Goal: Task Accomplishment & Management: Complete application form

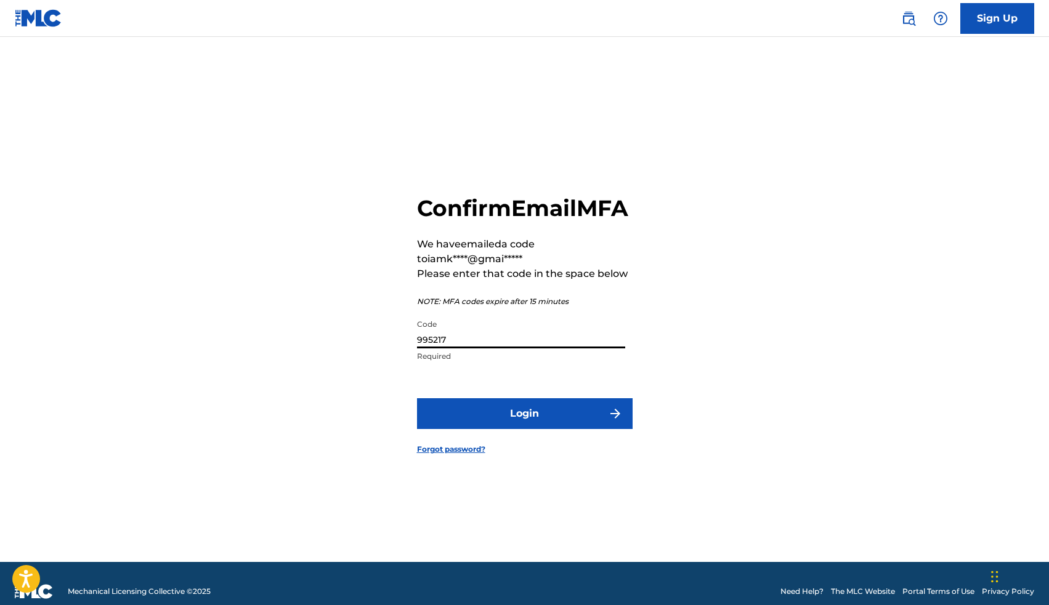
type input "995217"
click at [546, 427] on button "Login" at bounding box center [525, 413] width 216 height 31
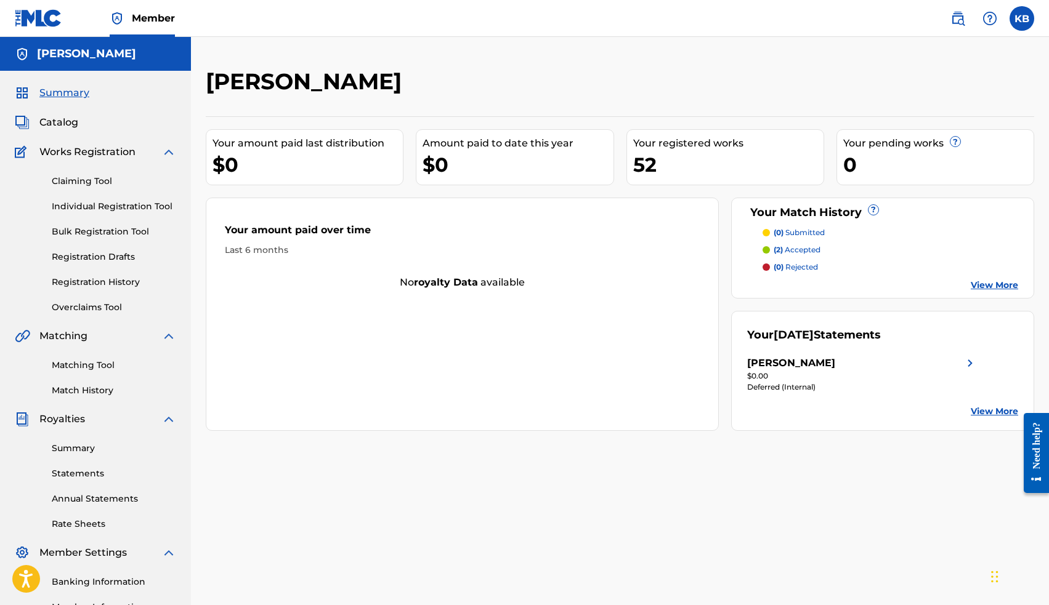
click at [60, 124] on span "Catalog" at bounding box center [58, 122] width 39 height 15
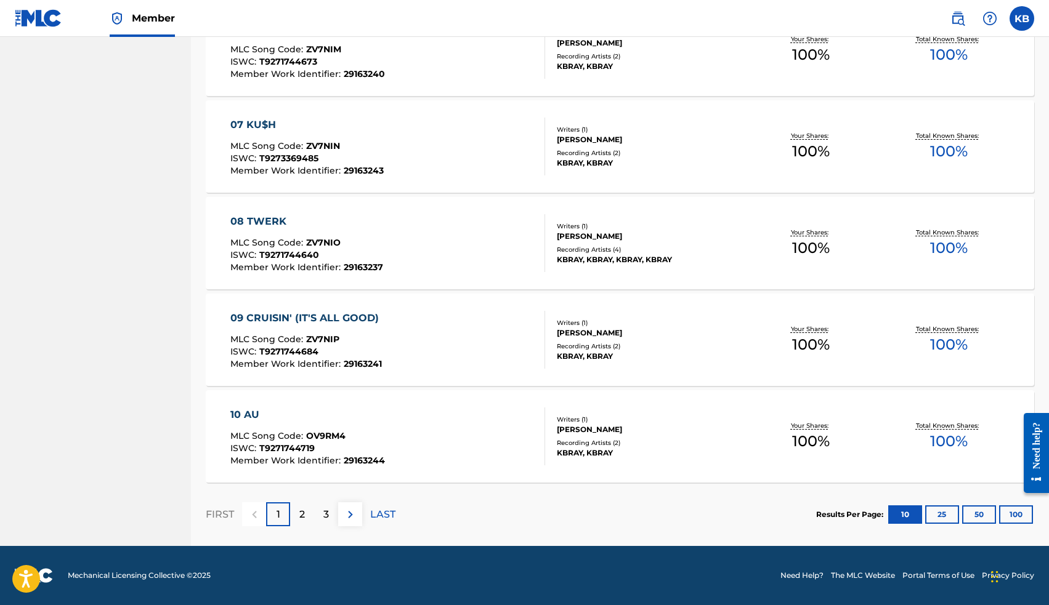
scroll to position [804, 0]
click at [302, 515] on p "2" at bounding box center [302, 514] width 6 height 15
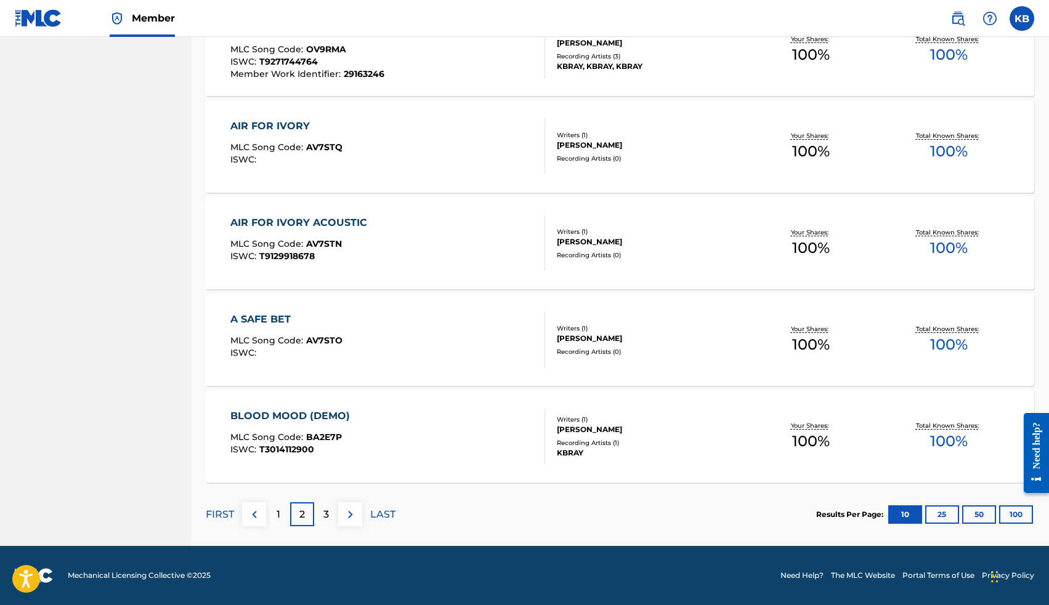
click at [352, 222] on div "AIR FOR IVORY ACOUSTIC" at bounding box center [301, 223] width 143 height 15
click at [278, 127] on div "AIR FOR IVORY" at bounding box center [286, 126] width 112 height 15
click at [292, 121] on div "AIR FOR IVORY" at bounding box center [286, 126] width 112 height 15
click at [320, 514] on div "3" at bounding box center [326, 514] width 24 height 24
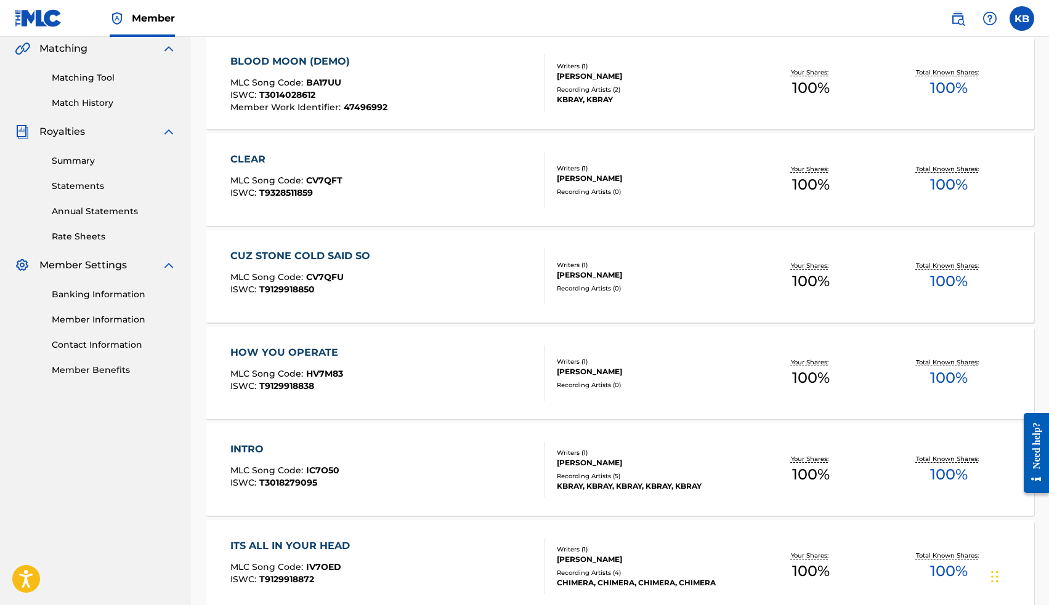
scroll to position [290, 0]
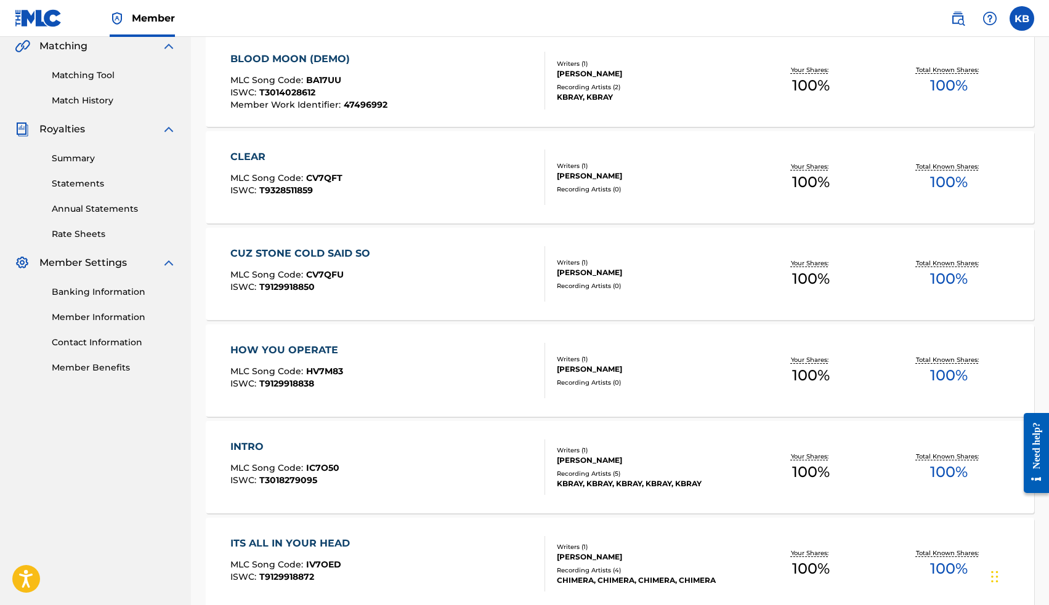
click at [251, 157] on div "CLEAR" at bounding box center [286, 157] width 112 height 15
click at [254, 157] on div "CLEAR" at bounding box center [286, 157] width 112 height 15
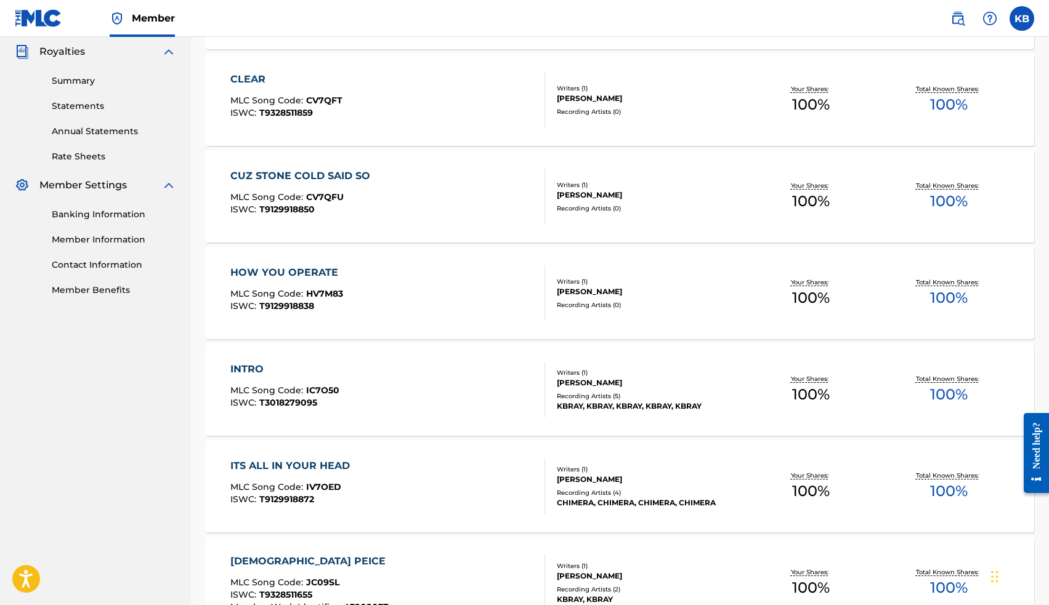
scroll to position [386, 0]
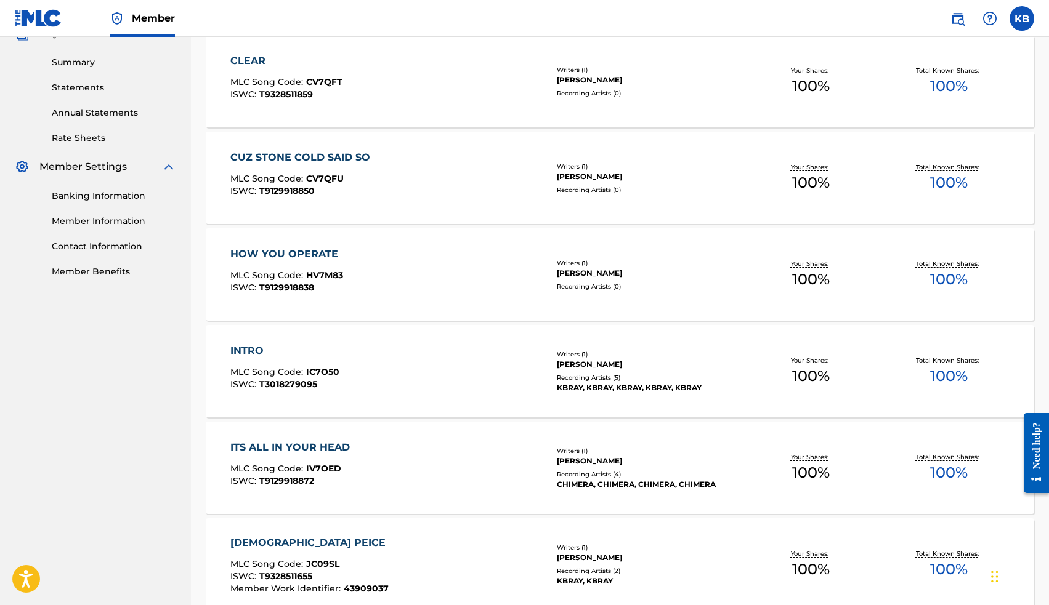
click at [315, 156] on div "CUZ STONE COLD SAID SO" at bounding box center [303, 157] width 146 height 15
click at [315, 254] on div "HOW YOU OPERATE" at bounding box center [287, 254] width 114 height 15
click at [291, 251] on div "HOW YOU OPERATE" at bounding box center [287, 254] width 114 height 15
click at [275, 155] on div "CUZ STONE COLD SAID SO" at bounding box center [303, 157] width 146 height 15
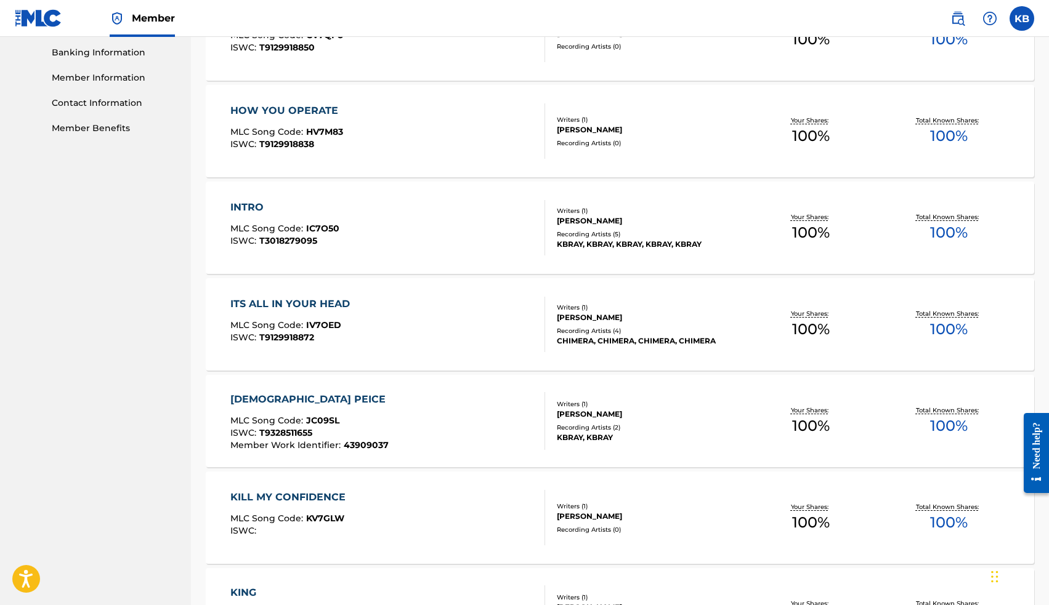
scroll to position [542, 0]
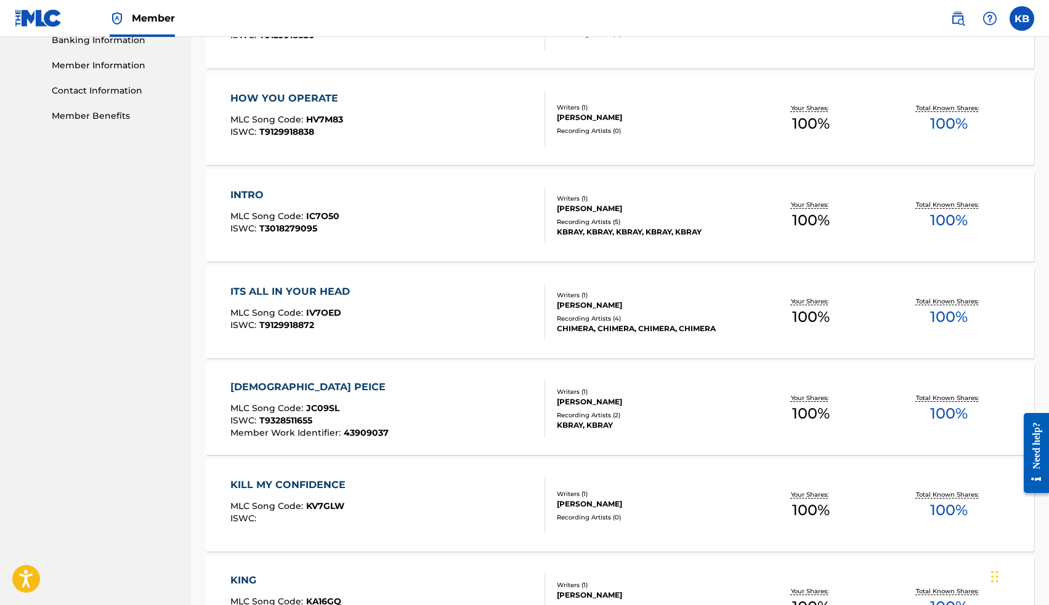
click at [292, 92] on div "HOW YOU OPERATE" at bounding box center [287, 98] width 114 height 15
click at [288, 99] on div "HOW YOU OPERATE" at bounding box center [287, 98] width 114 height 15
click at [299, 93] on div "HOW YOU OPERATE" at bounding box center [287, 98] width 114 height 15
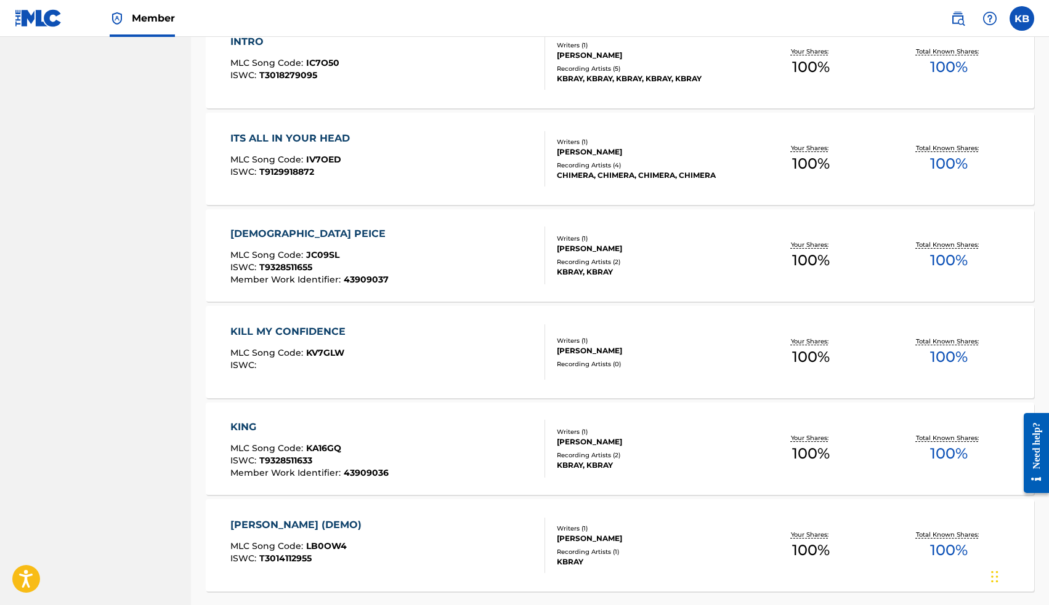
scroll to position [707, 0]
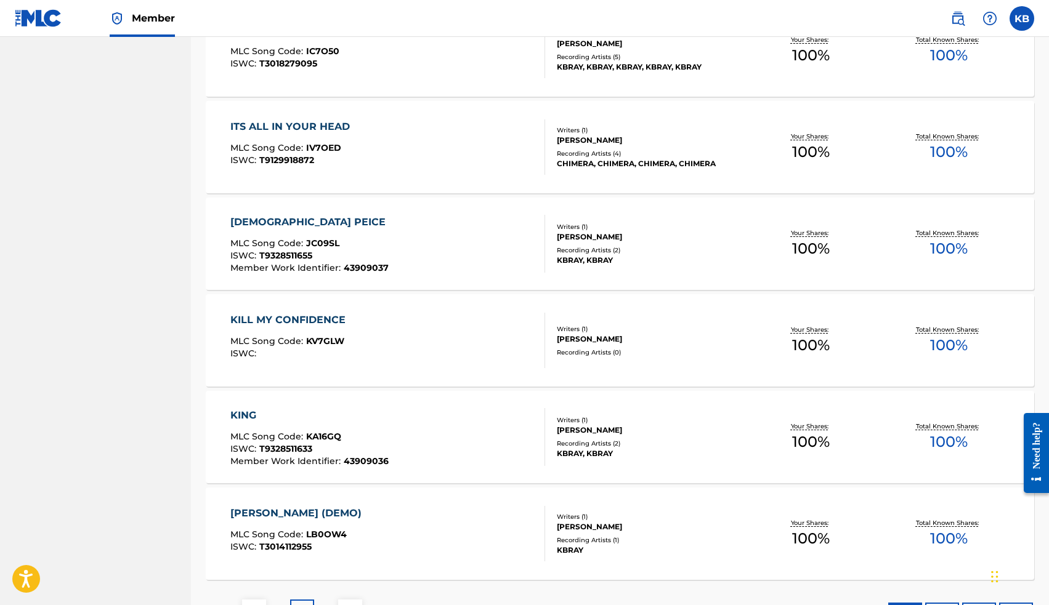
click at [294, 125] on div "ITS ALL IN YOUR HEAD" at bounding box center [293, 126] width 126 height 15
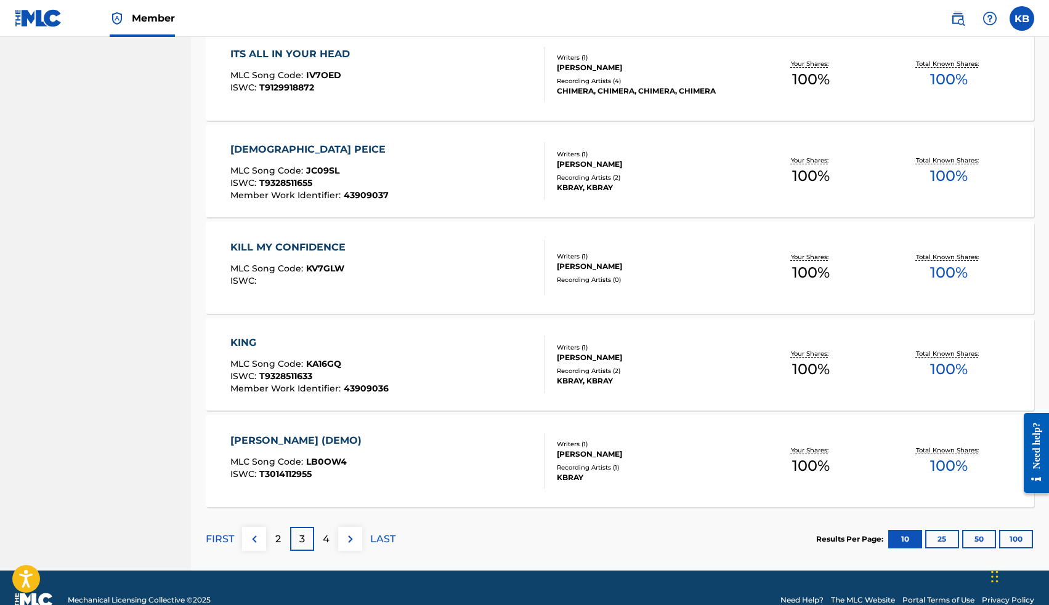
scroll to position [797, 0]
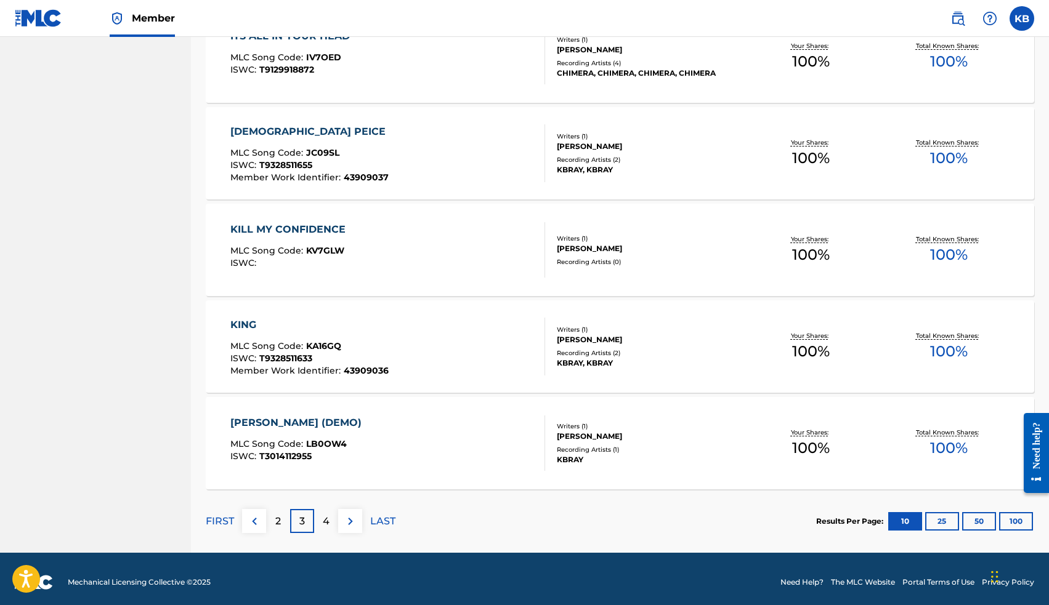
click at [330, 518] on div "4" at bounding box center [326, 521] width 24 height 24
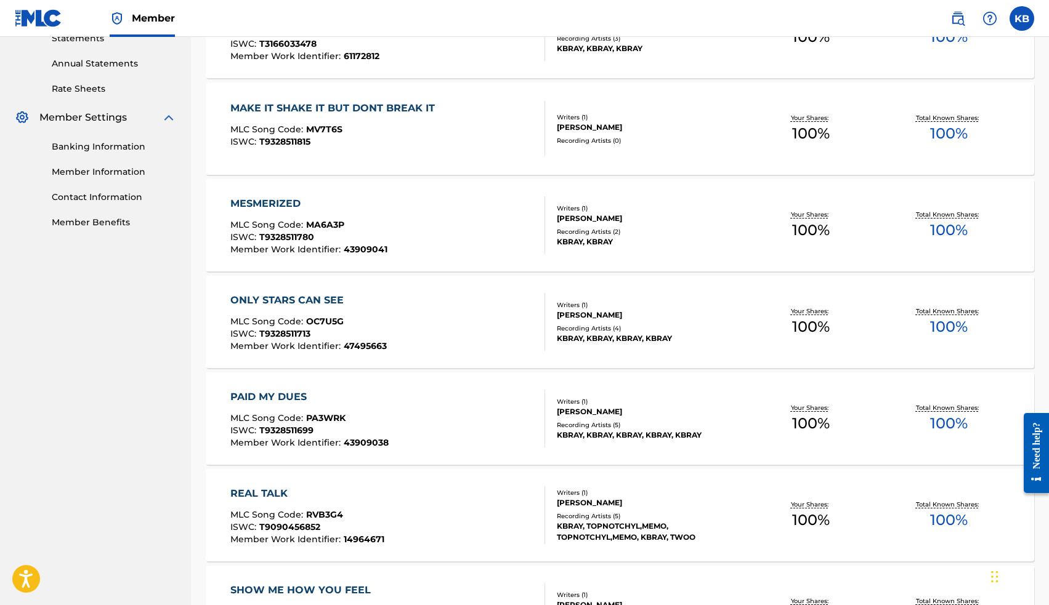
scroll to position [445, 0]
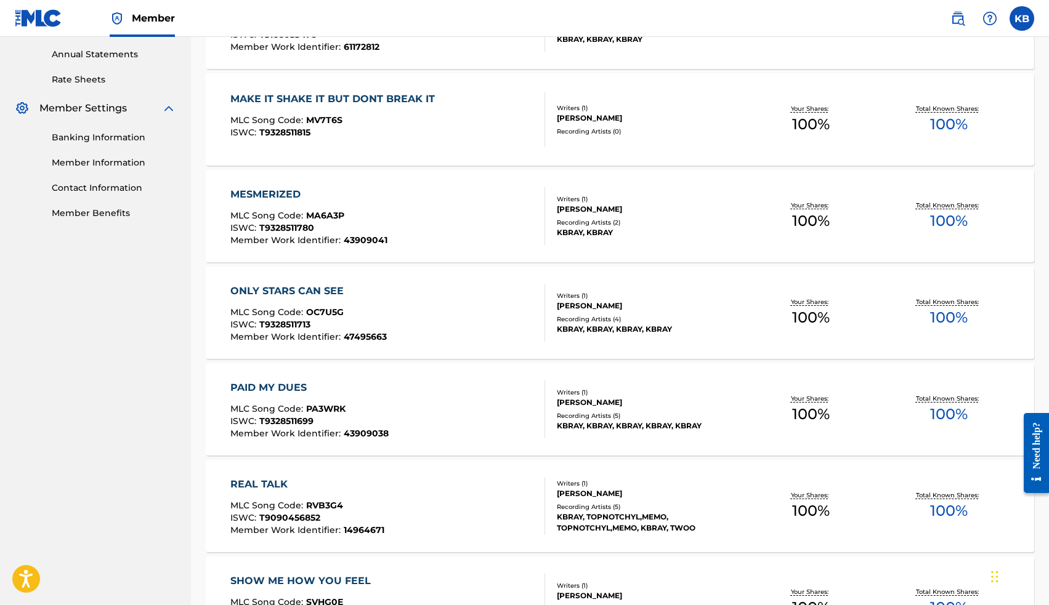
click at [358, 98] on div "MAKE IT SHAKE IT BUT DONT BREAK IT" at bounding box center [335, 99] width 211 height 15
click at [293, 98] on div "MAKE IT SHAKE IT BUT DONT BREAK IT" at bounding box center [335, 99] width 211 height 15
click at [283, 95] on div "MAKE IT SHAKE IT BUT DONT BREAK IT" at bounding box center [335, 99] width 211 height 15
click at [301, 107] on div "MAKE IT SHAKE IT BUT DONT BREAK IT MLC Song Code : MV7T6S ISWC : T9328511815" at bounding box center [335, 119] width 211 height 55
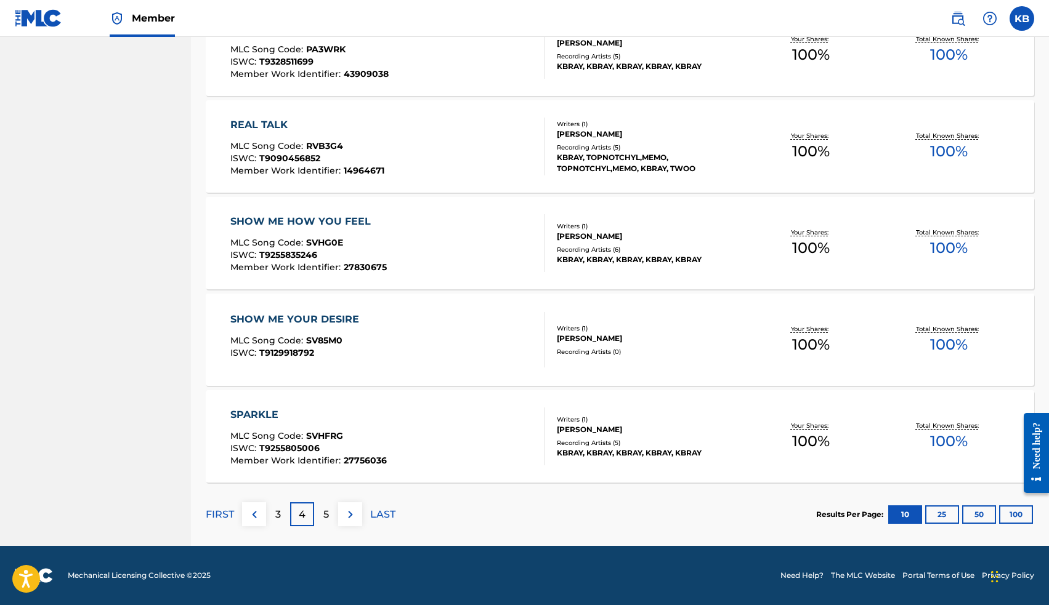
click at [326, 520] on p "5" at bounding box center [326, 514] width 6 height 15
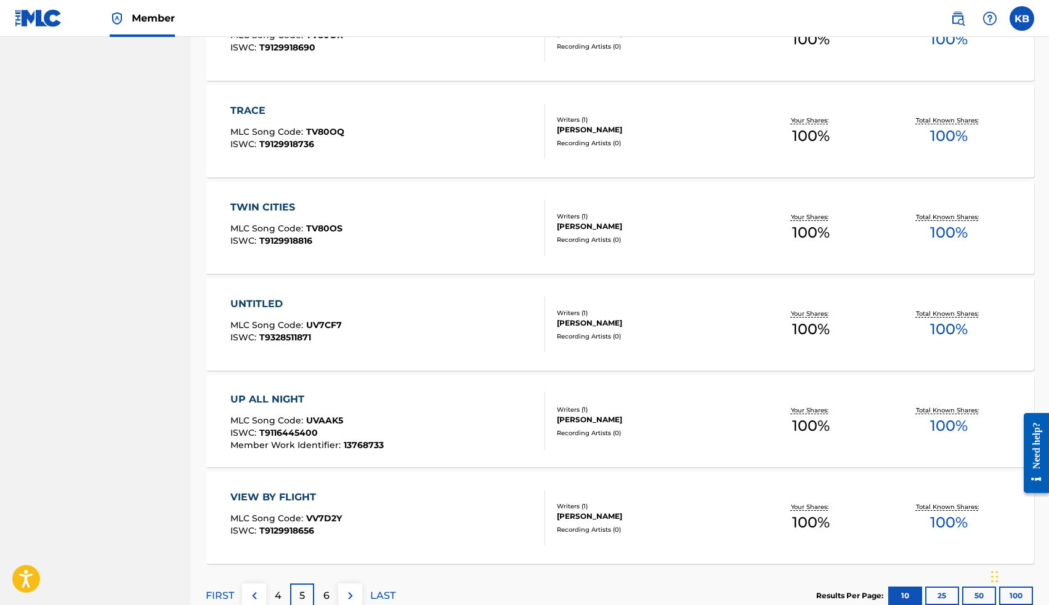
scroll to position [724, 0]
click at [255, 106] on div "TRACE" at bounding box center [287, 109] width 114 height 15
click at [244, 107] on div "TRACE" at bounding box center [287, 109] width 114 height 15
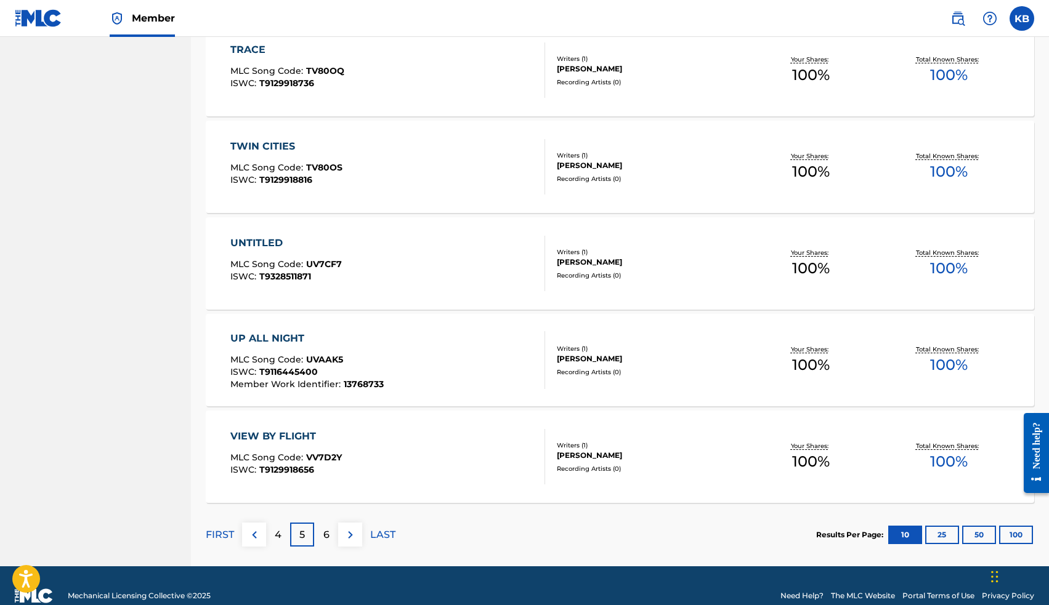
scroll to position [804, 0]
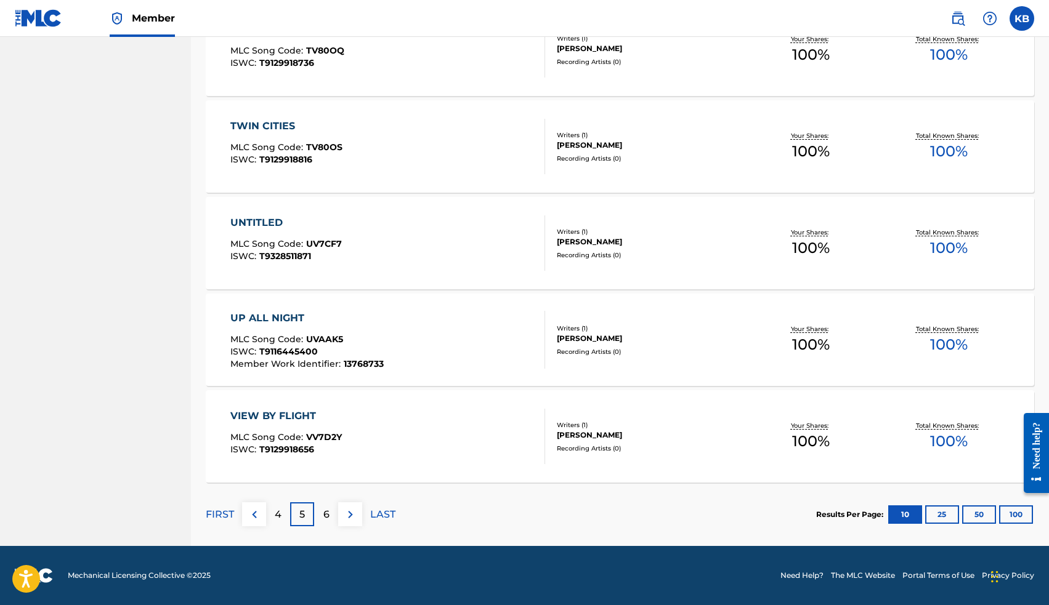
click at [329, 513] on p "6" at bounding box center [326, 514] width 6 height 15
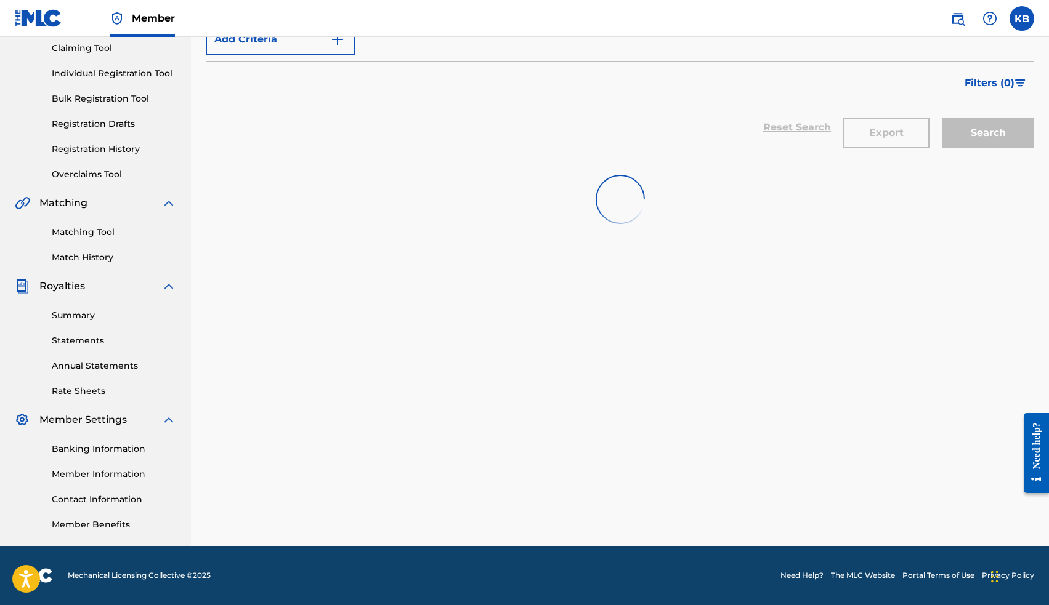
scroll to position [133, 0]
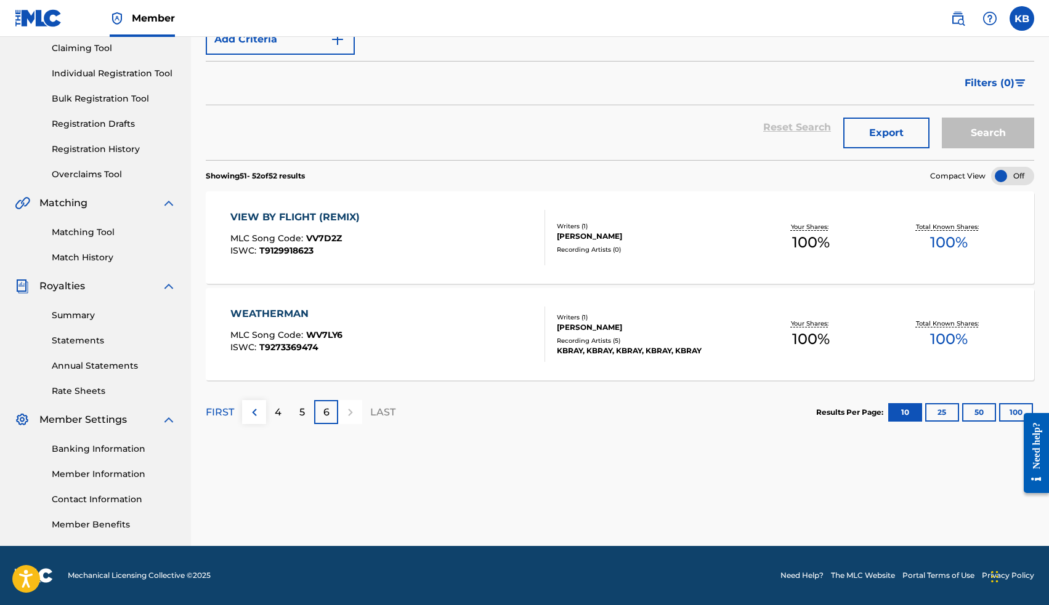
click at [257, 412] on img at bounding box center [254, 412] width 15 height 15
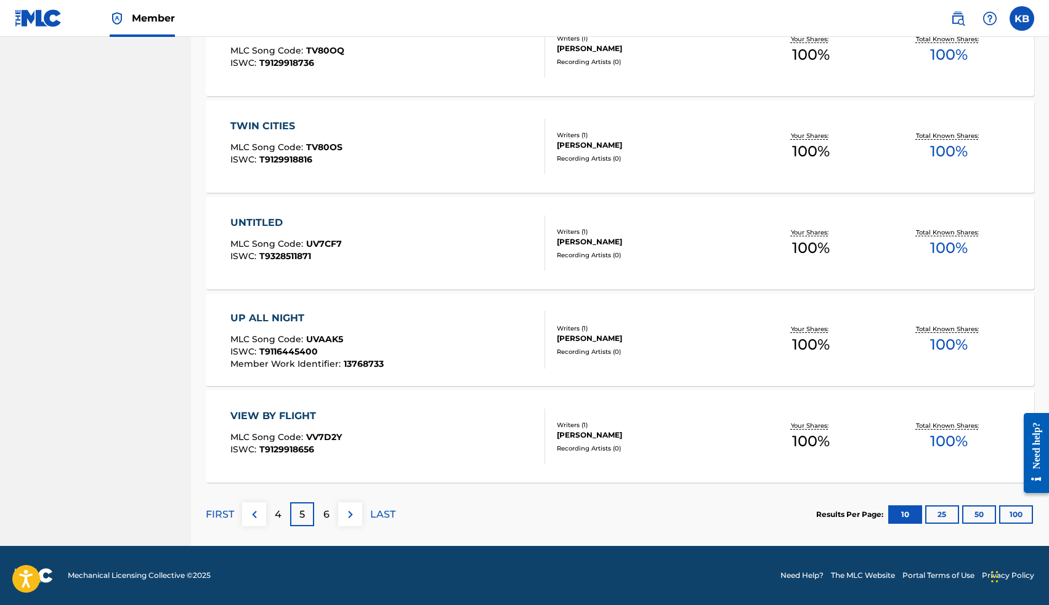
click at [260, 515] on img at bounding box center [254, 514] width 15 height 15
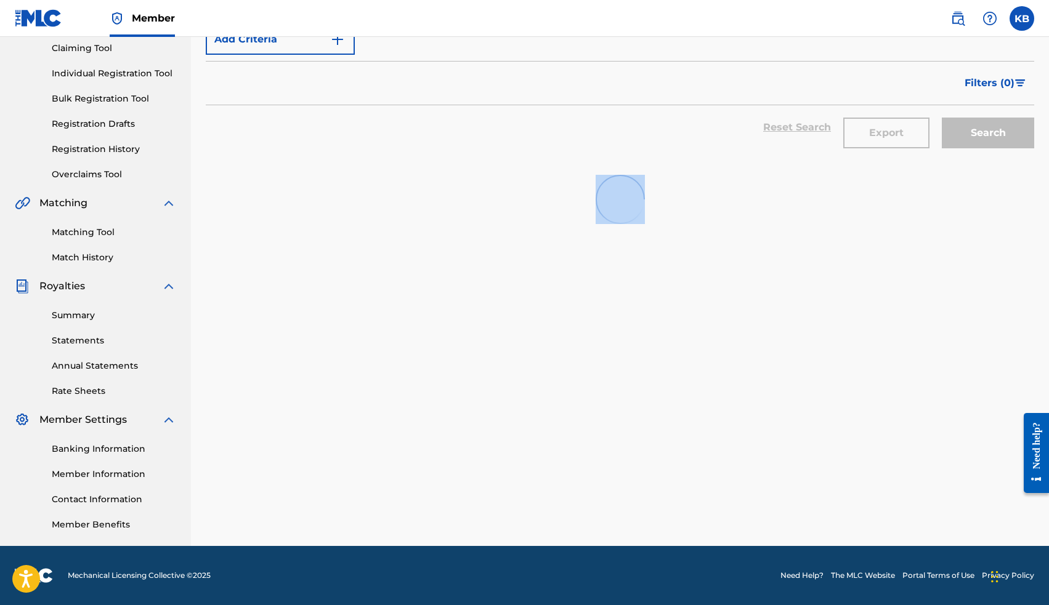
click at [260, 515] on div "SearchWithCriteriadb0075b9-9188-4f32-a72e-7b9c4813235b Work Title Add Criteria …" at bounding box center [620, 276] width 828 height 611
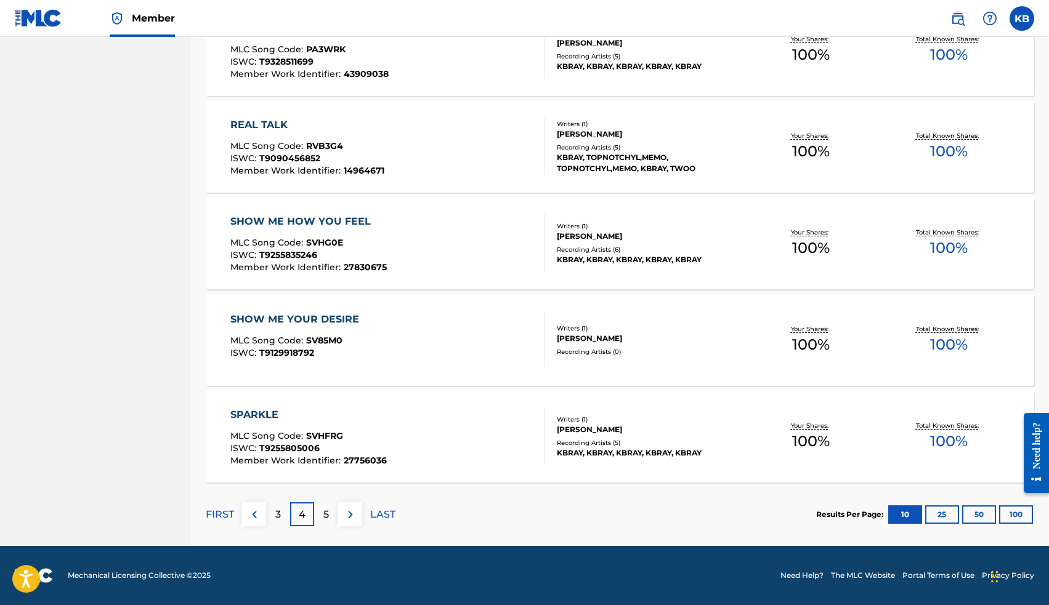
click at [256, 504] on button at bounding box center [254, 514] width 24 height 24
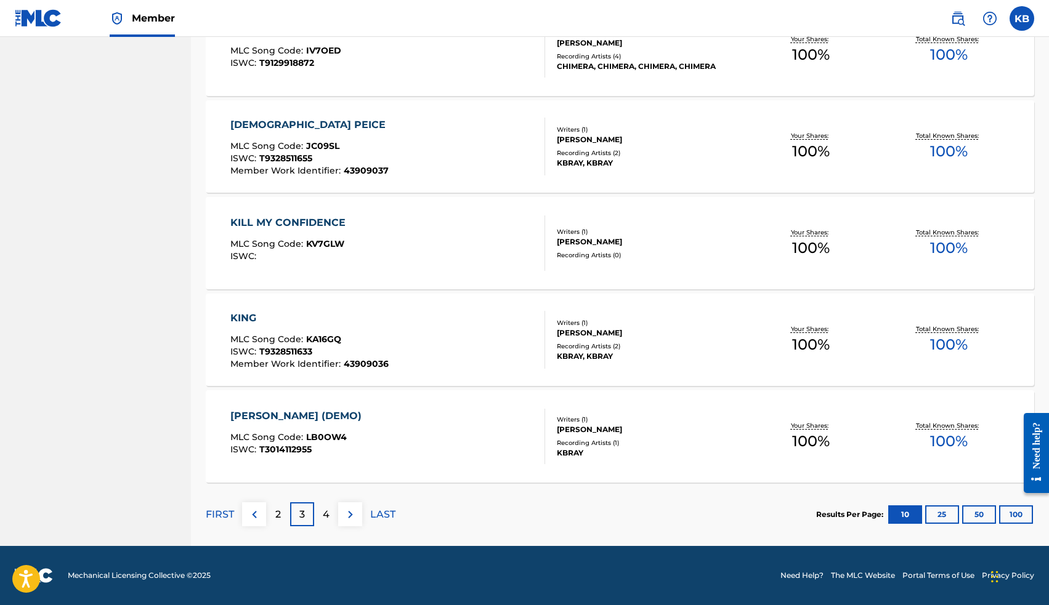
click at [278, 517] on p "2" at bounding box center [278, 514] width 6 height 15
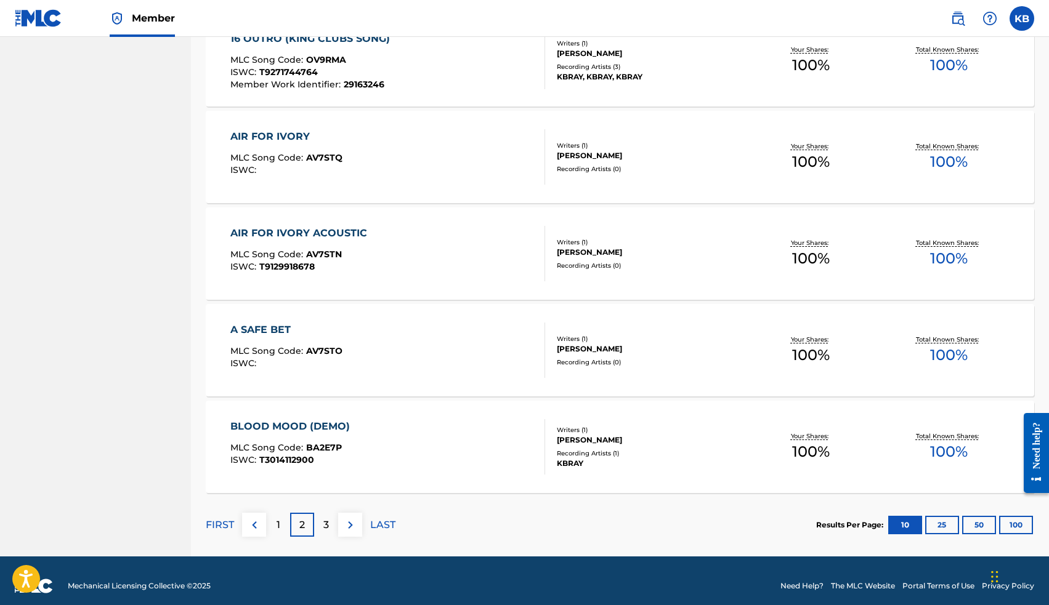
scroll to position [796, 0]
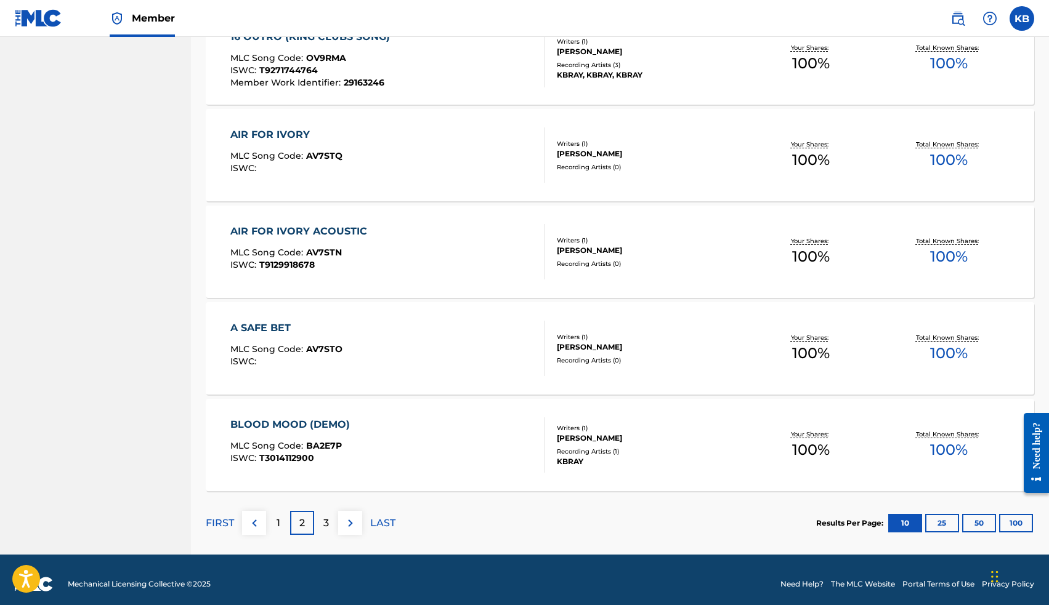
click at [324, 519] on p "3" at bounding box center [326, 523] width 6 height 15
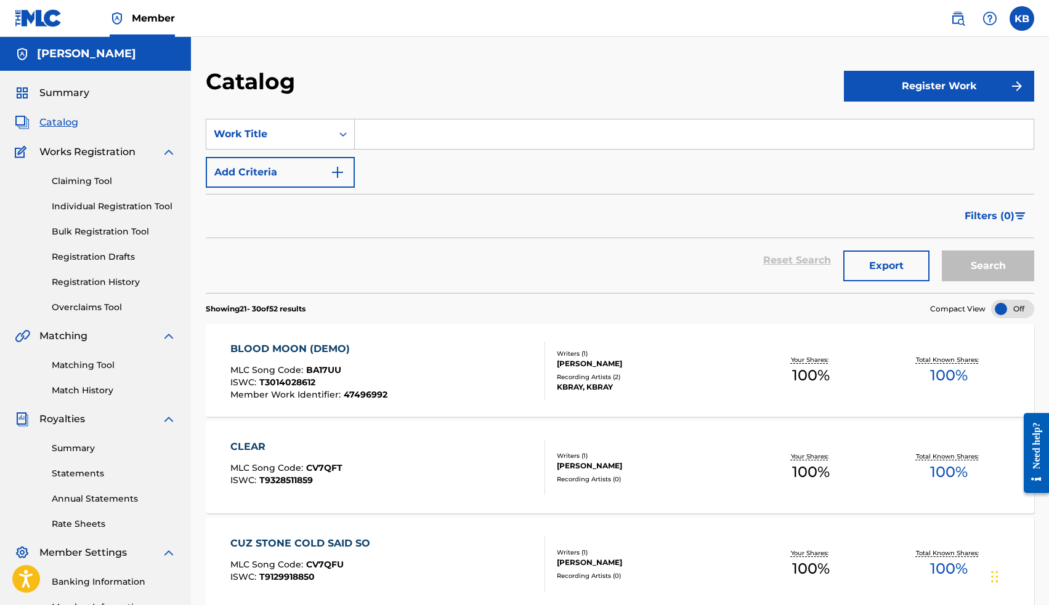
scroll to position [0, 0]
click at [905, 87] on button "Register Work" at bounding box center [939, 86] width 190 height 31
click at [890, 126] on link "Individual" at bounding box center [939, 126] width 190 height 30
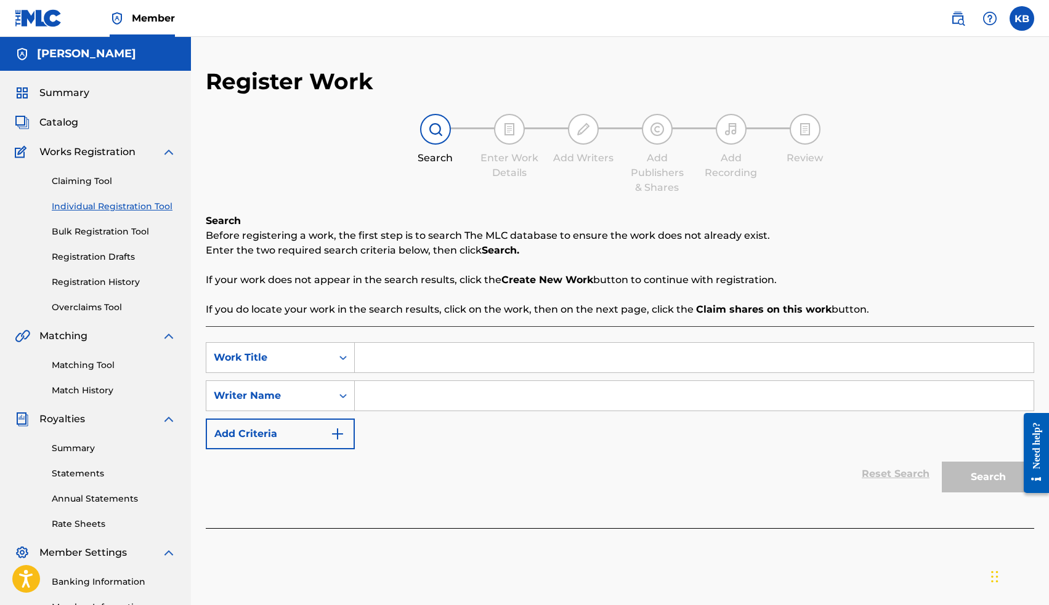
click at [468, 363] on input "Search Form" at bounding box center [694, 358] width 679 height 30
click at [451, 402] on input "Search Form" at bounding box center [694, 396] width 679 height 30
type input "c"
click at [464, 358] on input "Search Form" at bounding box center [694, 358] width 679 height 30
type input "choke"
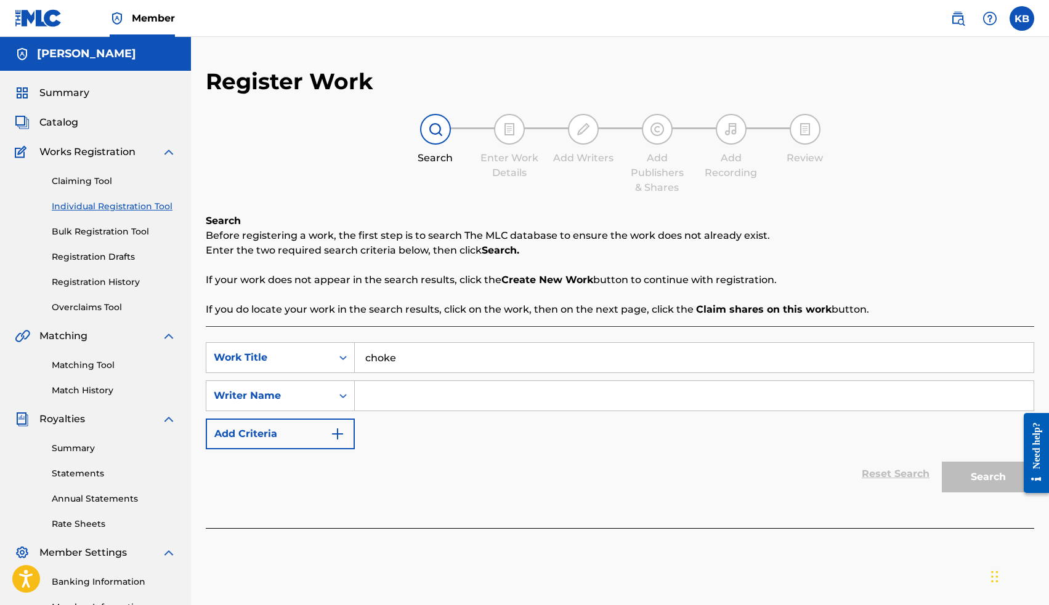
click at [510, 363] on input "choke" at bounding box center [694, 358] width 679 height 30
click at [507, 390] on input "Search Form" at bounding box center [694, 396] width 679 height 30
type input "k"
click at [985, 481] on button "Search" at bounding box center [987, 477] width 92 height 31
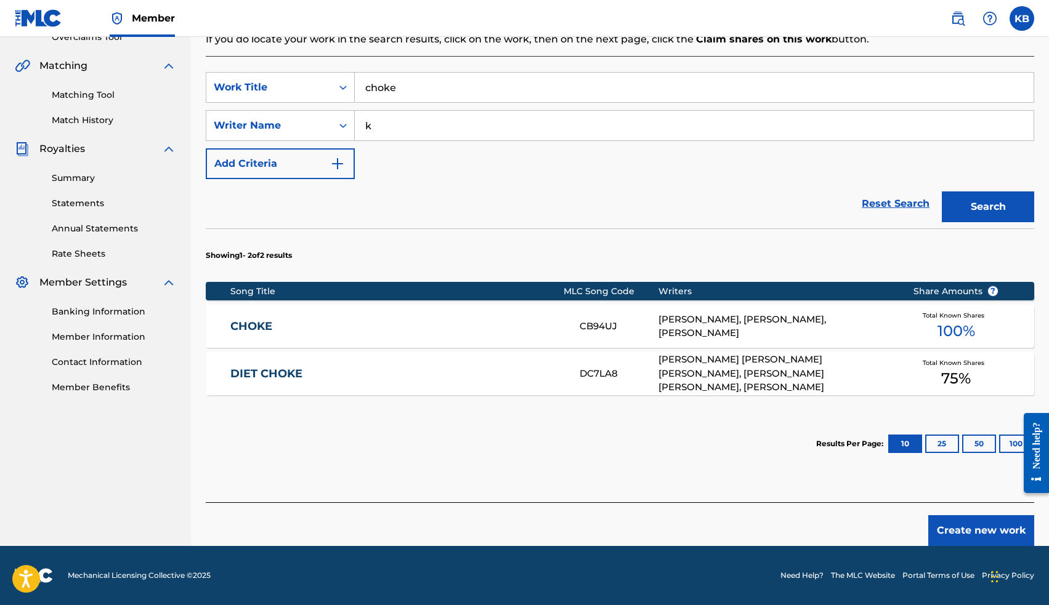
scroll to position [270, 0]
click at [960, 530] on button "Create new work" at bounding box center [981, 530] width 106 height 31
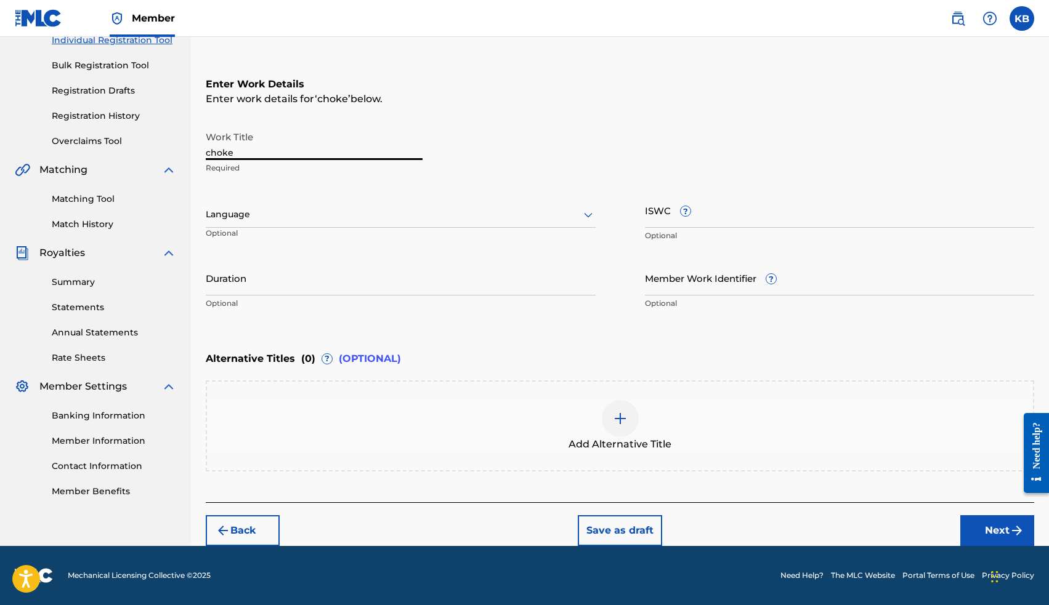
click at [257, 148] on input "choke" at bounding box center [314, 142] width 217 height 35
type input "Choke"
click at [344, 395] on div "Add Alternative Title" at bounding box center [620, 426] width 828 height 91
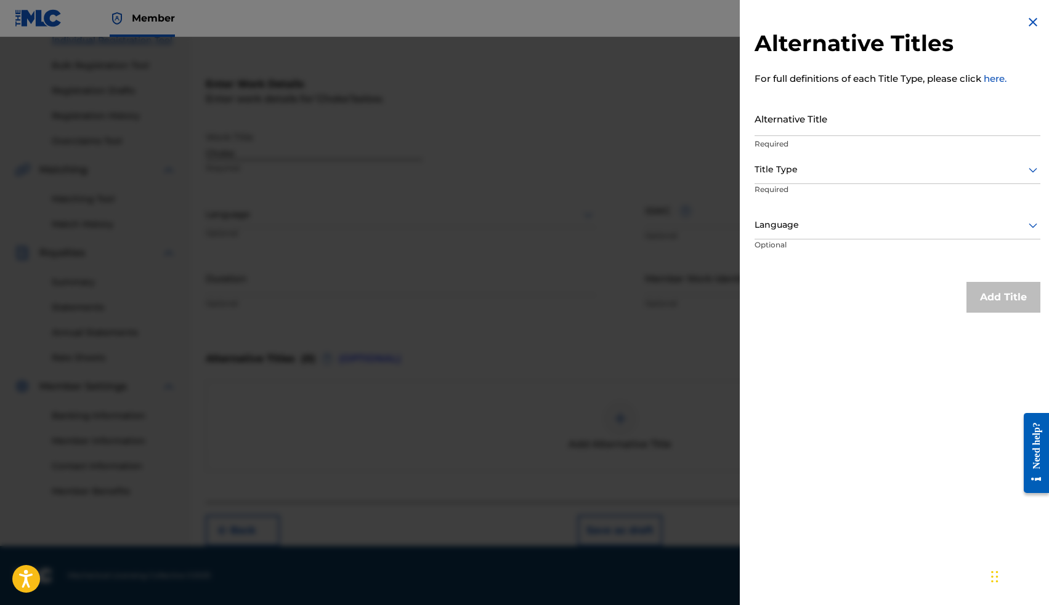
click at [1026, 24] on img at bounding box center [1032, 22] width 15 height 15
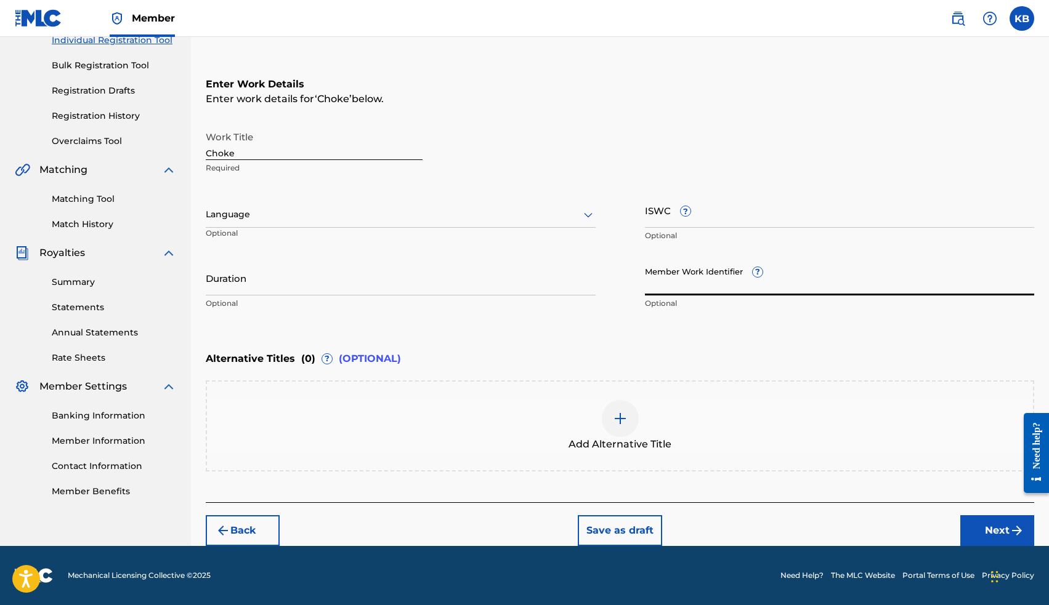
click at [733, 292] on input "Member Work Identifier ?" at bounding box center [840, 277] width 390 height 35
paste input "16289682"
type input "16289682"
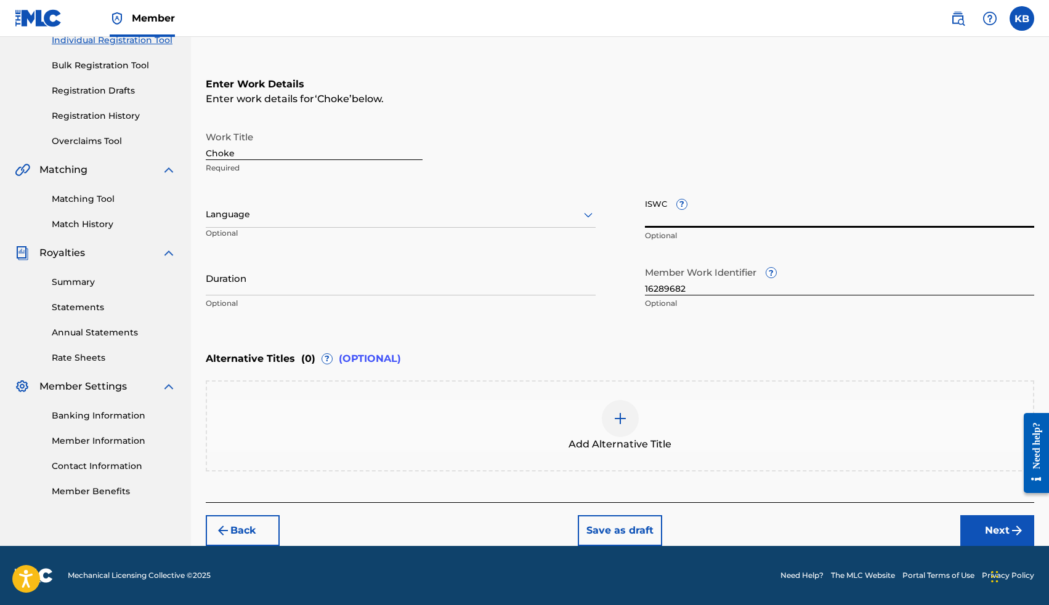
click at [714, 220] on input "ISWC ?" at bounding box center [840, 210] width 390 height 35
paste input "T-912.991.890-7"
type input "T9129918907"
click at [983, 530] on button "Next" at bounding box center [997, 530] width 74 height 31
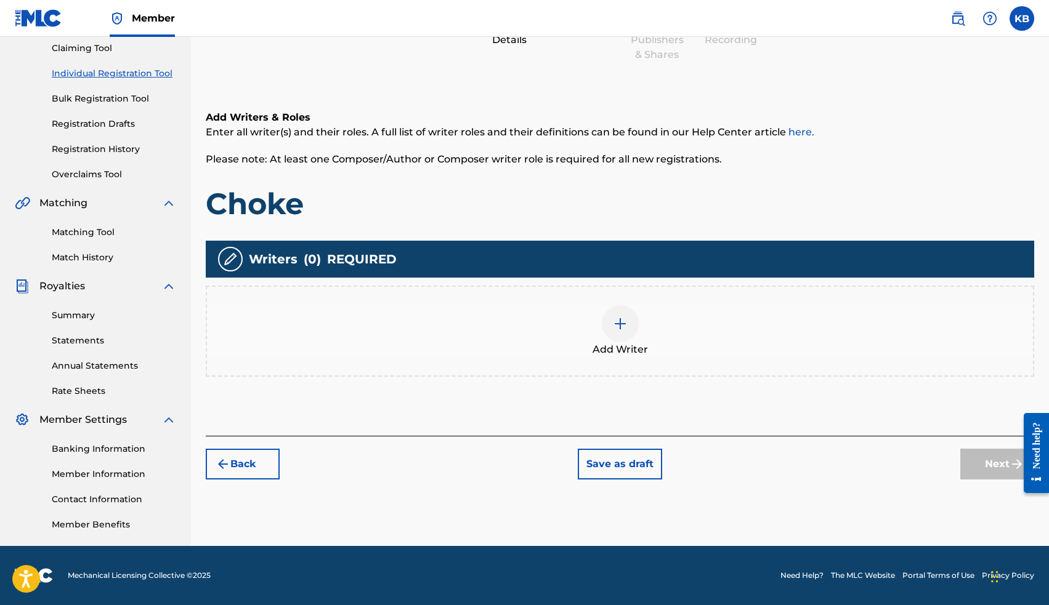
scroll to position [133, 0]
click at [626, 331] on div at bounding box center [620, 323] width 37 height 37
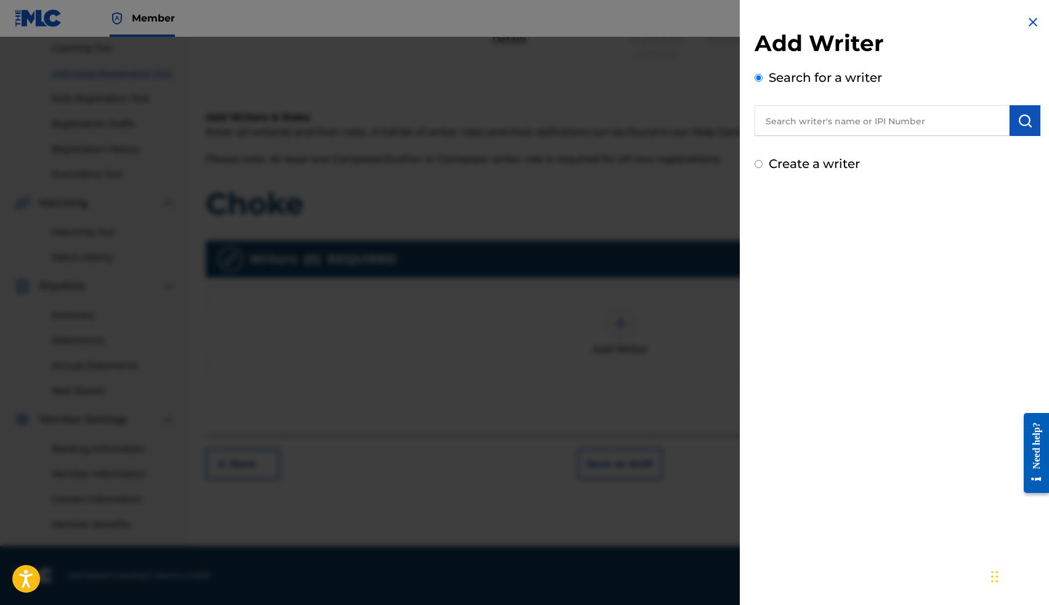
click at [804, 115] on input "text" at bounding box center [881, 120] width 255 height 31
paste input "00663563036"
type input "00663563036"
click at [1025, 122] on img "submit" at bounding box center [1024, 120] width 15 height 15
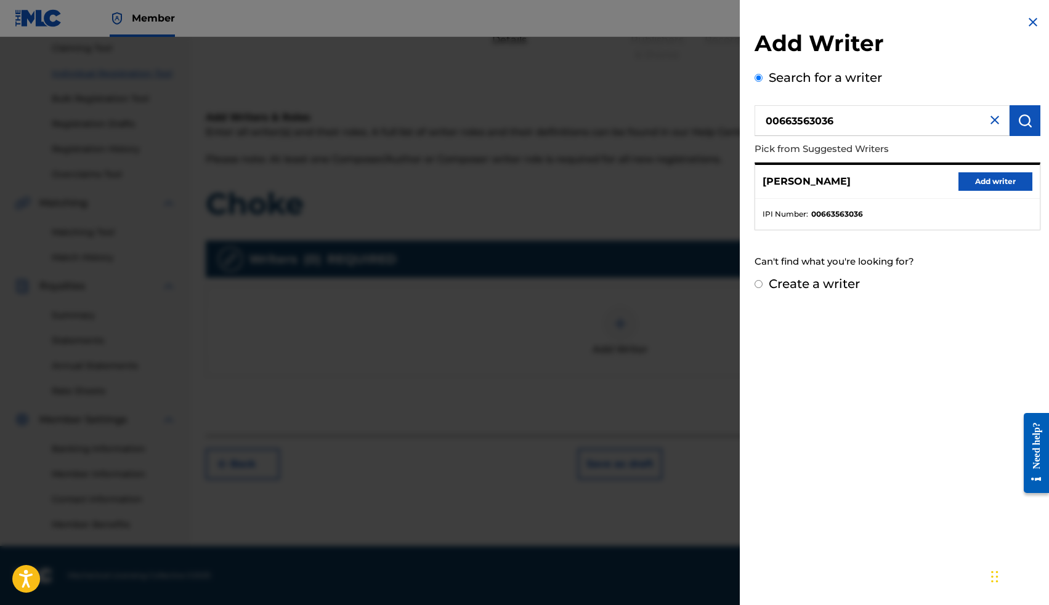
click at [991, 179] on button "Add writer" at bounding box center [995, 181] width 74 height 18
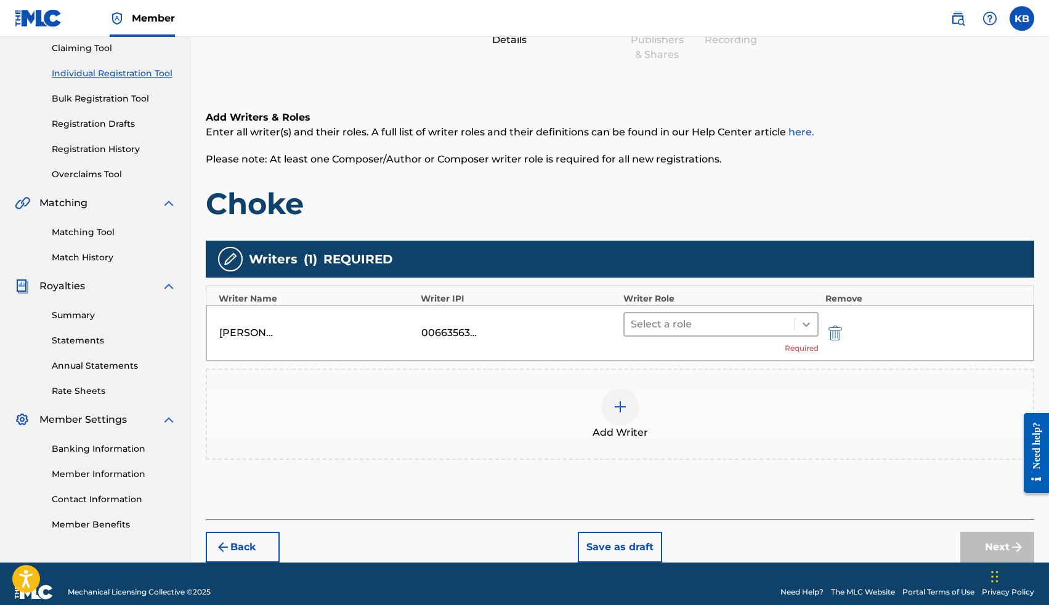
click at [805, 328] on icon at bounding box center [806, 324] width 12 height 12
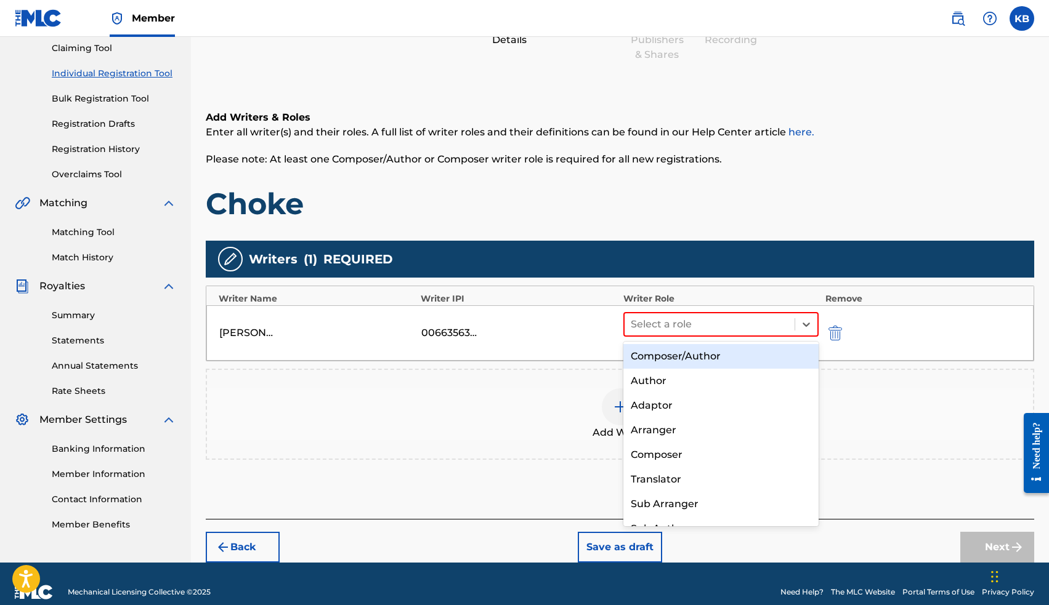
click at [760, 355] on div "Composer/Author" at bounding box center [721, 356] width 196 height 25
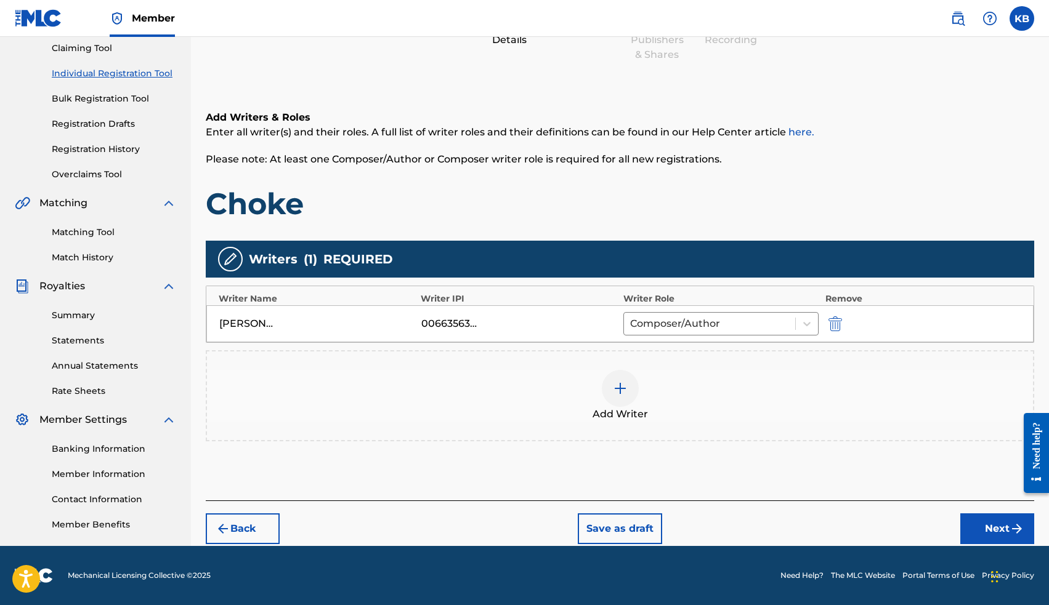
click at [981, 522] on button "Next" at bounding box center [997, 529] width 74 height 31
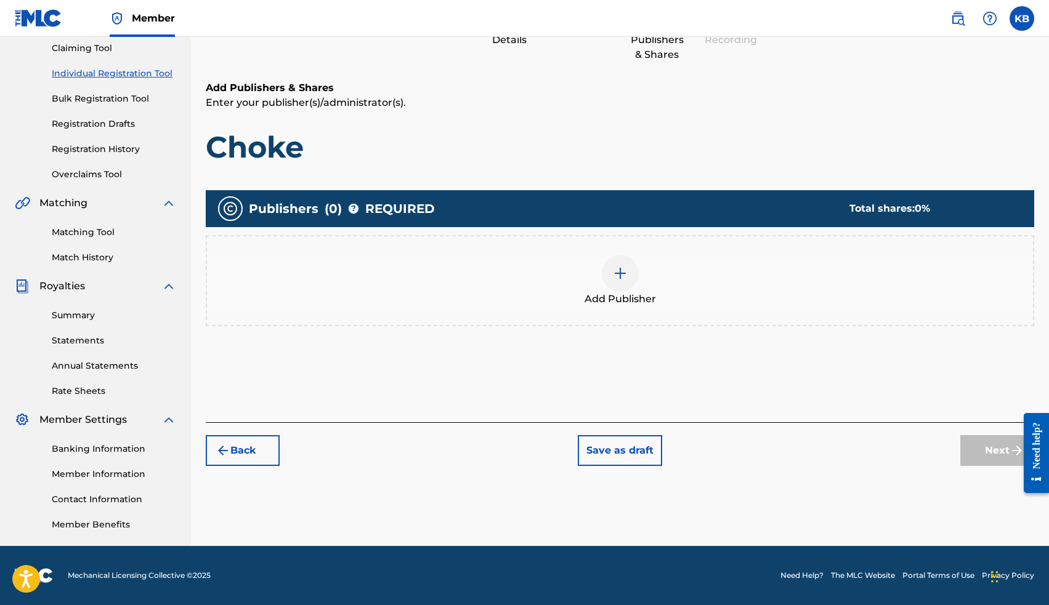
scroll to position [55, 0]
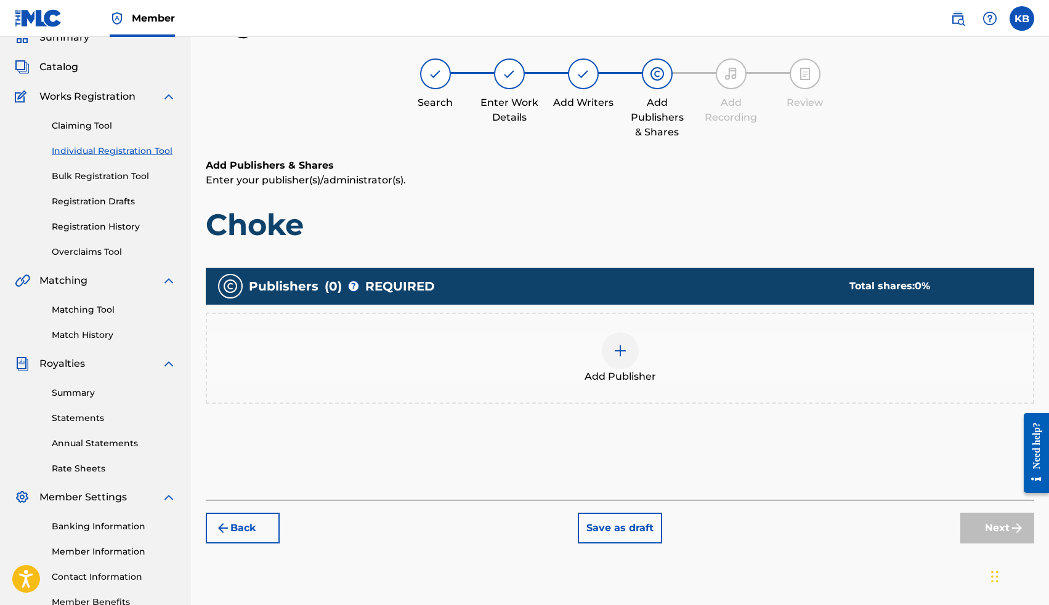
click at [627, 357] on div at bounding box center [620, 351] width 37 height 37
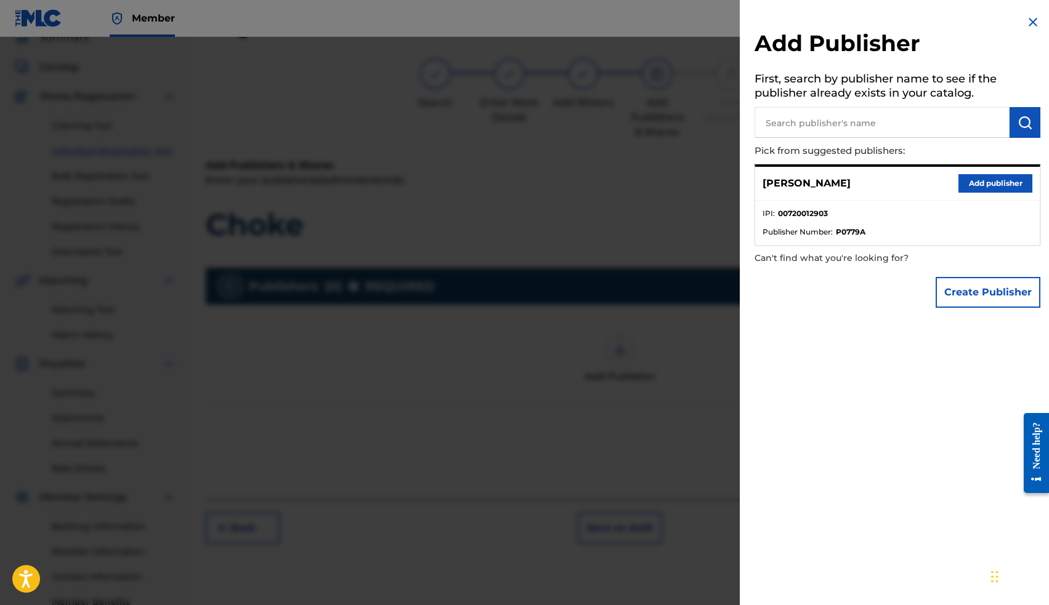
click at [988, 180] on button "Add publisher" at bounding box center [995, 183] width 74 height 18
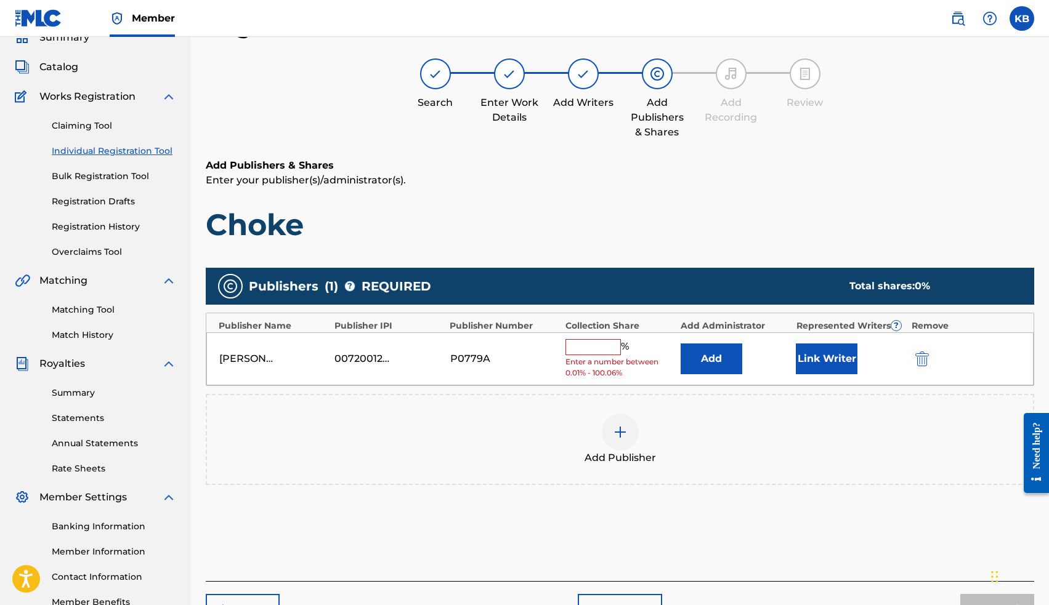
click at [600, 351] on input "text" at bounding box center [592, 347] width 55 height 16
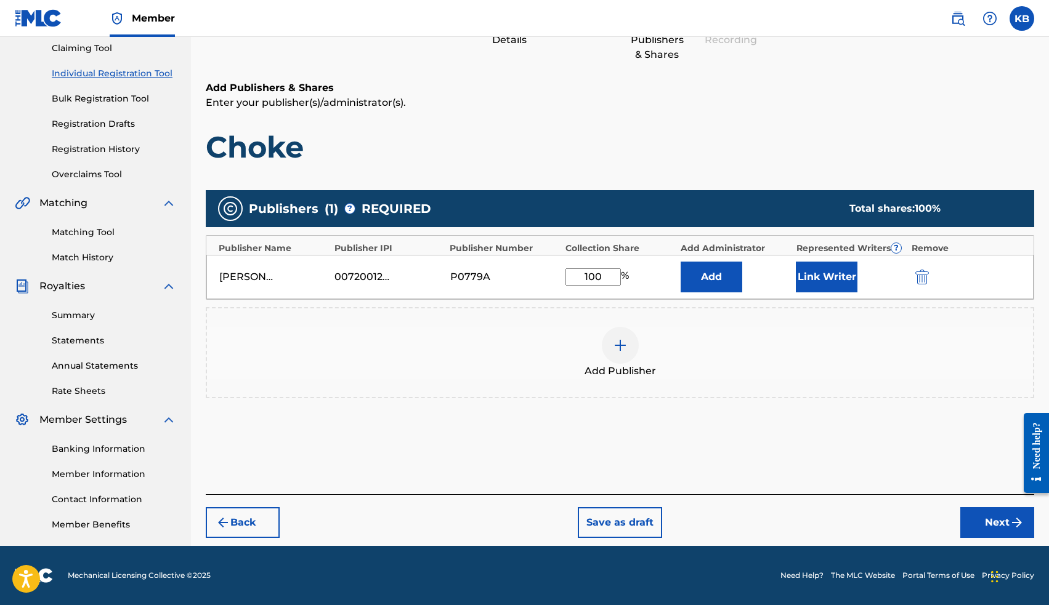
type input "100"
click at [978, 525] on button "Next" at bounding box center [997, 522] width 74 height 31
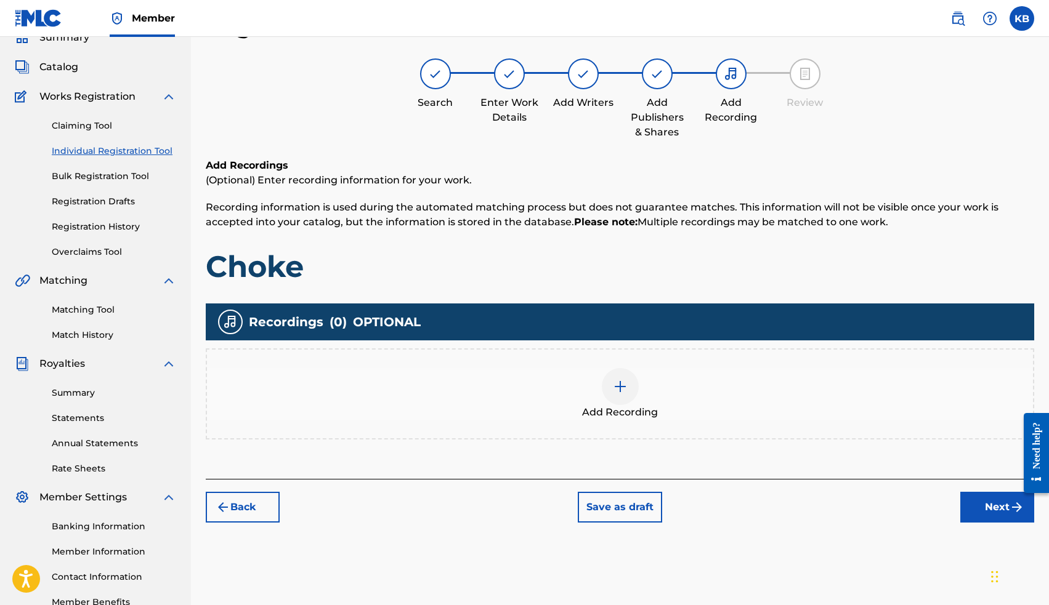
click at [611, 385] on div at bounding box center [620, 386] width 37 height 37
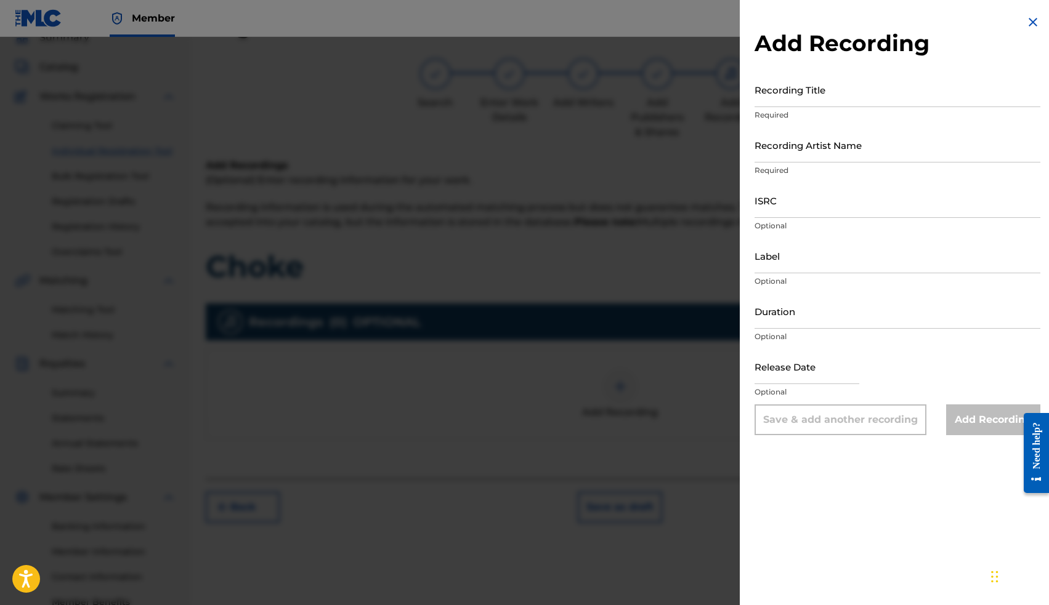
click at [806, 211] on input "ISRC" at bounding box center [897, 200] width 286 height 35
paste input "TCABH1229276"
type input "TCABH1229276"
click at [794, 87] on input "Recording Title" at bounding box center [897, 89] width 286 height 35
type input "C"
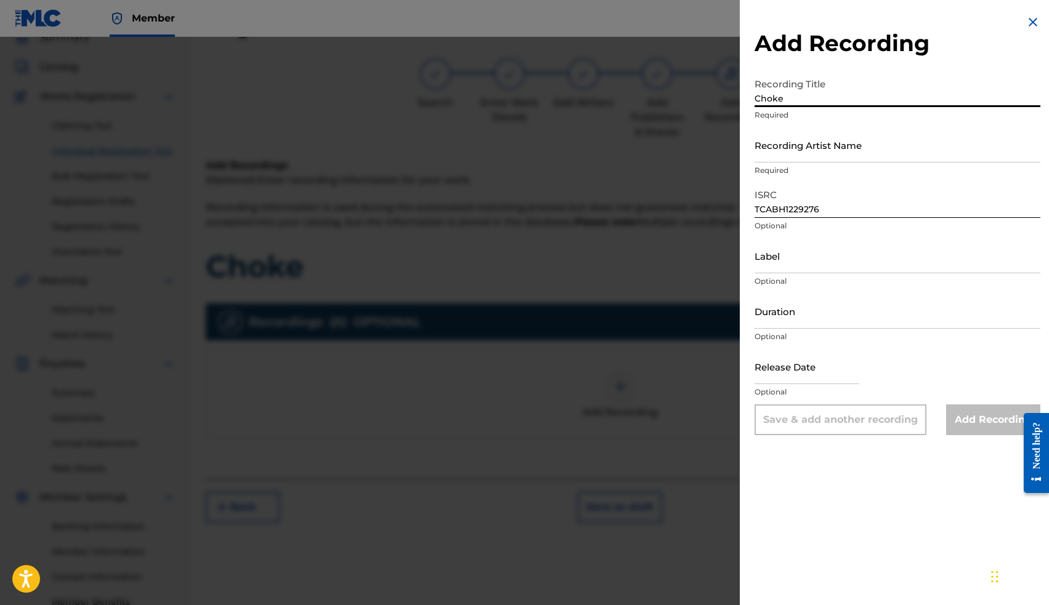
type input "Choke"
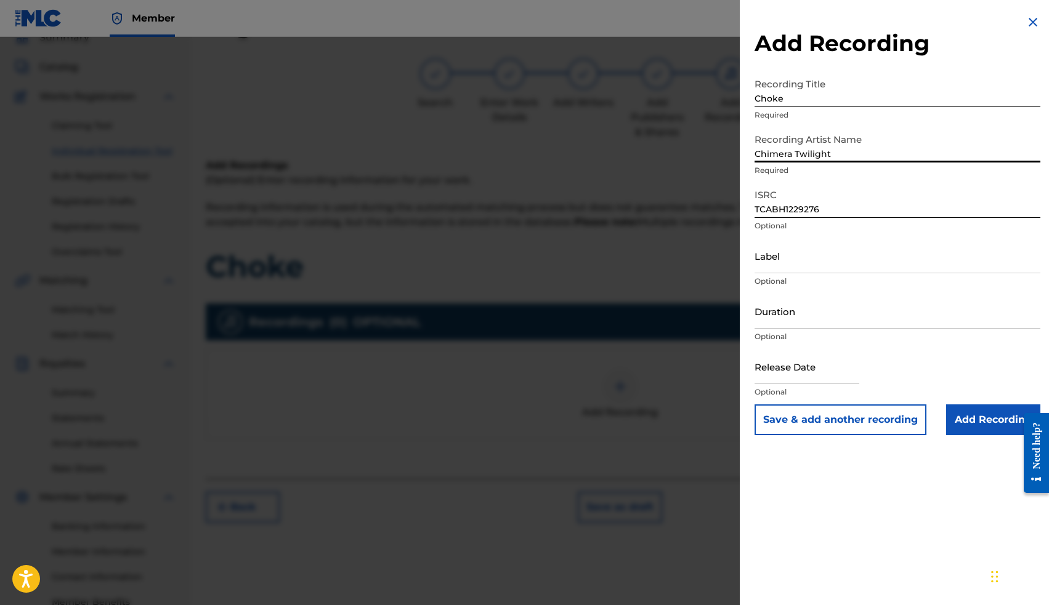
type input "Chimera Twilight"
click at [982, 420] on input "Add Recording" at bounding box center [993, 420] width 94 height 31
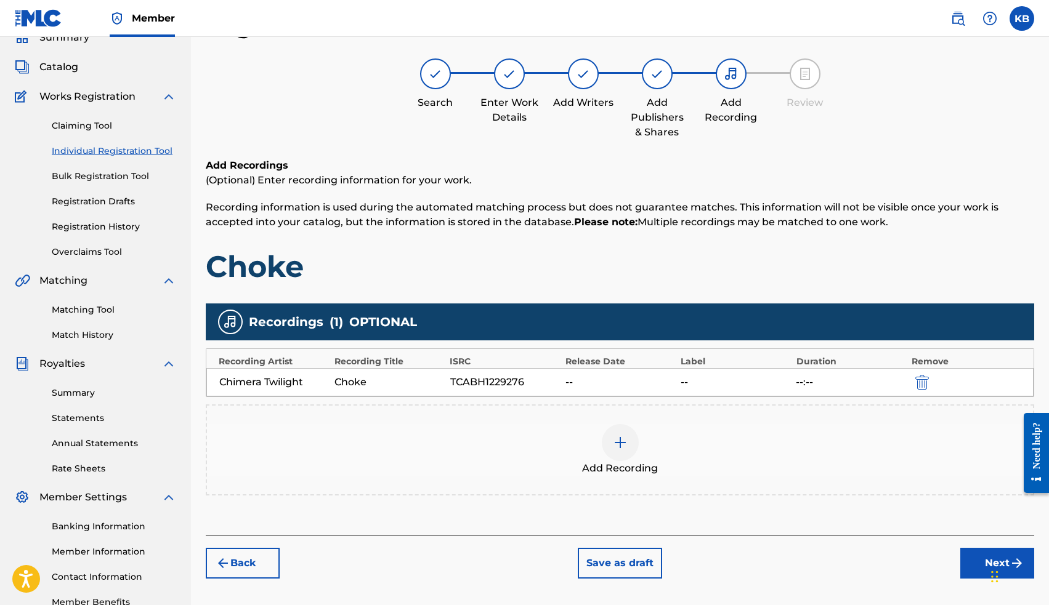
click at [628, 438] on div at bounding box center [620, 442] width 37 height 37
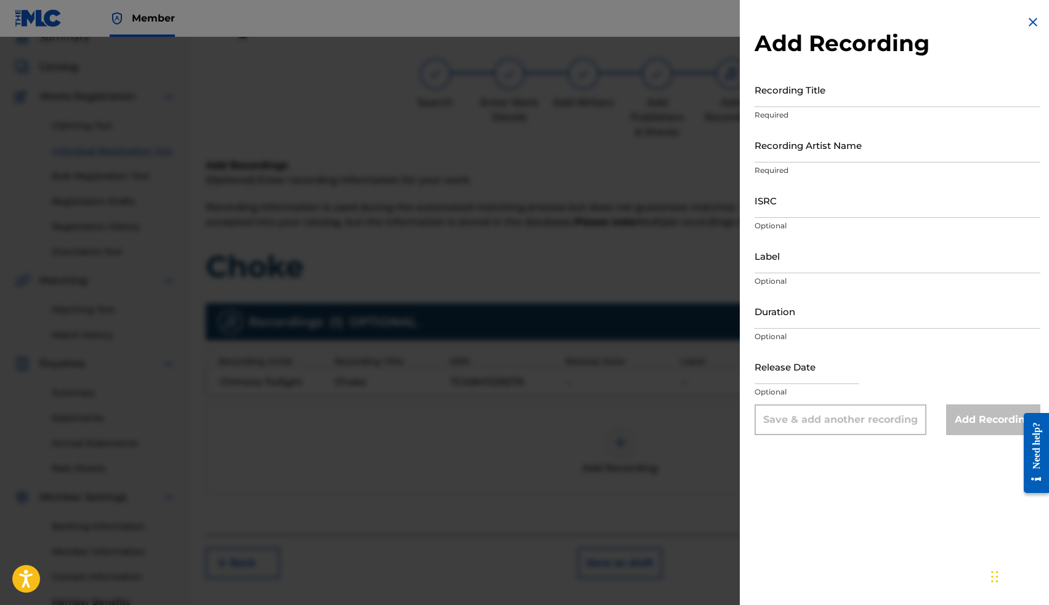
click at [781, 97] on input "Recording Title" at bounding box center [897, 89] width 286 height 35
type input "Choke"
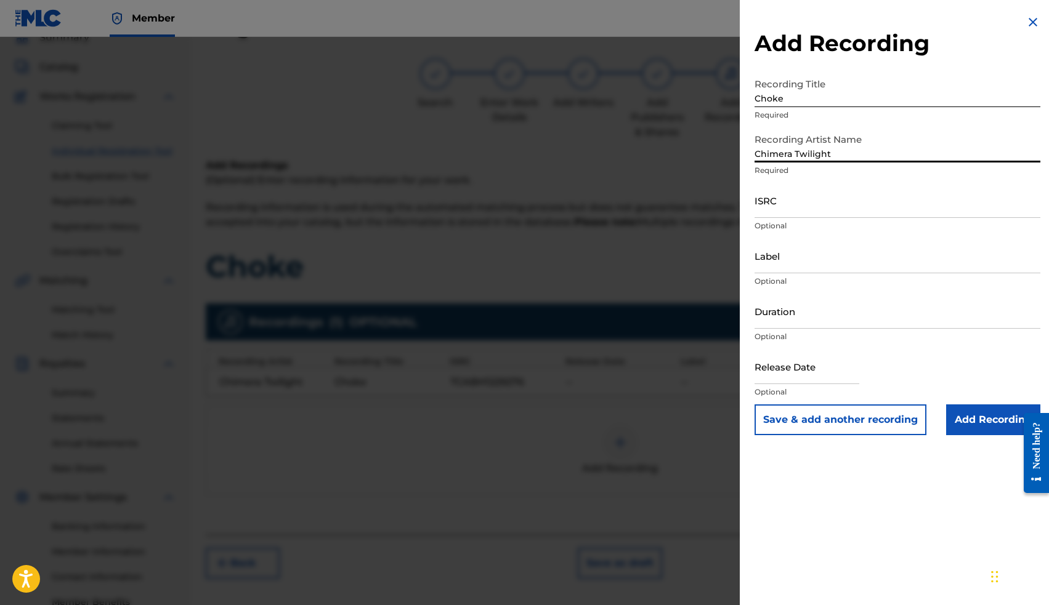
type input "Chimera Twilight"
click at [792, 204] on input "ISRC" at bounding box center [897, 200] width 286 height 35
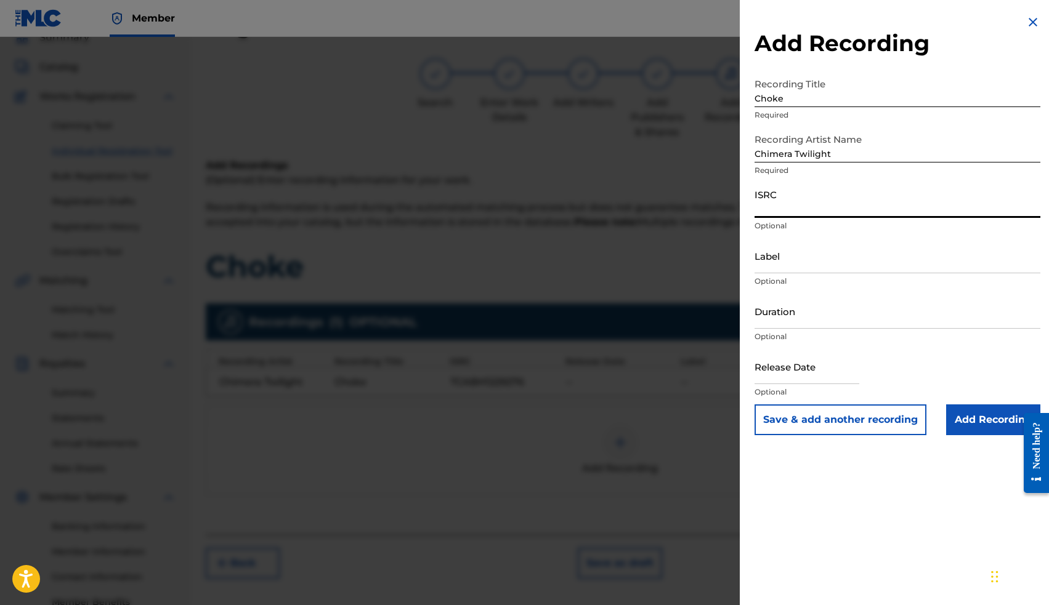
paste input "ushm20669460"
type input "ushm20669460"
click at [973, 414] on input "Add Recording" at bounding box center [993, 420] width 94 height 31
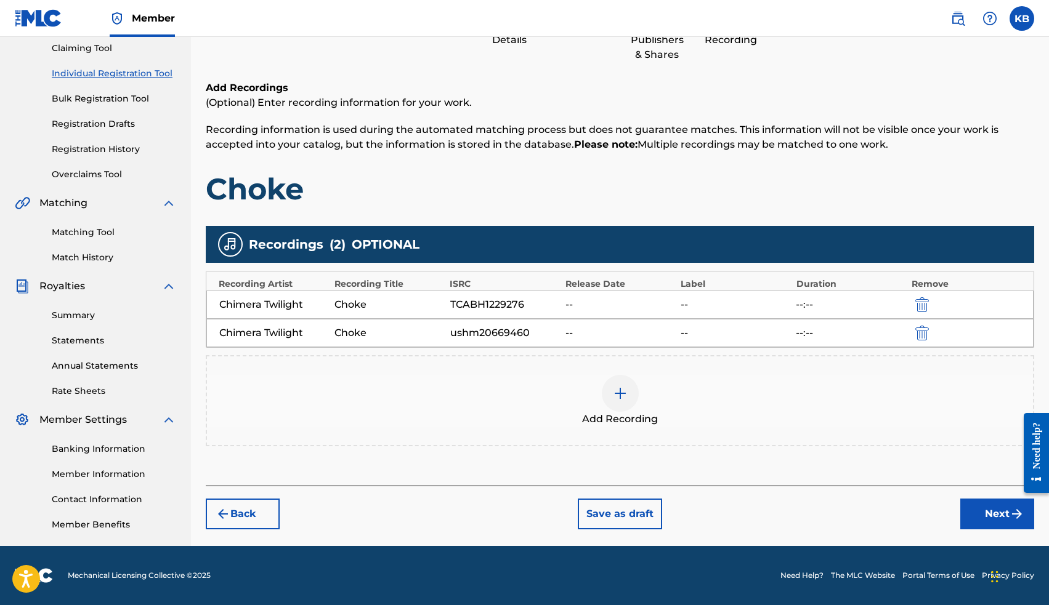
scroll to position [133, 0]
click at [983, 509] on button "Next" at bounding box center [997, 514] width 74 height 31
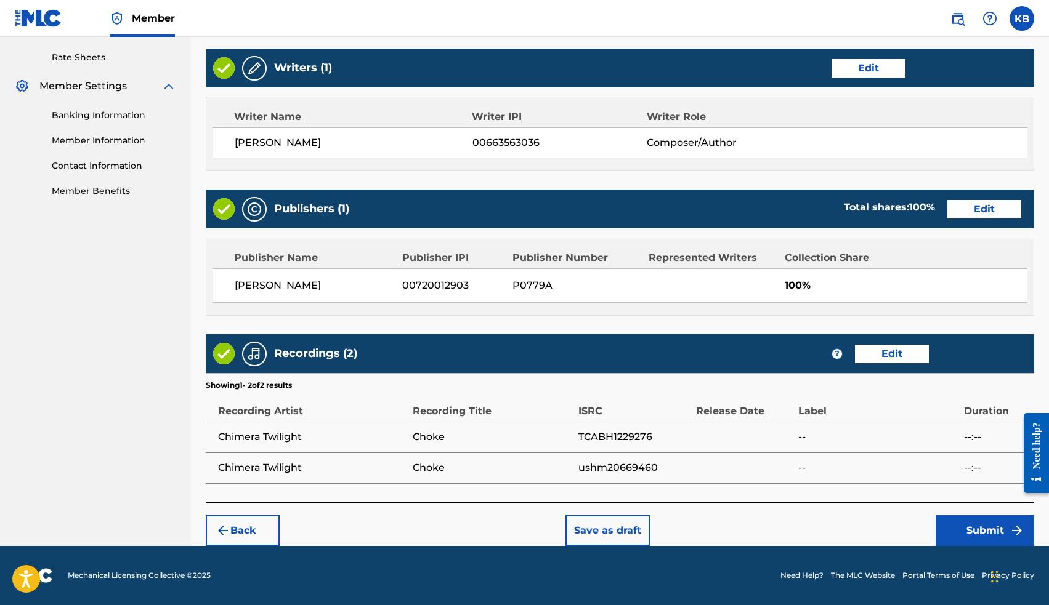
scroll to position [466, 0]
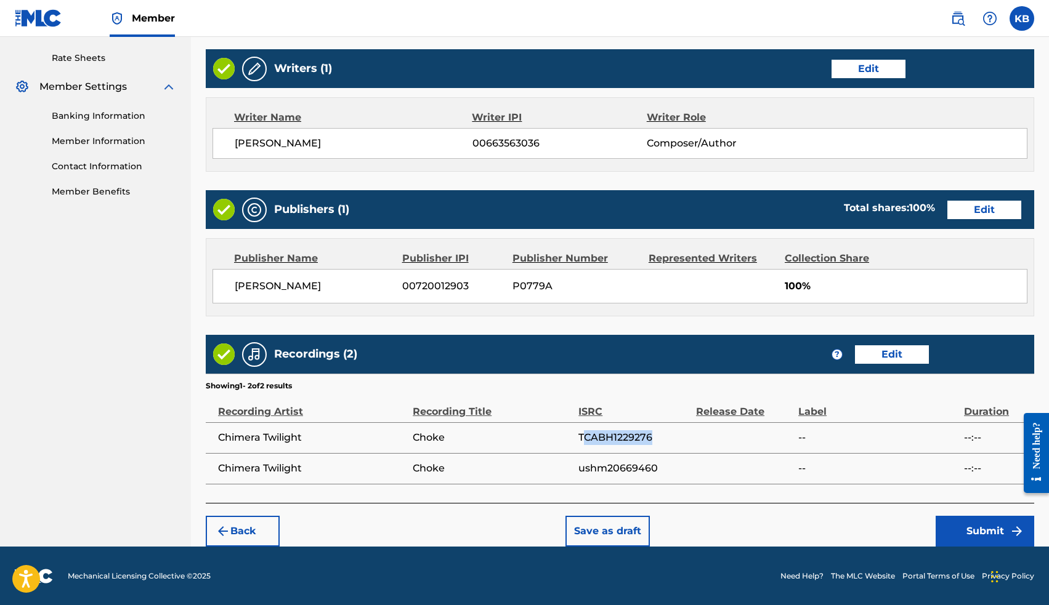
drag, startPoint x: 654, startPoint y: 439, endPoint x: 581, endPoint y: 439, distance: 72.7
click at [581, 439] on span "TCABH1229276" at bounding box center [633, 437] width 111 height 15
click at [660, 443] on span "TCABH1229276" at bounding box center [633, 437] width 111 height 15
drag, startPoint x: 658, startPoint y: 436, endPoint x: 576, endPoint y: 435, distance: 81.9
click at [576, 435] on tr "Chimera Twilight Choke TCABH1229276 -- --:--" at bounding box center [620, 437] width 828 height 31
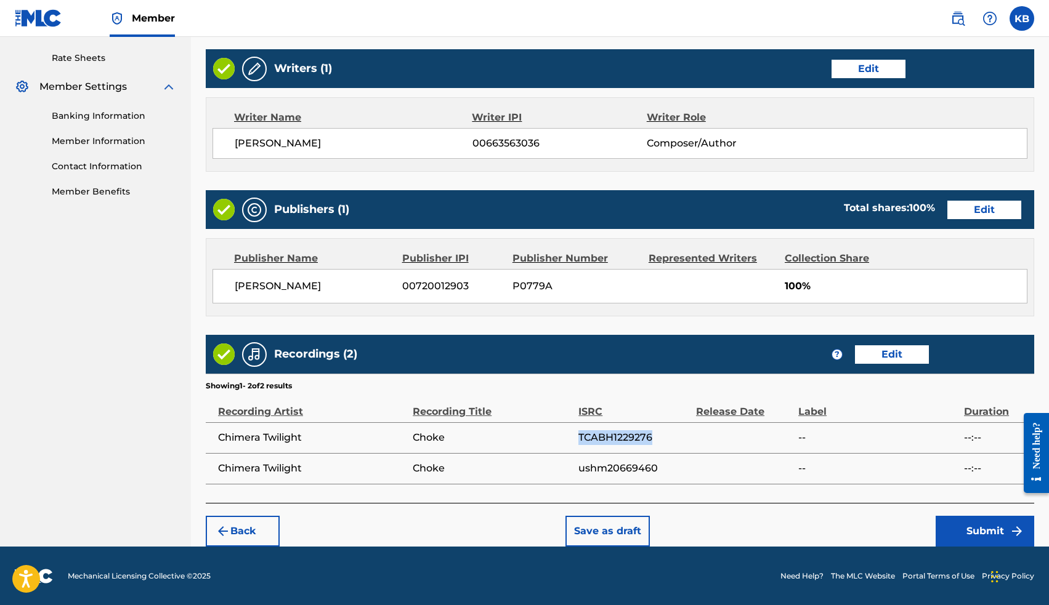
click at [663, 440] on span "TCABH1229276" at bounding box center [633, 437] width 111 height 15
drag, startPoint x: 658, startPoint y: 435, endPoint x: 580, endPoint y: 437, distance: 77.6
click at [580, 437] on span "TCABH1229276" at bounding box center [633, 437] width 111 height 15
copy span "TCABH1229276"
drag, startPoint x: 657, startPoint y: 466, endPoint x: 581, endPoint y: 468, distance: 76.4
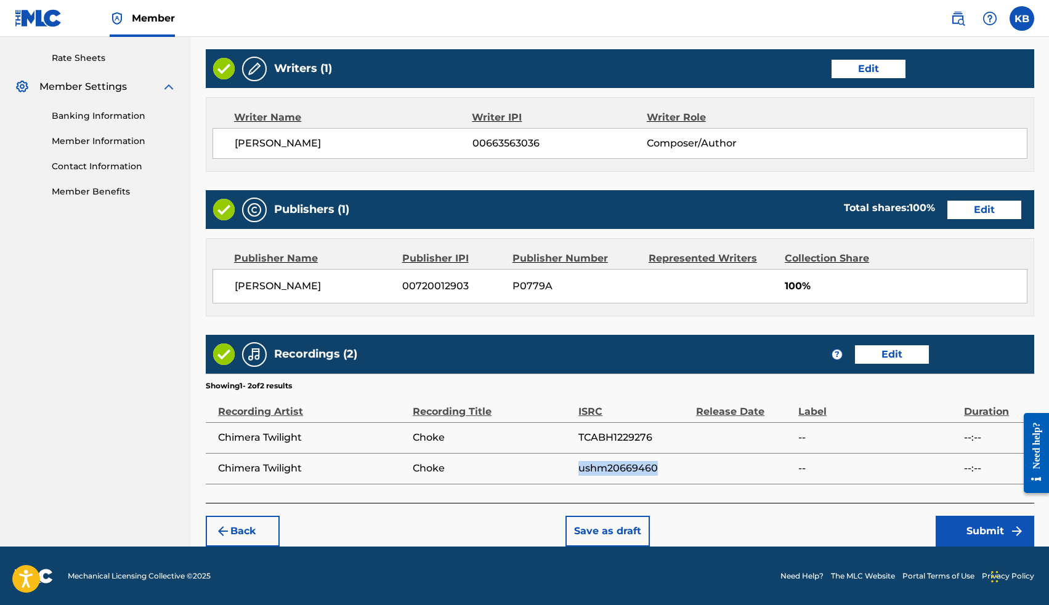
click at [581, 468] on span "ushm20669460" at bounding box center [633, 468] width 111 height 15
copy span "ushm20669460"
drag, startPoint x: 557, startPoint y: 283, endPoint x: 513, endPoint y: 285, distance: 44.4
click at [513, 285] on span "P0779A" at bounding box center [575, 286] width 127 height 15
copy span "P0779A"
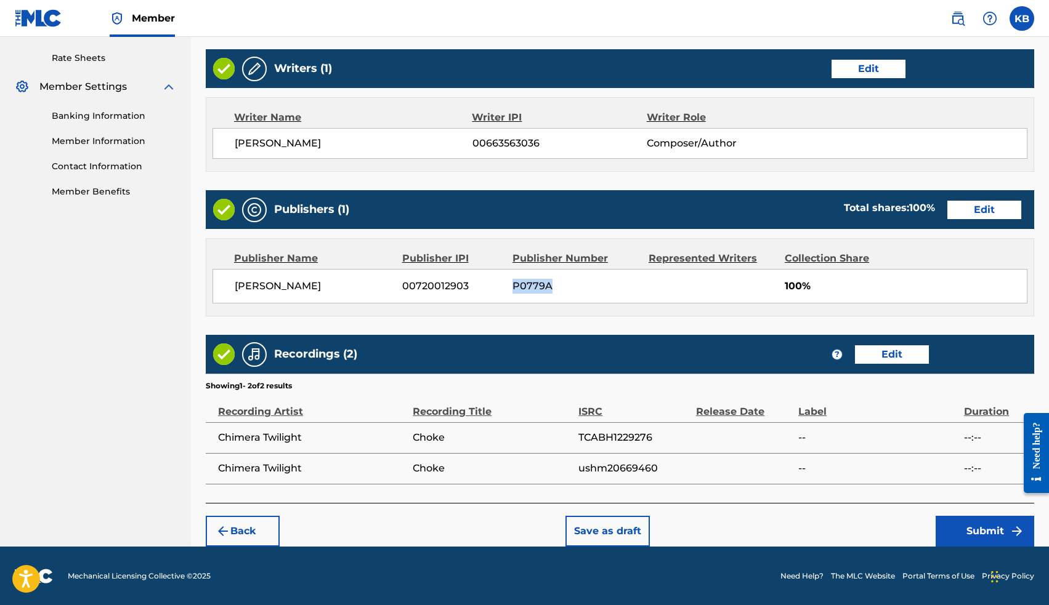
click at [963, 525] on button "Submit" at bounding box center [984, 531] width 99 height 31
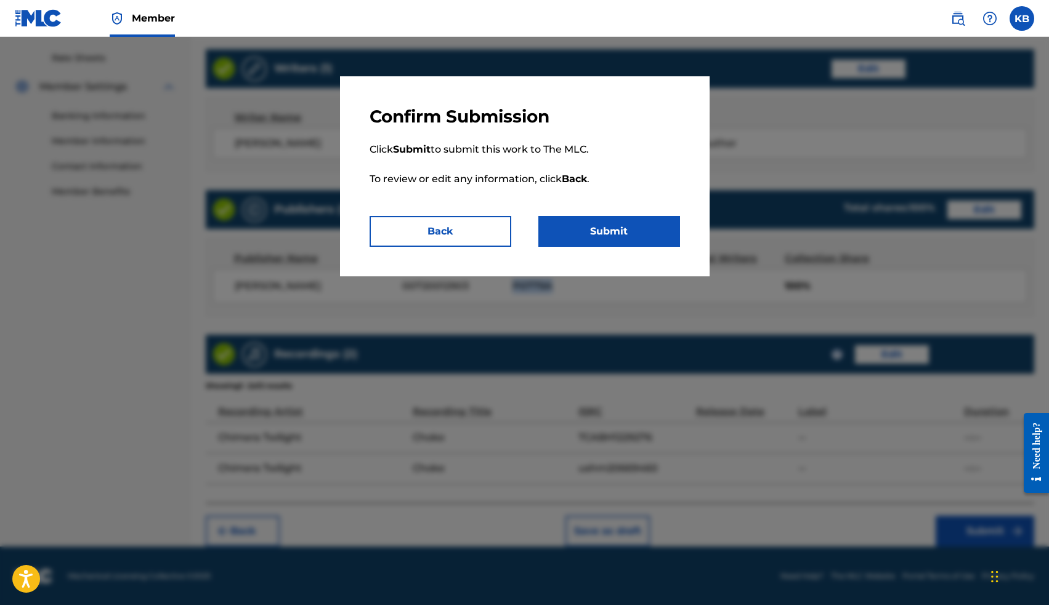
click at [634, 234] on button "Submit" at bounding box center [609, 231] width 142 height 31
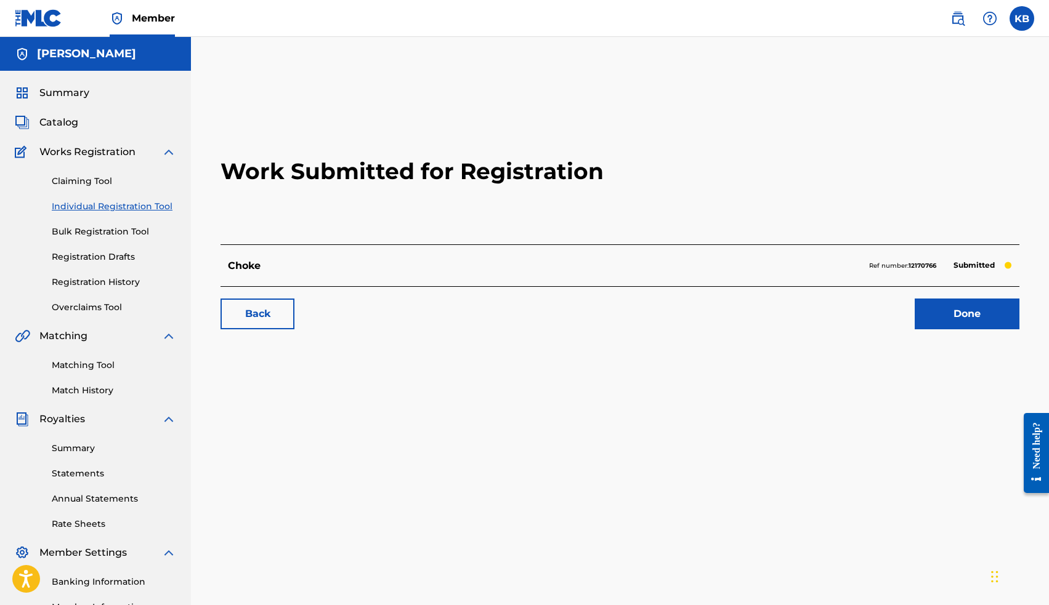
click at [68, 124] on span "Catalog" at bounding box center [58, 122] width 39 height 15
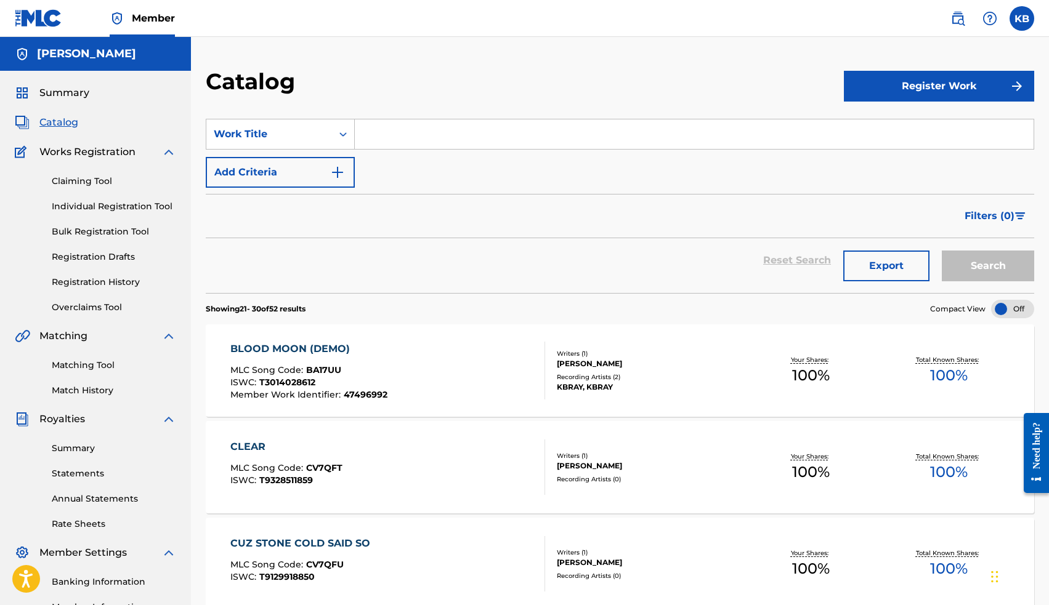
click at [881, 92] on button "Register Work" at bounding box center [939, 86] width 190 height 31
click at [879, 123] on link "Individual" at bounding box center [939, 126] width 190 height 30
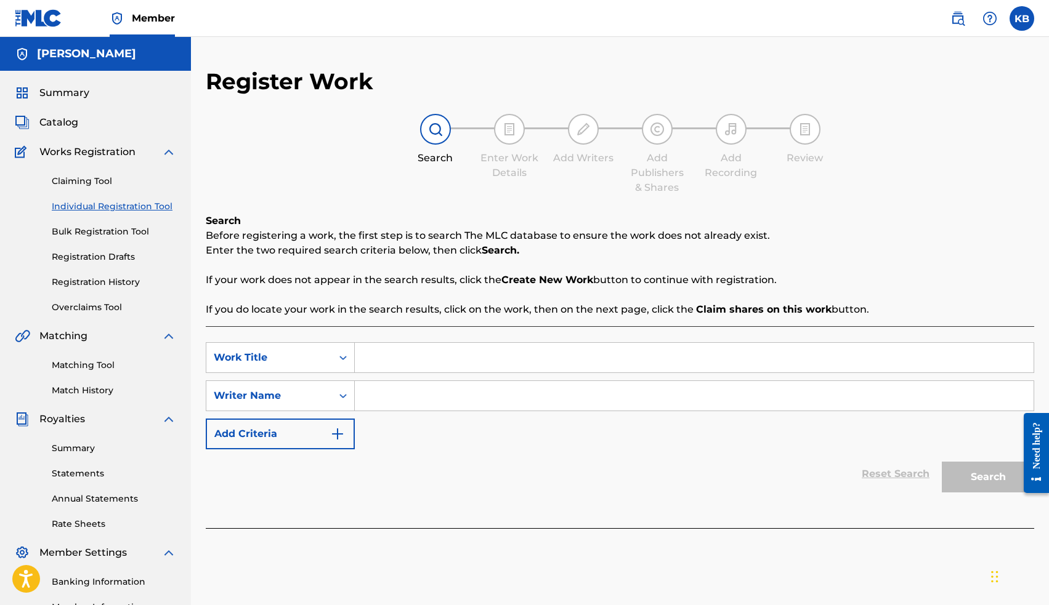
click at [490, 365] on input "Search Form" at bounding box center [694, 358] width 679 height 30
type input "aaaa"
click at [487, 397] on input "Search Form" at bounding box center [694, 396] width 679 height 30
type input "a"
click at [980, 482] on button "Search" at bounding box center [987, 477] width 92 height 31
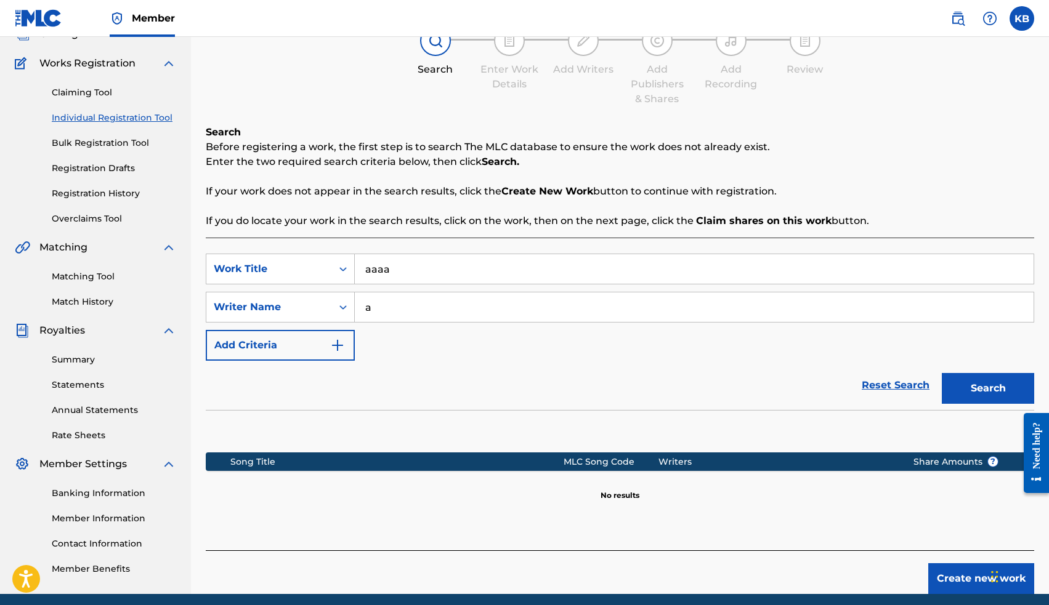
scroll to position [137, 0]
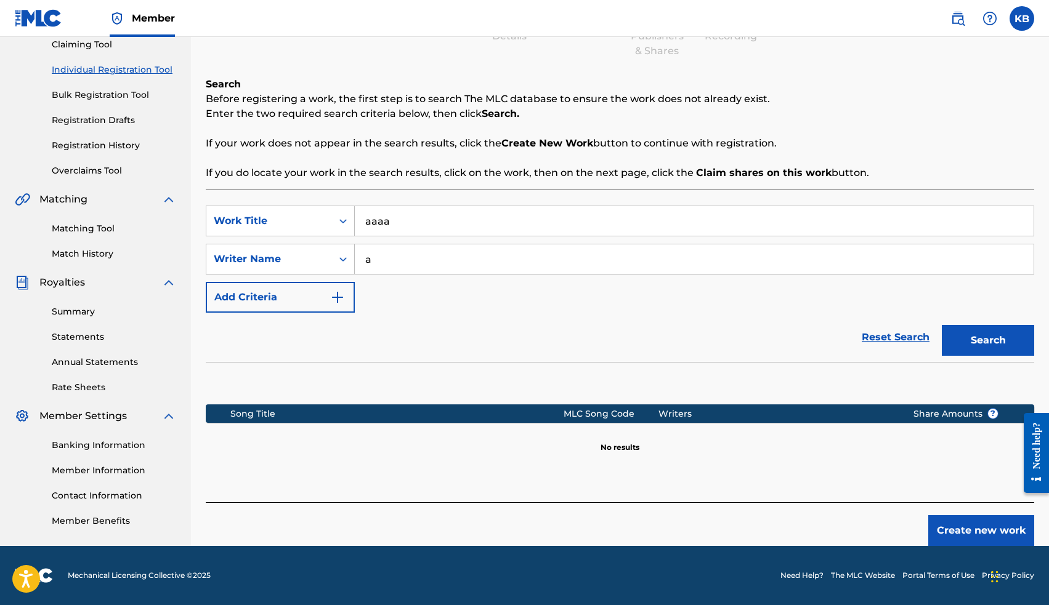
click at [938, 539] on button "Create new work" at bounding box center [981, 530] width 106 height 31
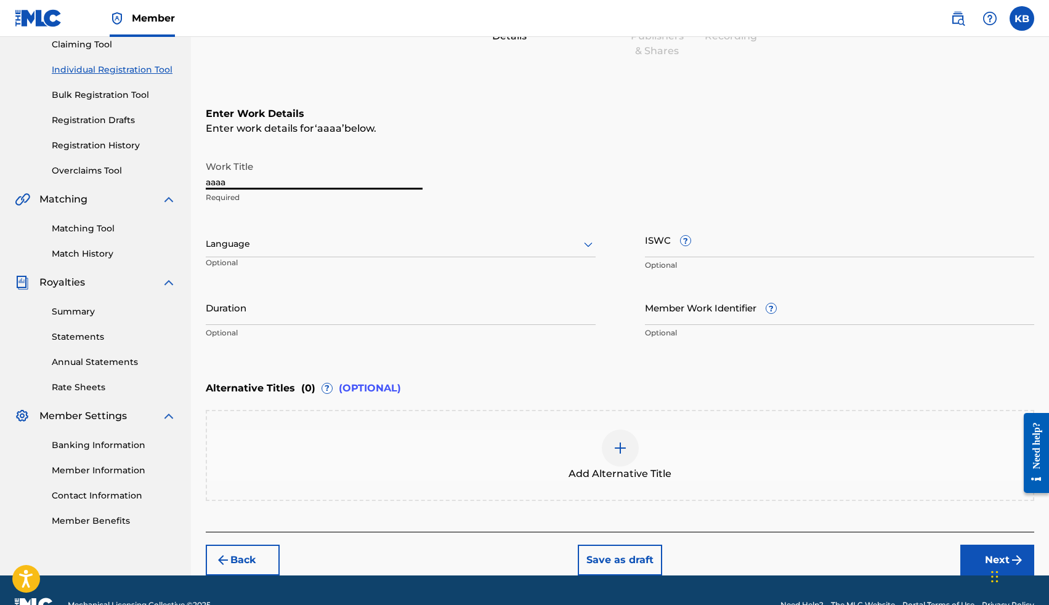
drag, startPoint x: 265, startPoint y: 180, endPoint x: 159, endPoint y: 179, distance: 105.3
click at [161, 180] on main "KENNETH L BRAY II Summary Catalog Works Registration Claiming Tool Individual R…" at bounding box center [524, 237] width 1049 height 675
type input "Ursa Minor"
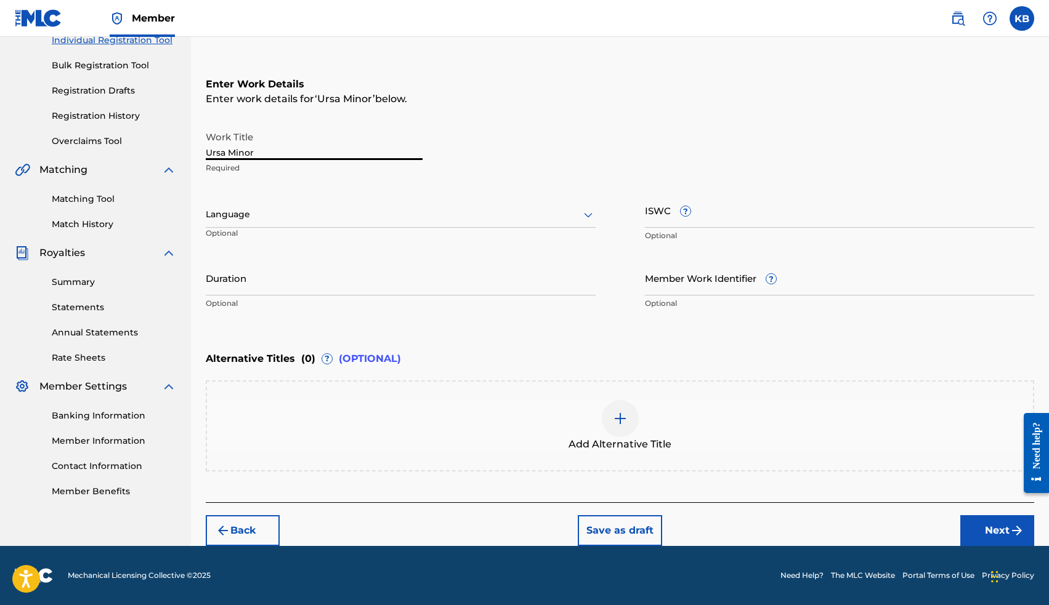
scroll to position [166, 0]
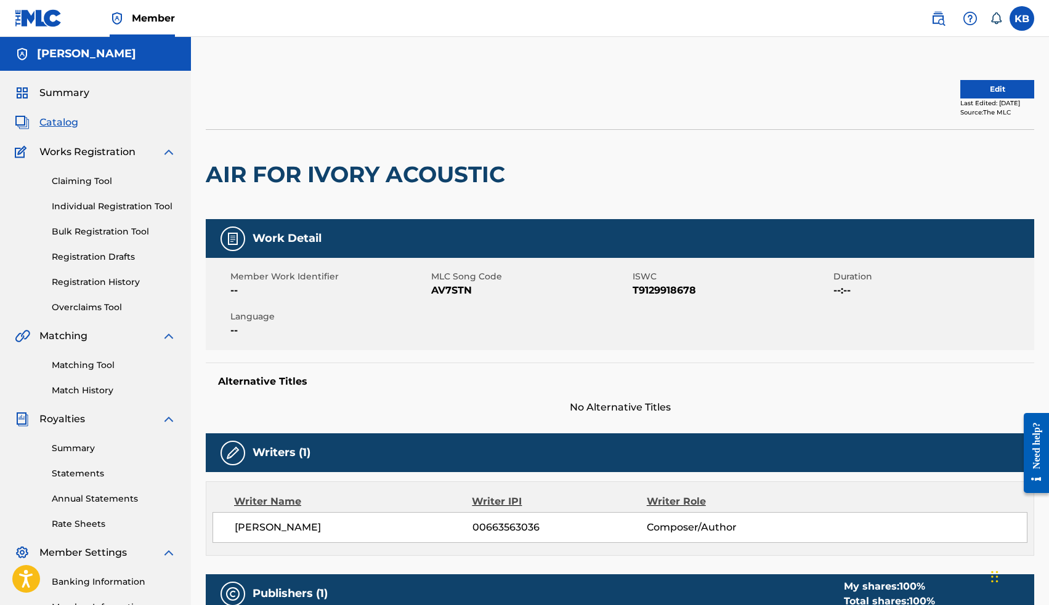
click at [980, 89] on button "Edit" at bounding box center [997, 89] width 74 height 18
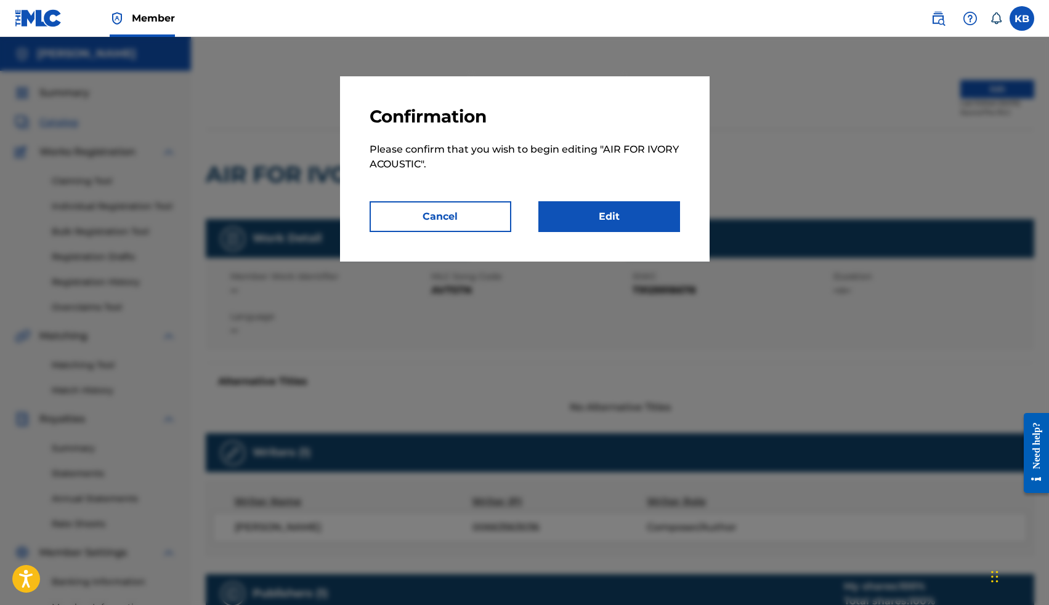
click at [642, 208] on link "Edit" at bounding box center [609, 216] width 142 height 31
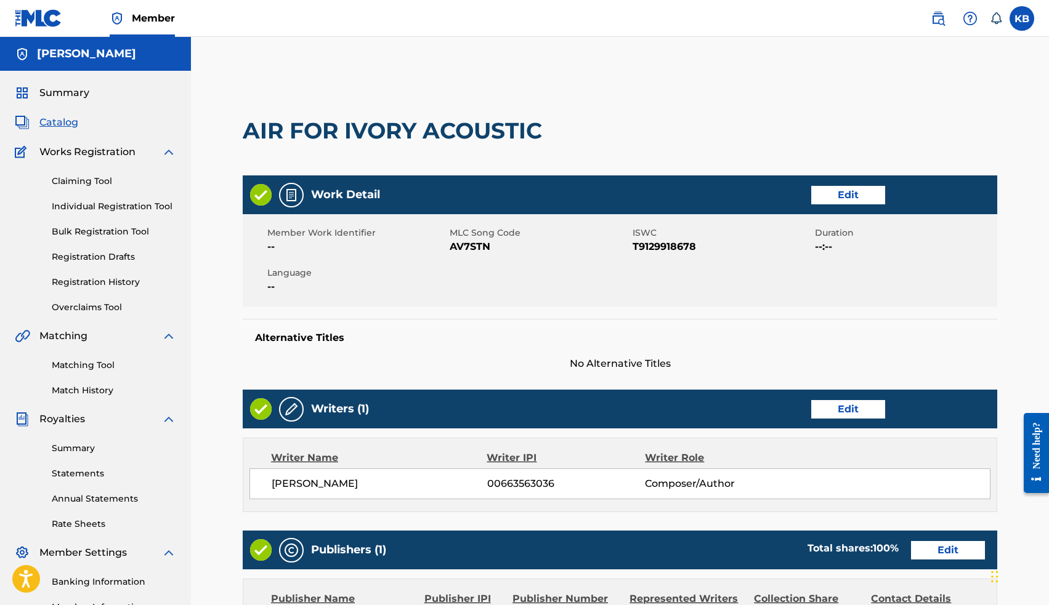
click at [842, 193] on link "Edit" at bounding box center [848, 195] width 74 height 18
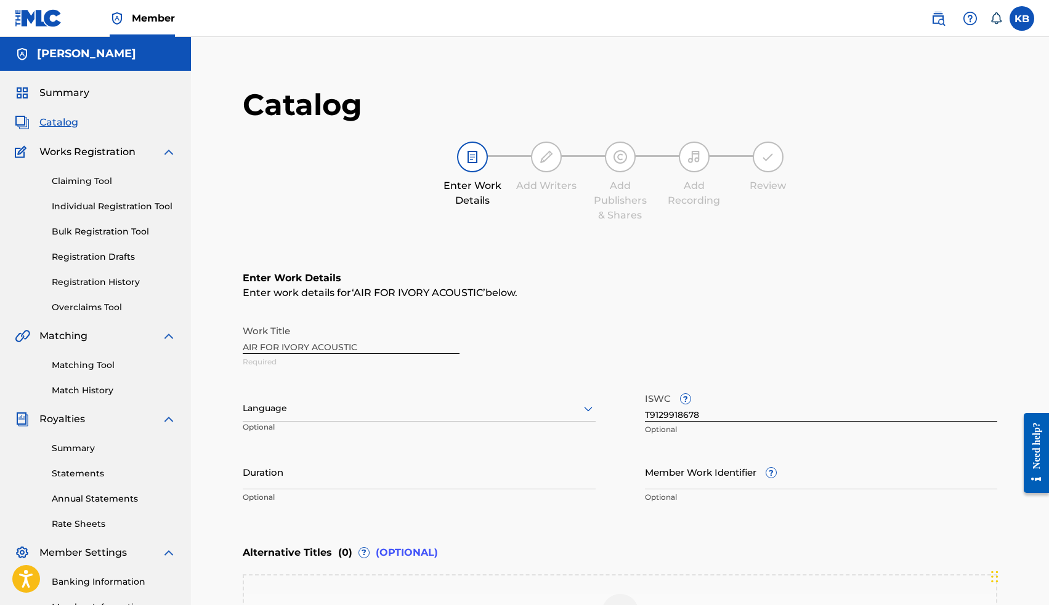
click at [696, 482] on input "Member Work Identifier ?" at bounding box center [821, 471] width 353 height 35
paste input "16289665"
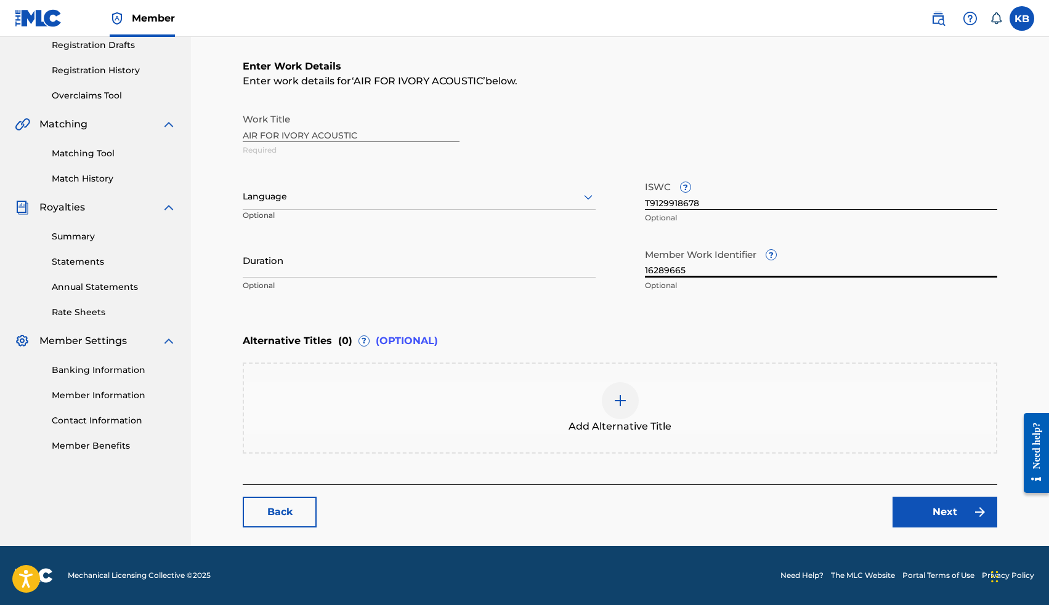
scroll to position [212, 0]
type input "16289665"
click at [932, 511] on link "Next" at bounding box center [944, 512] width 105 height 31
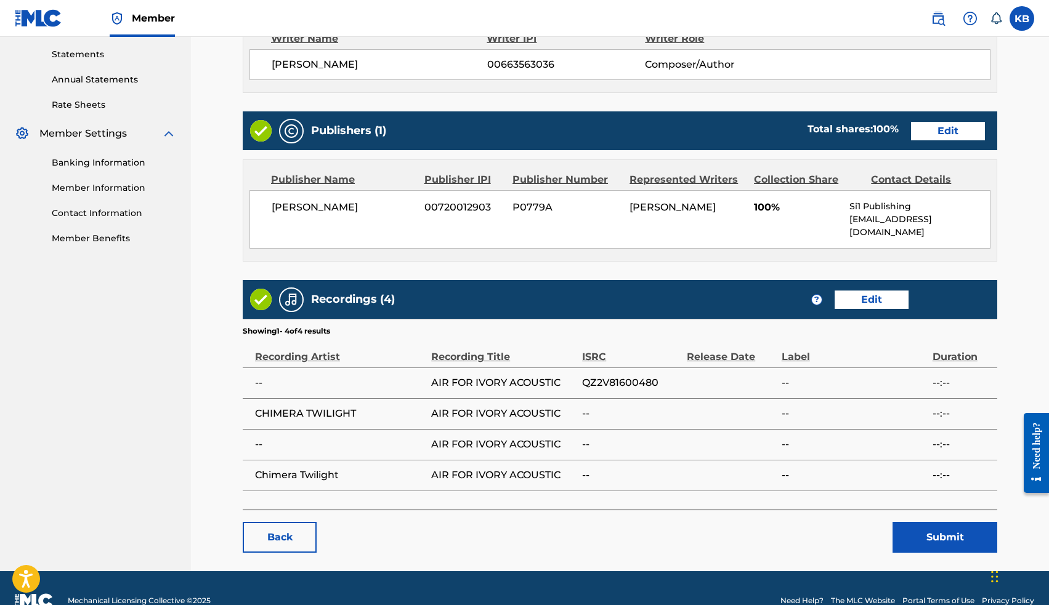
scroll to position [421, 0]
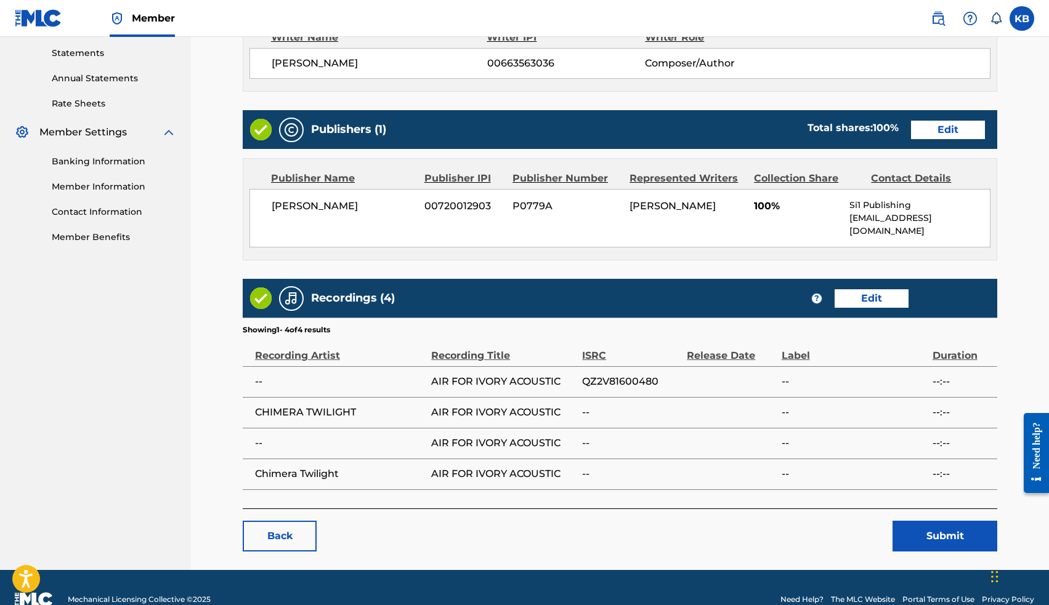
click at [930, 522] on button "Submit" at bounding box center [944, 536] width 105 height 31
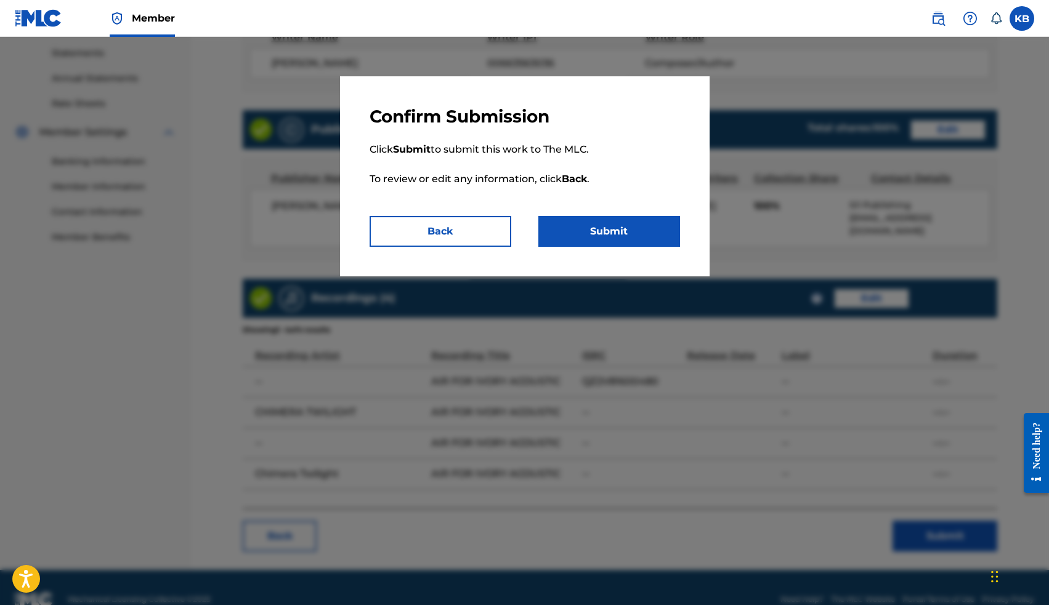
click at [621, 233] on button "Submit" at bounding box center [609, 231] width 142 height 31
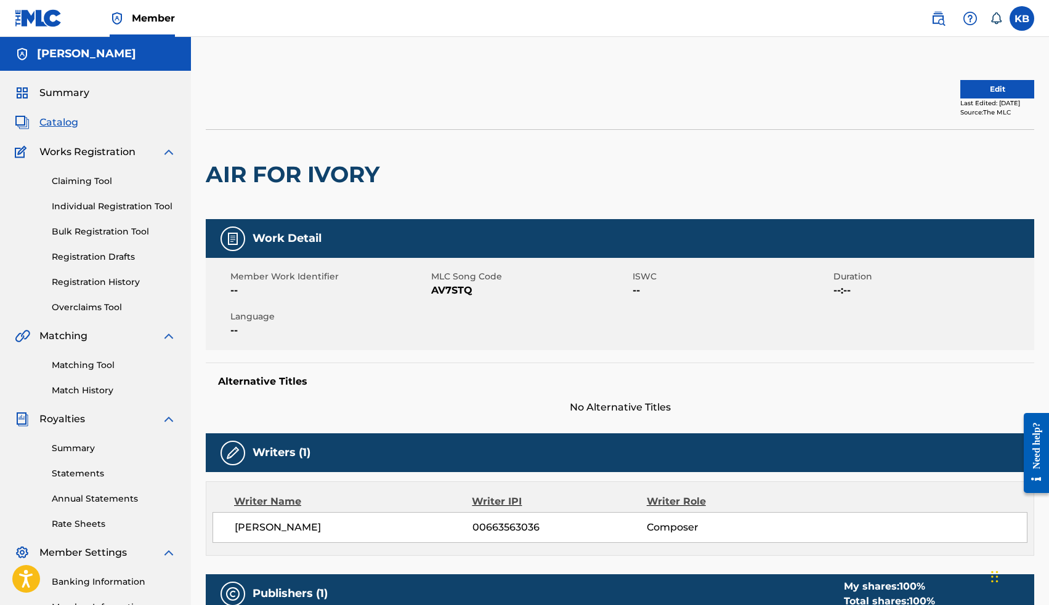
click at [979, 87] on button "Edit" at bounding box center [997, 89] width 74 height 18
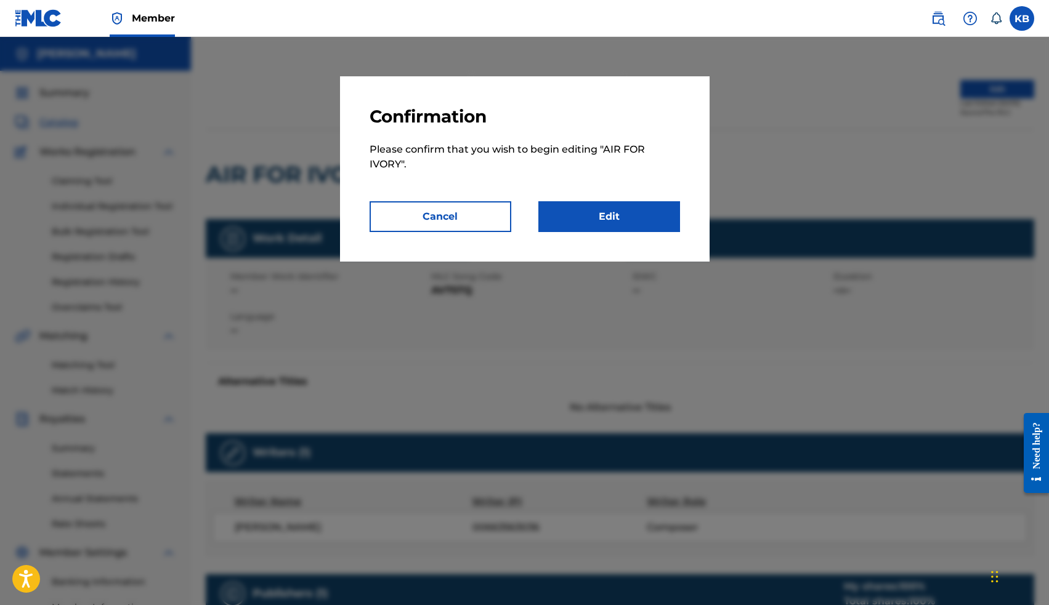
click at [631, 211] on link "Edit" at bounding box center [609, 216] width 142 height 31
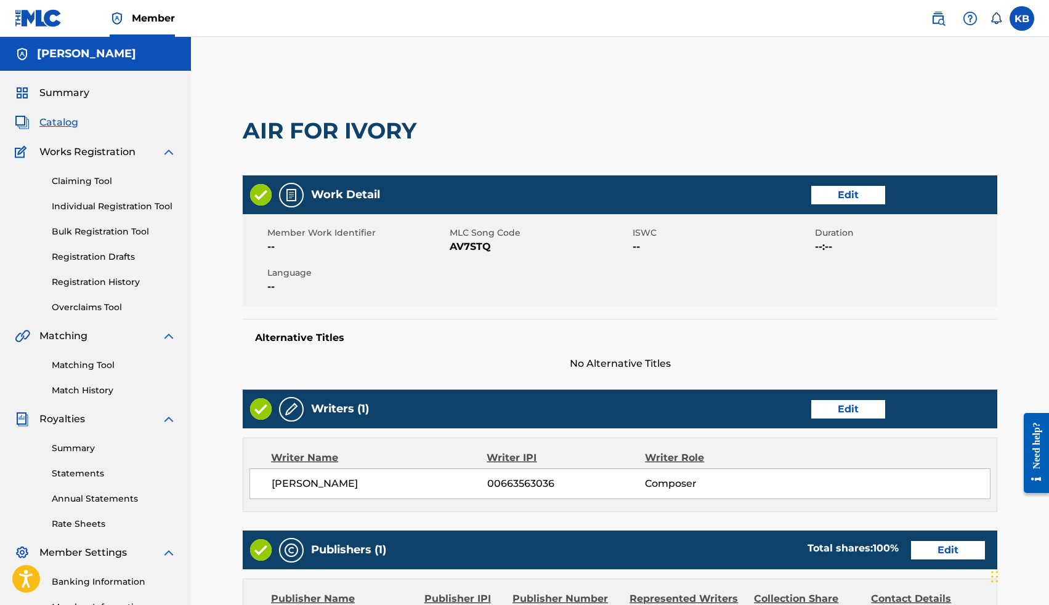
click at [826, 196] on link "Edit" at bounding box center [848, 195] width 74 height 18
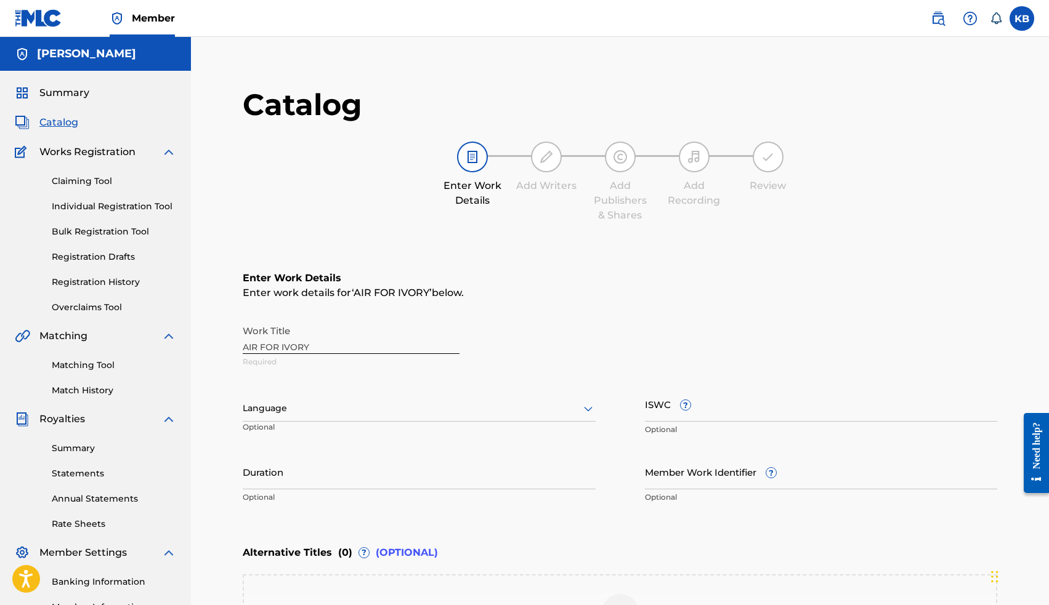
click at [714, 475] on input "Member Work Identifier ?" at bounding box center [821, 471] width 353 height 35
paste input "43909046"
type input "43909046"
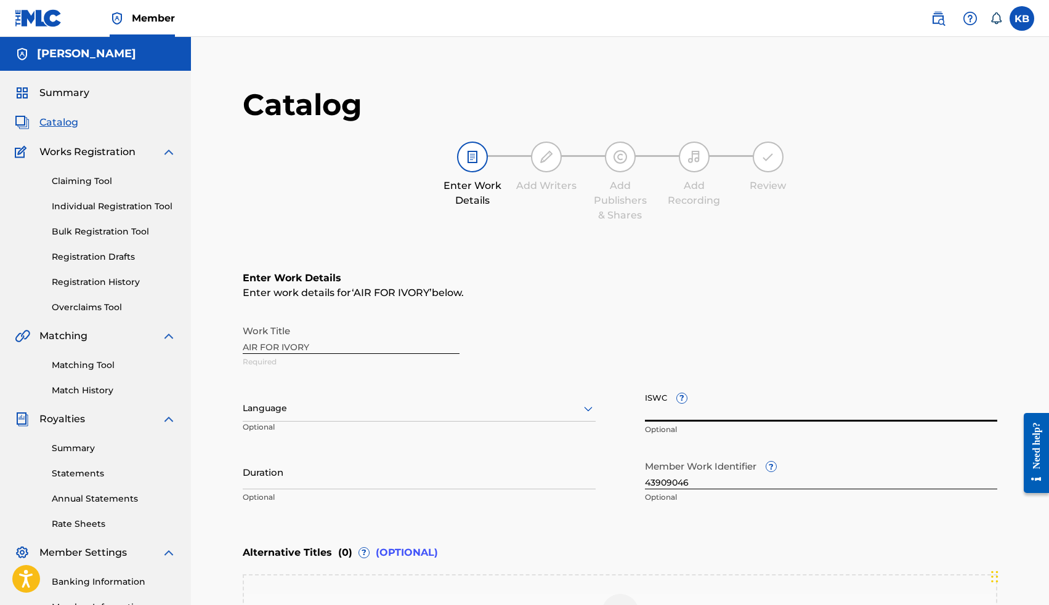
click at [719, 417] on input "ISWC ?" at bounding box center [821, 404] width 353 height 35
paste input "T-932.942.657-5"
type input "T9329426575"
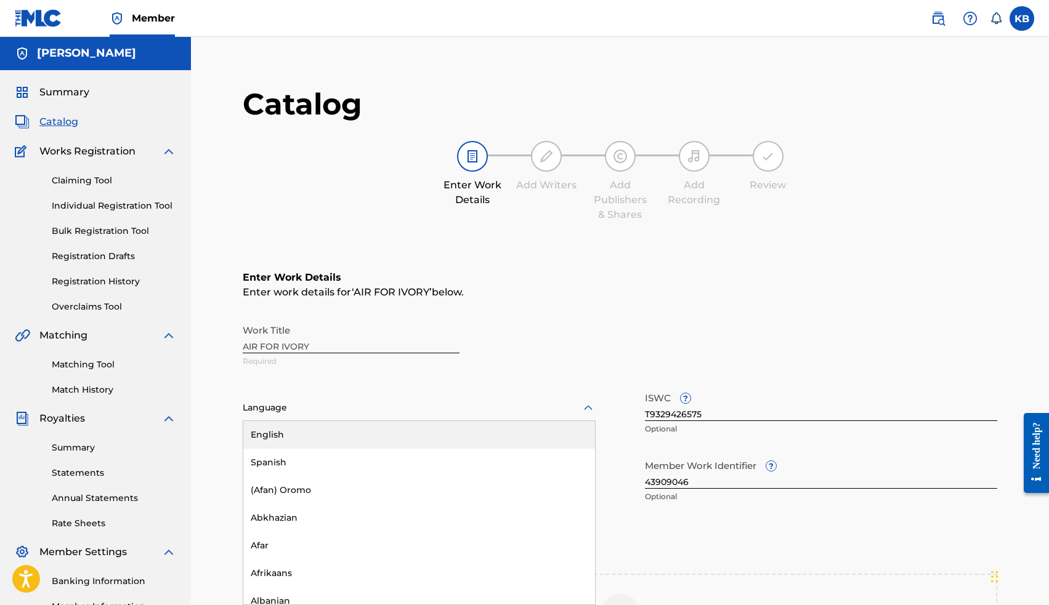
click at [529, 409] on div at bounding box center [419, 407] width 353 height 15
click at [483, 434] on div "English" at bounding box center [419, 434] width 352 height 28
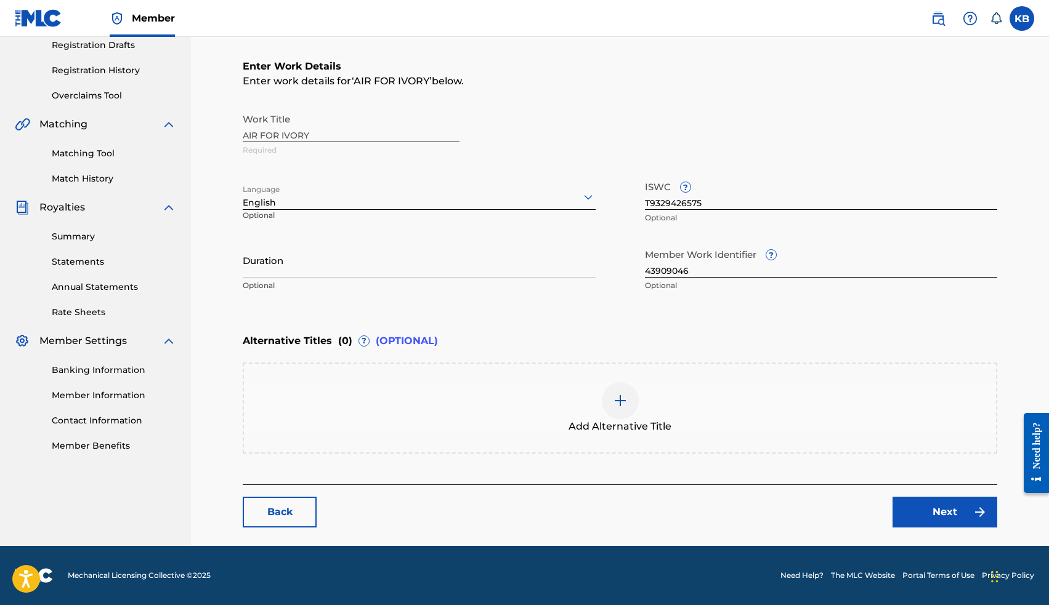
scroll to position [212, 0]
click at [925, 525] on link "Next" at bounding box center [944, 512] width 105 height 31
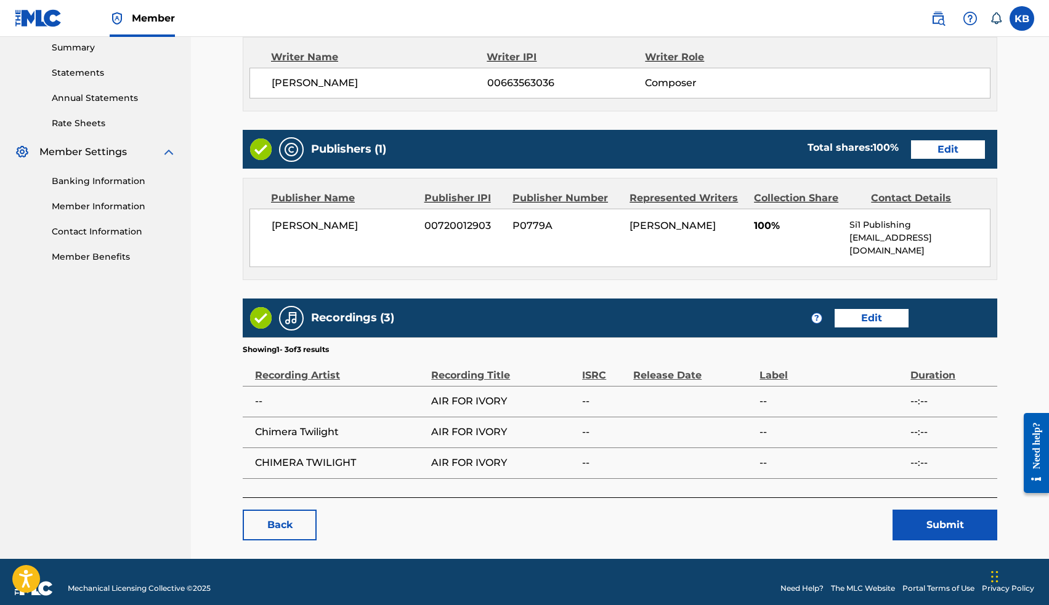
scroll to position [400, 0]
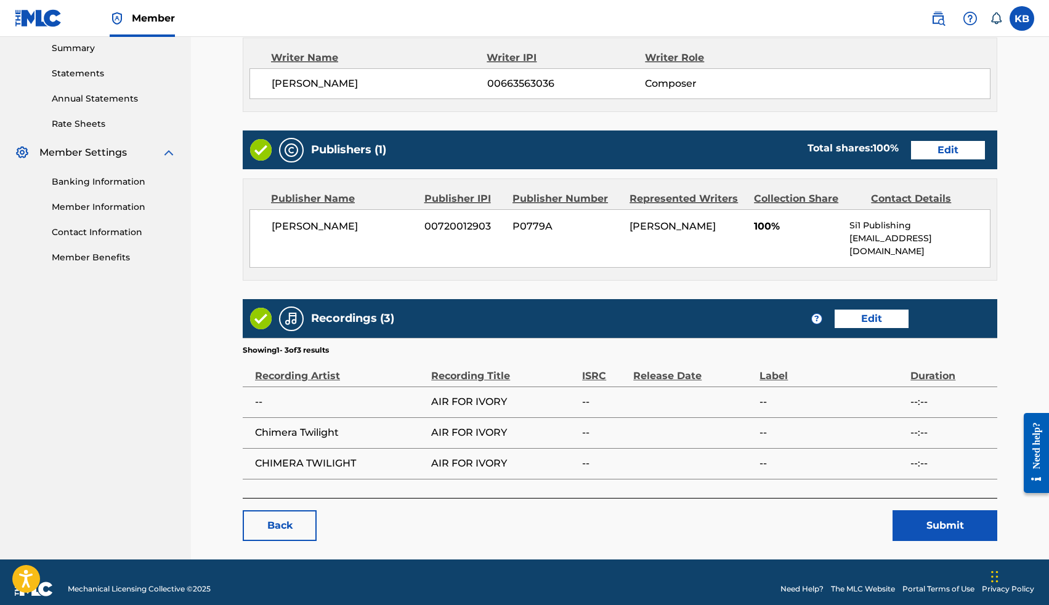
click at [940, 510] on button "Submit" at bounding box center [944, 525] width 105 height 31
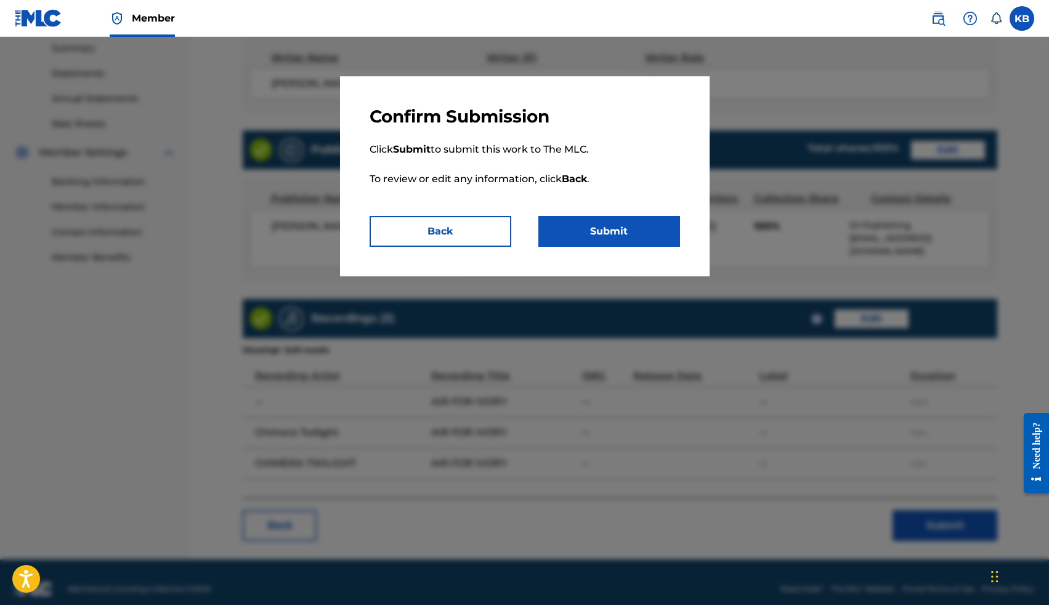
click at [578, 235] on button "Submit" at bounding box center [609, 231] width 142 height 31
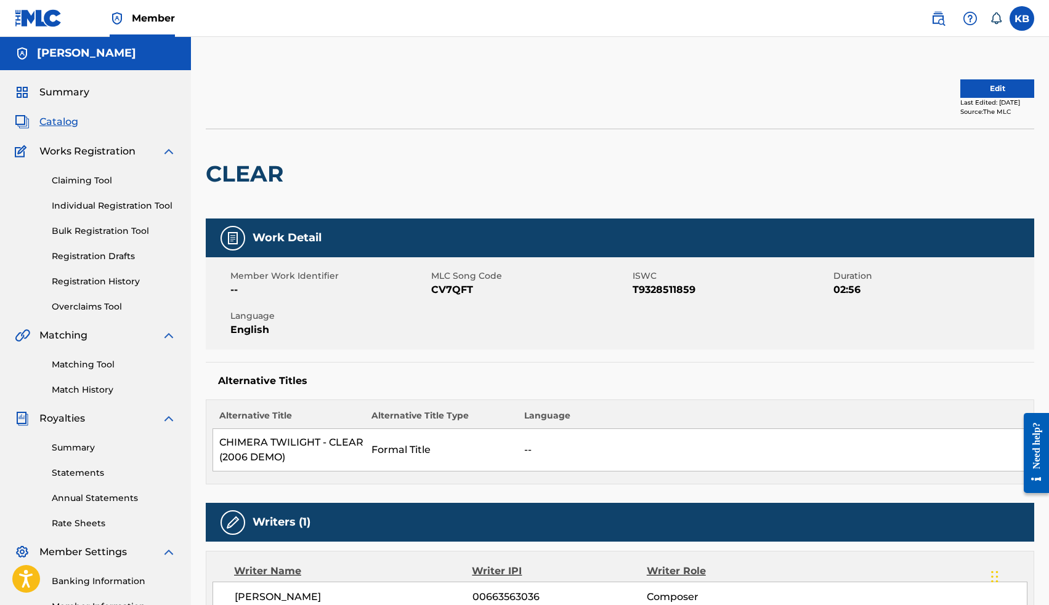
scroll to position [3, 0]
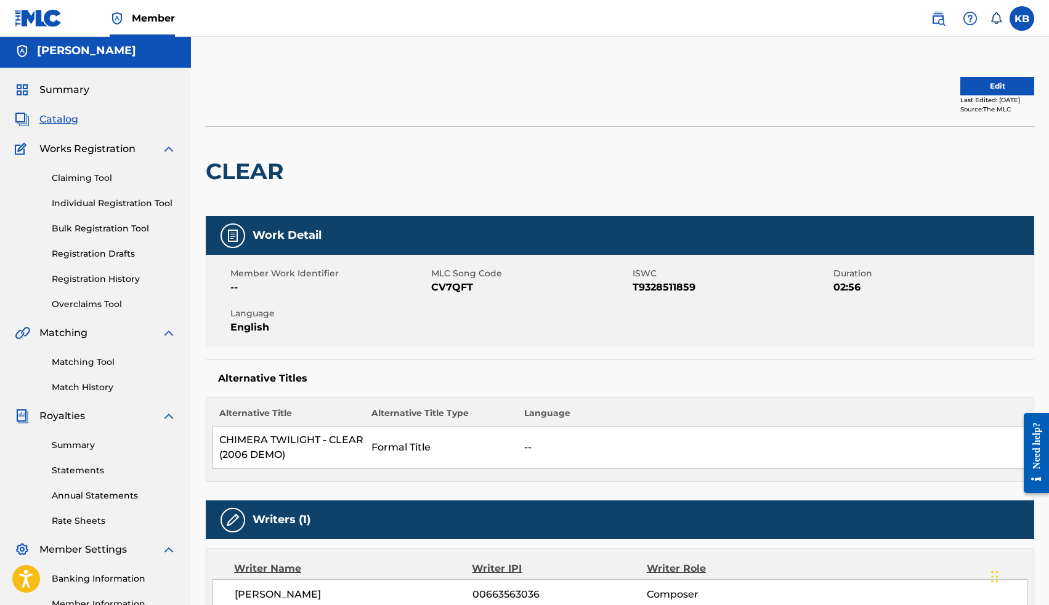
click at [963, 85] on button "Edit" at bounding box center [997, 86] width 74 height 18
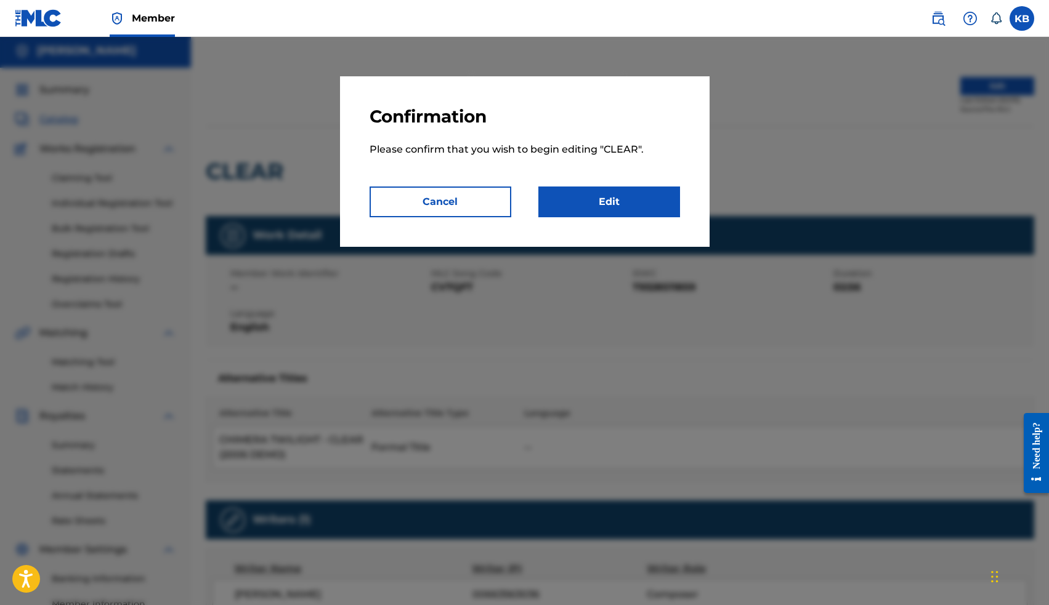
click at [648, 203] on link "Edit" at bounding box center [609, 202] width 142 height 31
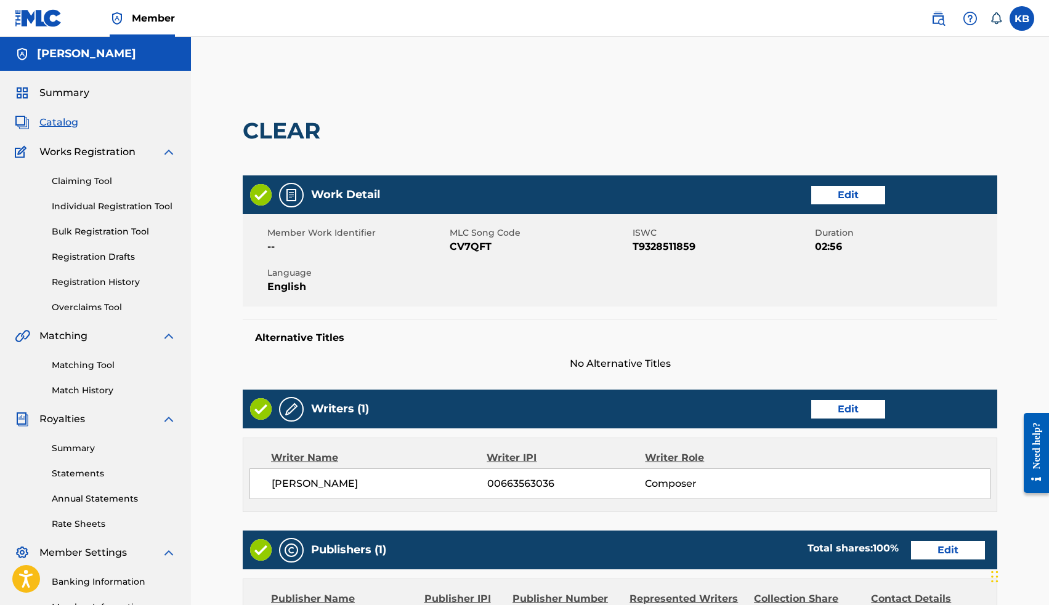
click at [858, 198] on link "Edit" at bounding box center [848, 195] width 74 height 18
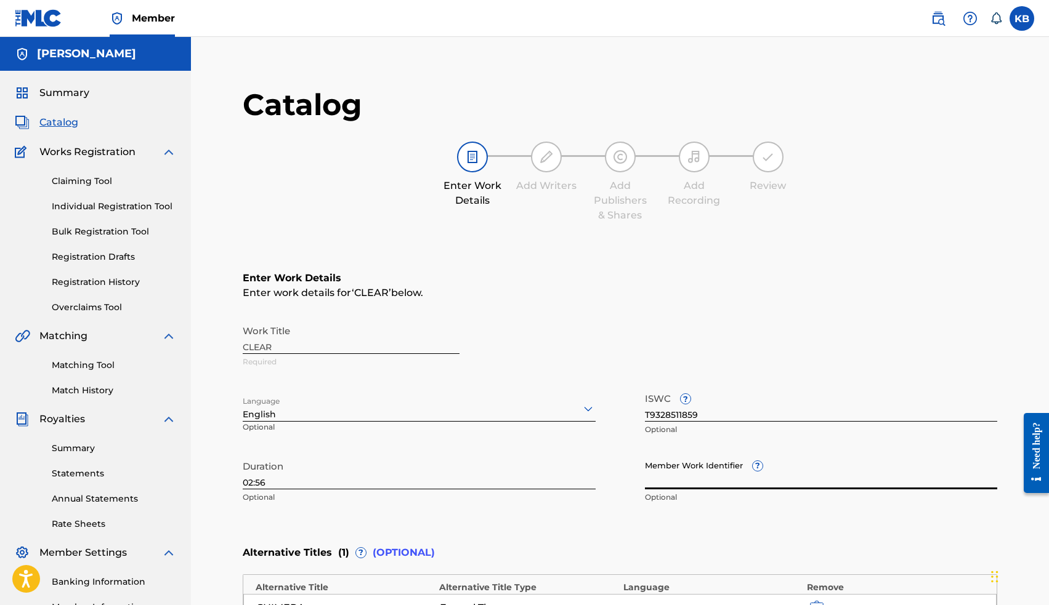
click at [707, 479] on input "Member Work Identifier ?" at bounding box center [821, 471] width 353 height 35
paste input "43909044"
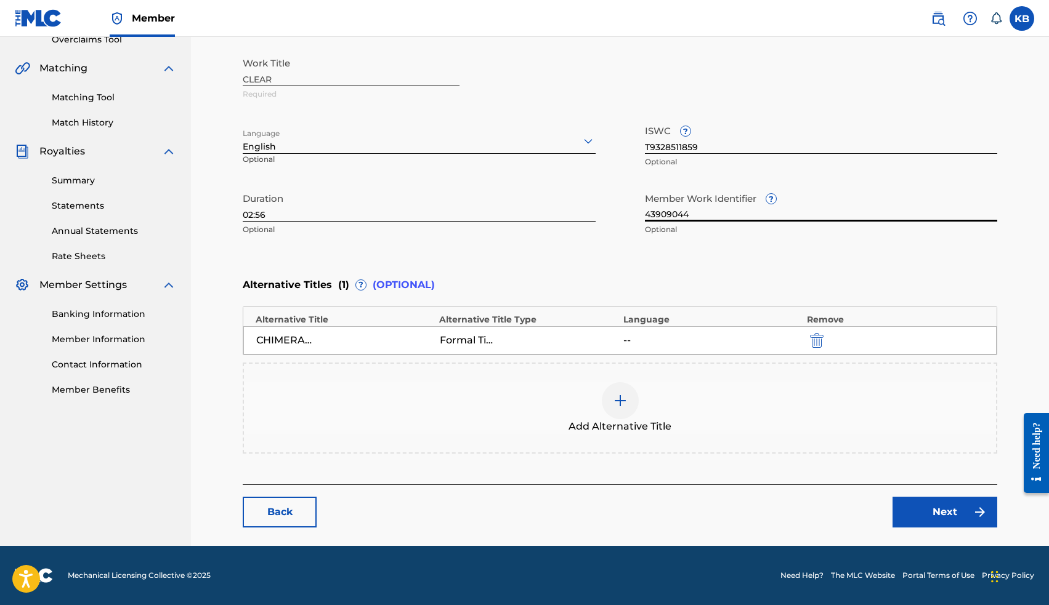
scroll to position [267, 0]
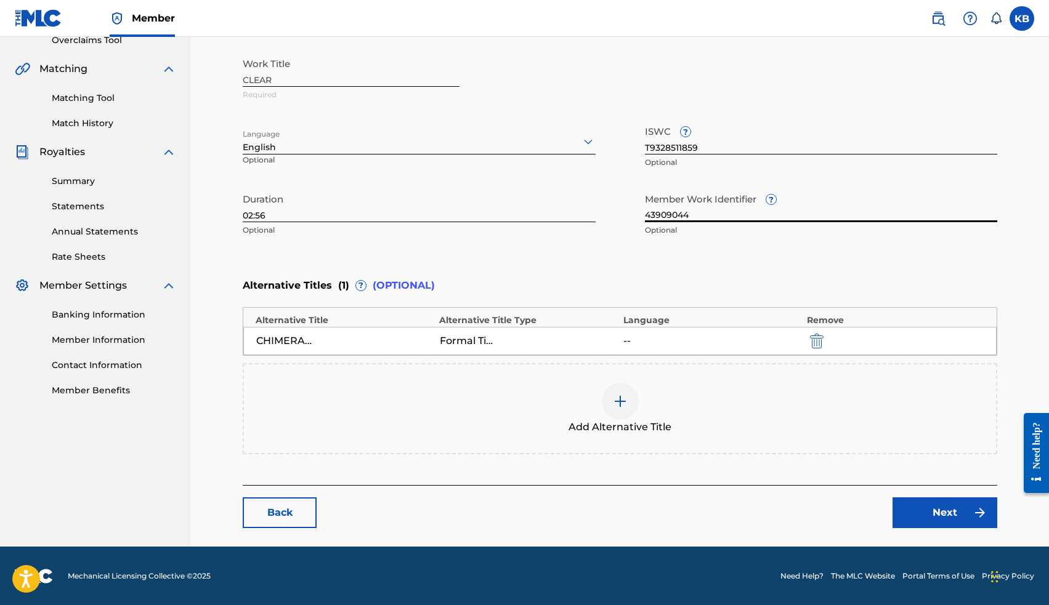
type input "43909044"
click at [929, 520] on link "Next" at bounding box center [944, 513] width 105 height 31
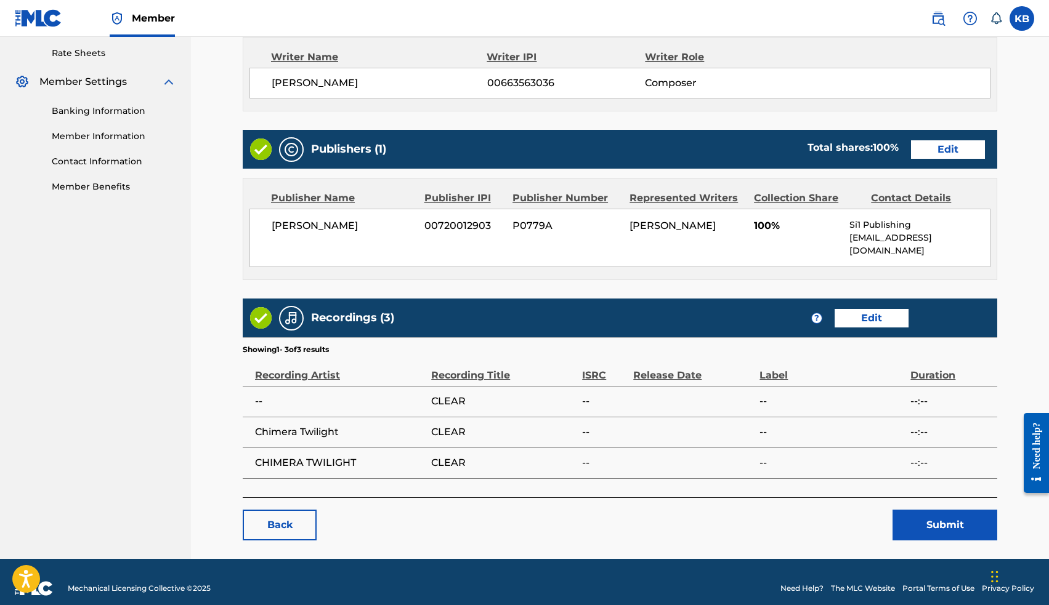
scroll to position [470, 0]
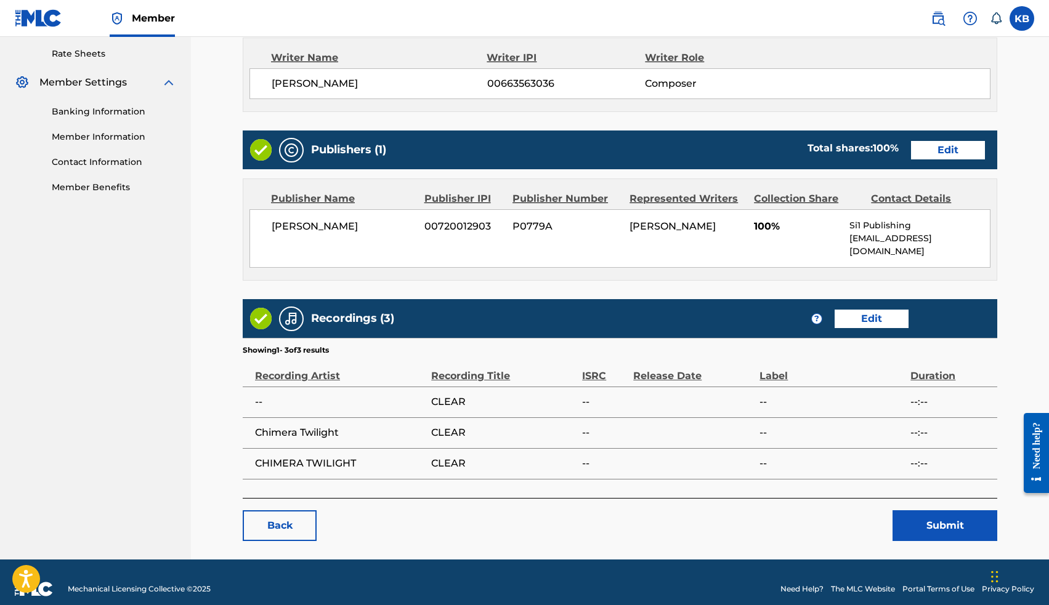
click at [932, 515] on button "Submit" at bounding box center [944, 525] width 105 height 31
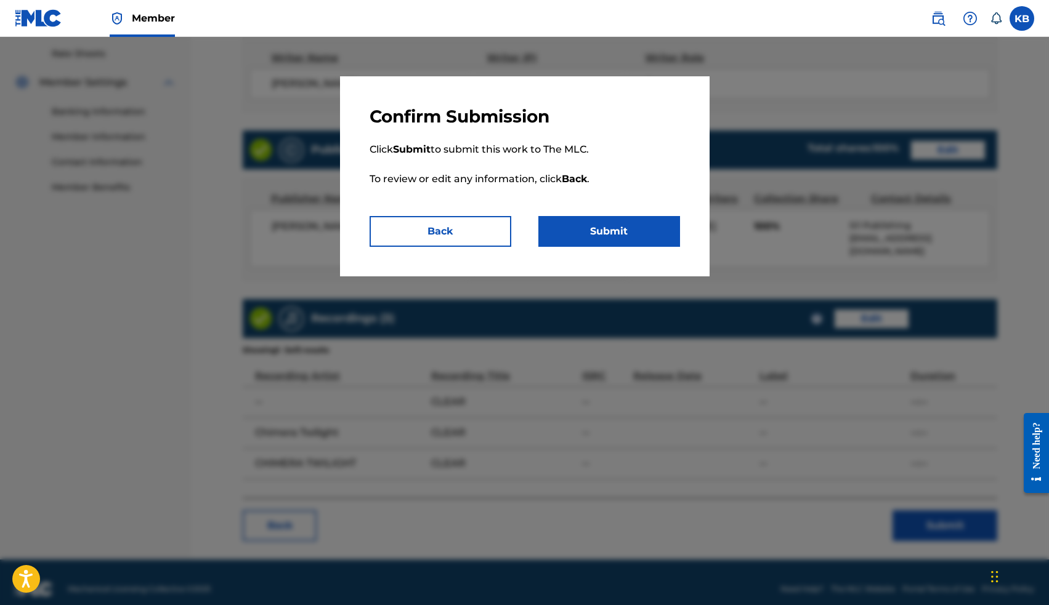
click at [620, 238] on button "Submit" at bounding box center [609, 231] width 142 height 31
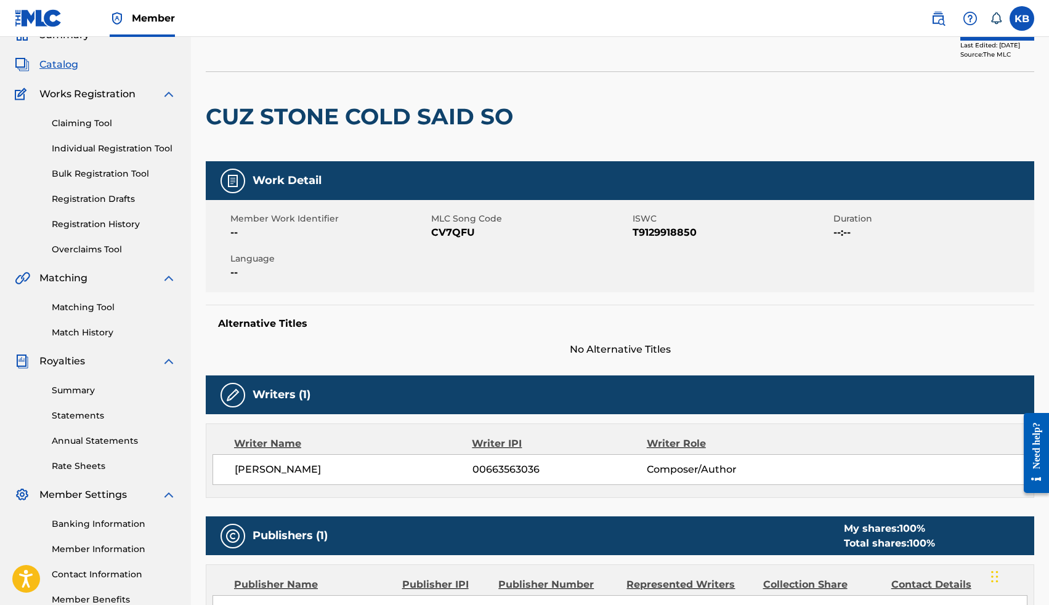
scroll to position [52, 0]
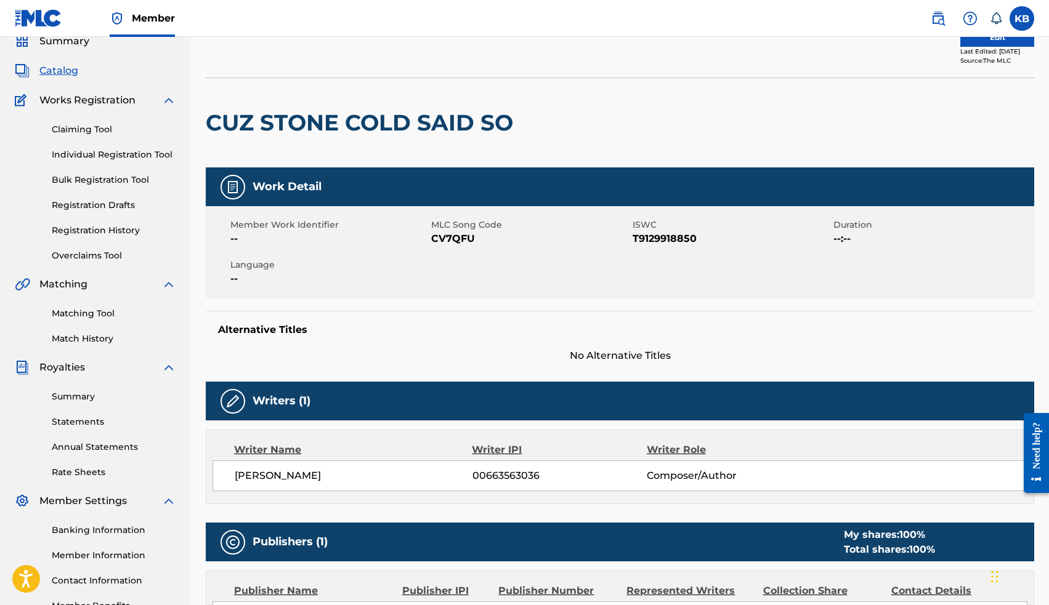
click at [986, 41] on button "Edit" at bounding box center [997, 37] width 74 height 18
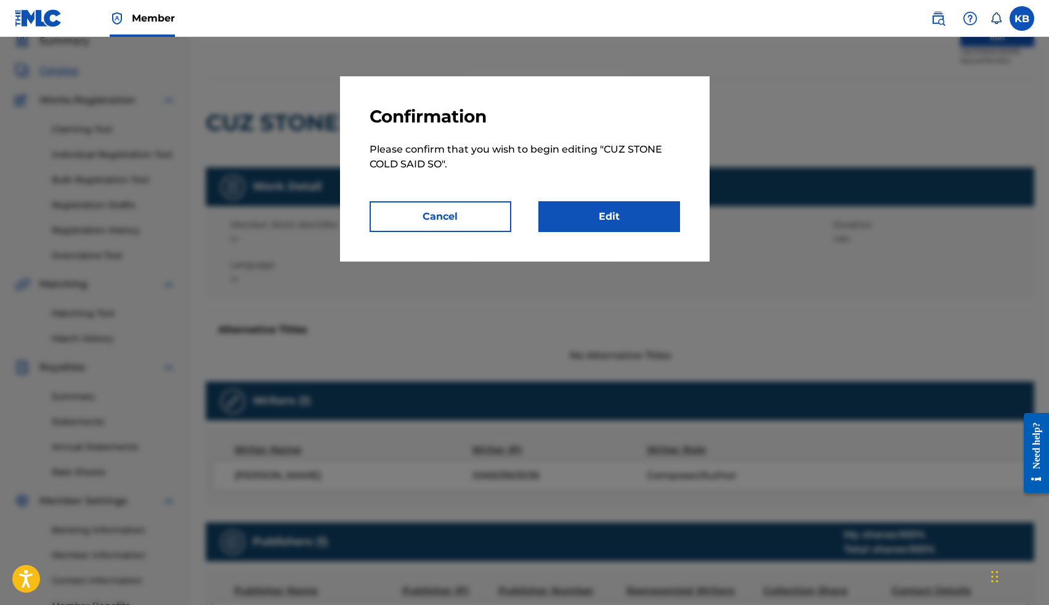
click at [645, 225] on link "Edit" at bounding box center [609, 216] width 142 height 31
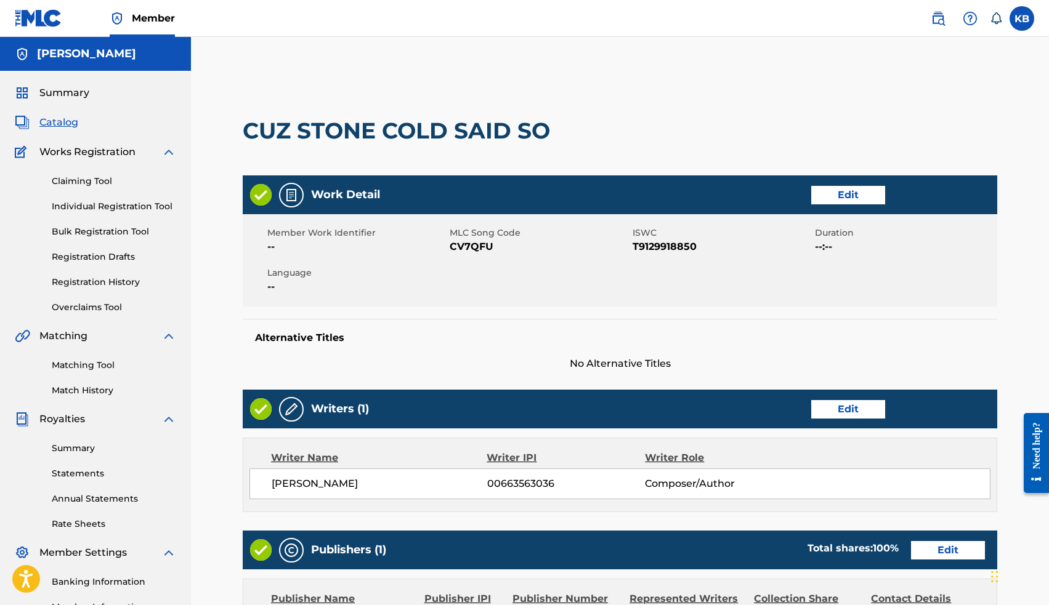
click at [833, 196] on link "Edit" at bounding box center [848, 195] width 74 height 18
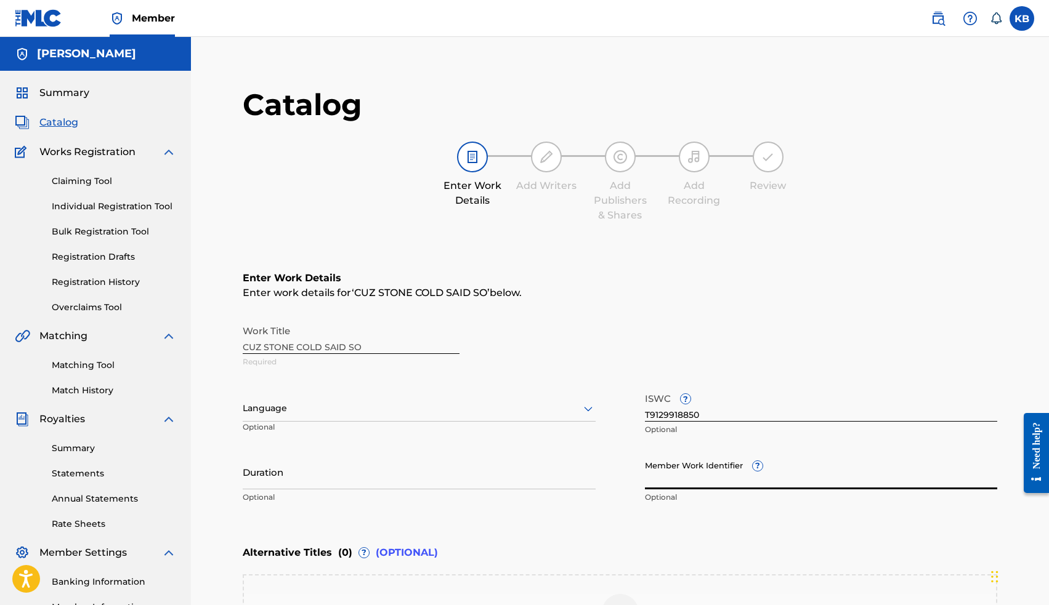
click at [692, 485] on input "Member Work Identifier ?" at bounding box center [821, 471] width 353 height 35
paste input "16289679"
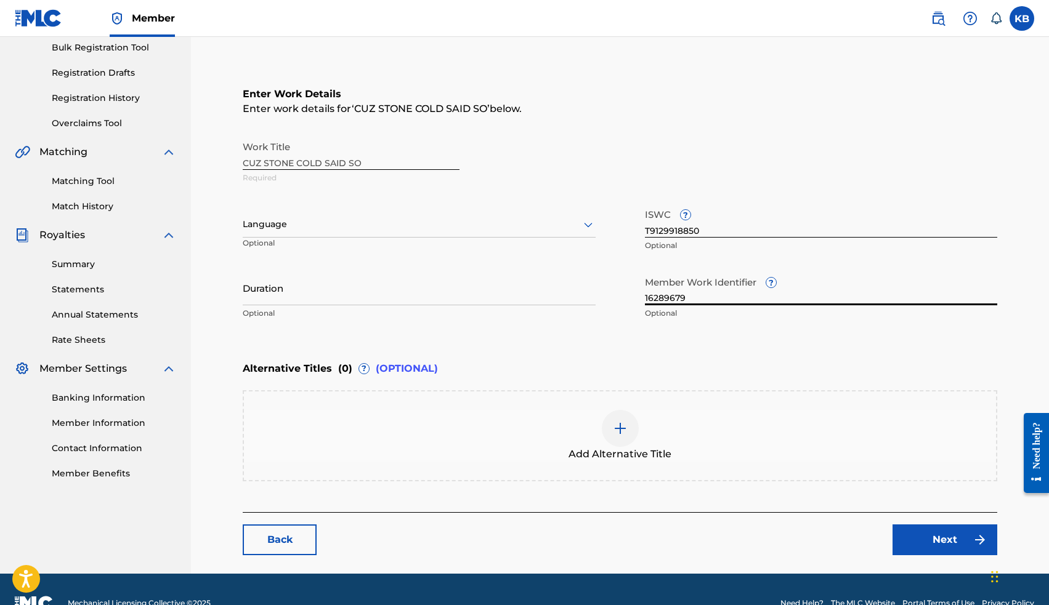
scroll to position [195, 0]
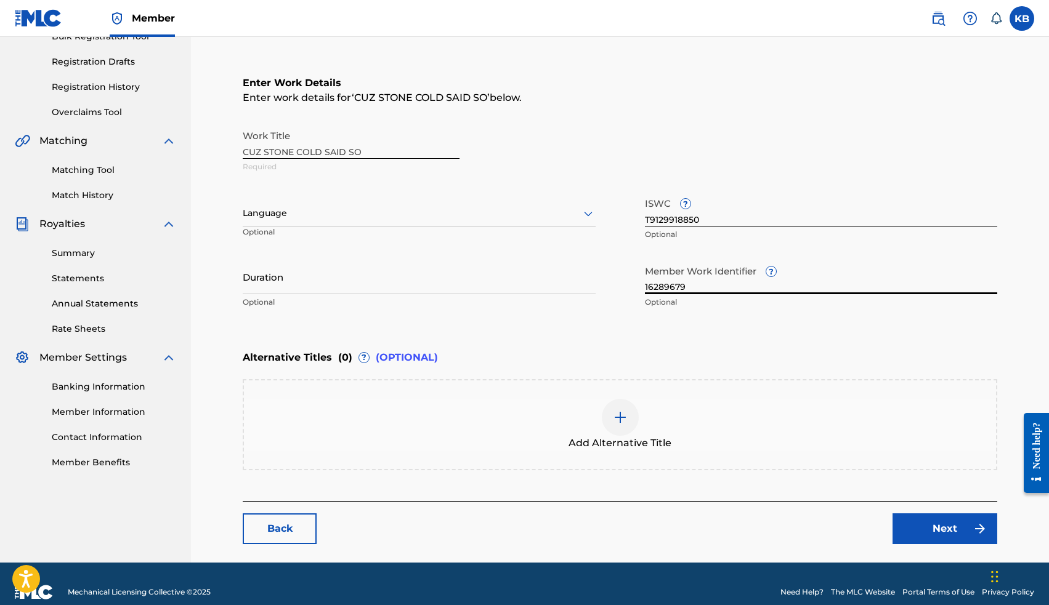
type input "16289679"
click at [949, 534] on link "Next" at bounding box center [944, 529] width 105 height 31
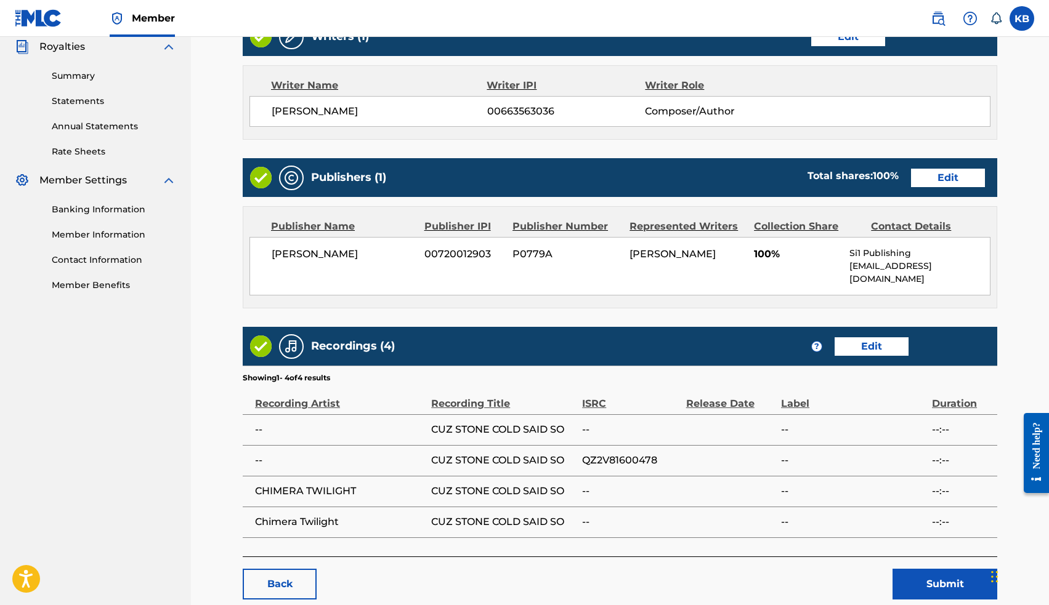
scroll to position [374, 0]
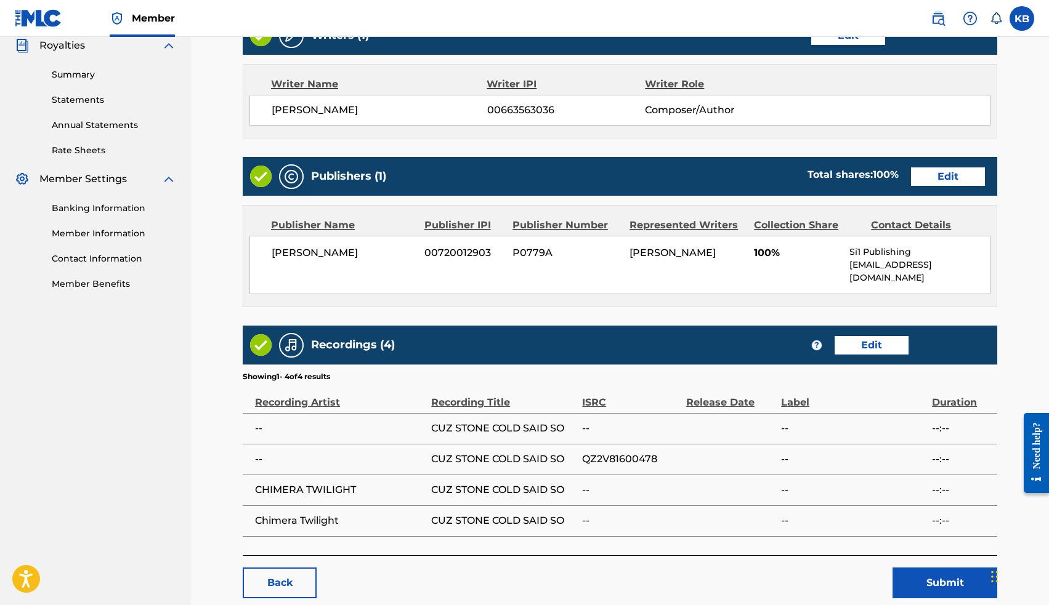
click at [870, 336] on link "Edit" at bounding box center [871, 345] width 74 height 18
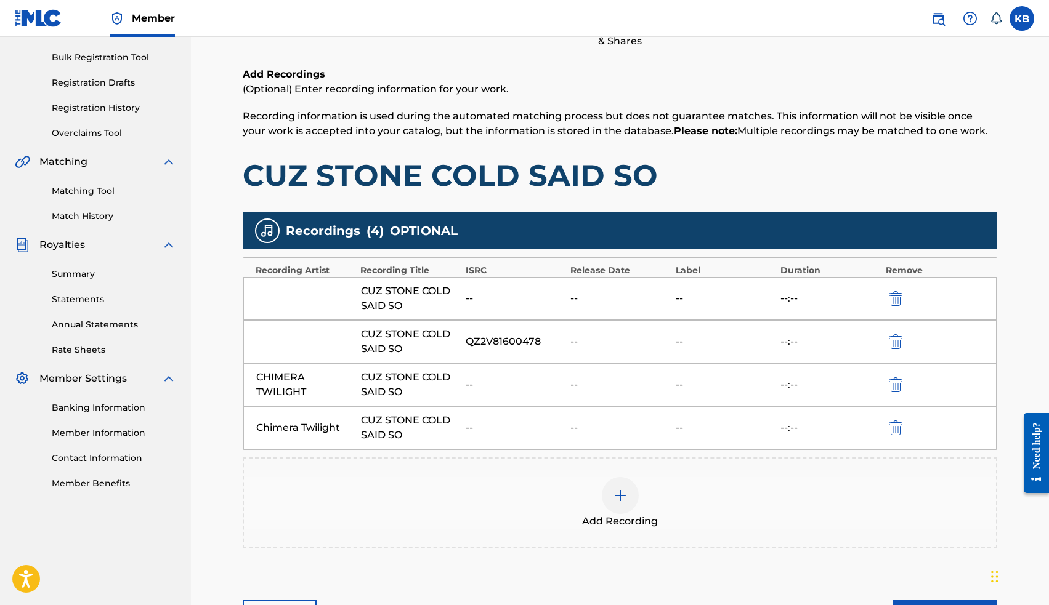
scroll to position [202, 0]
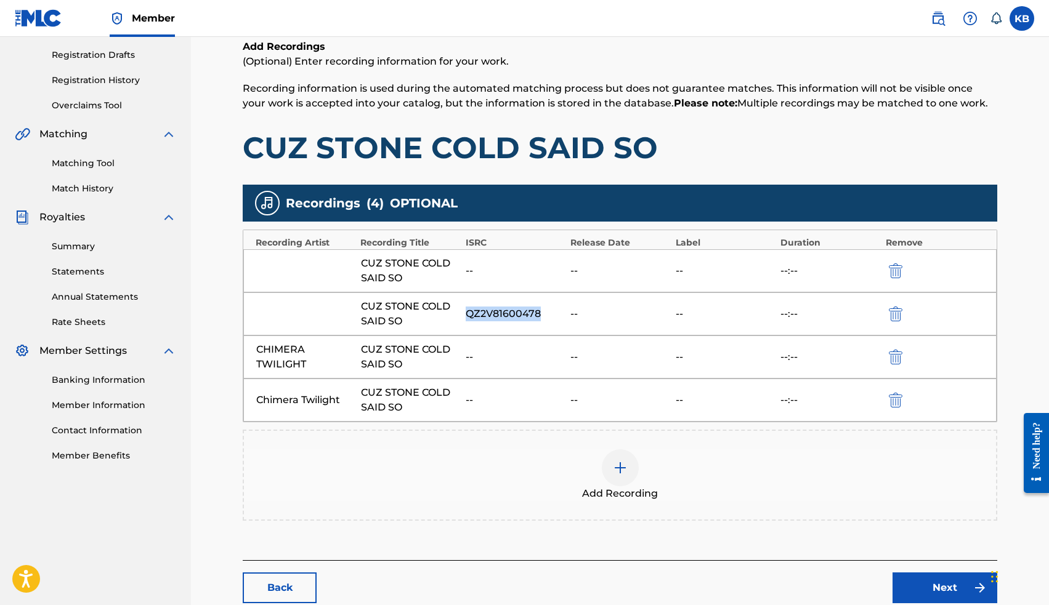
drag, startPoint x: 467, startPoint y: 313, endPoint x: 538, endPoint y: 314, distance: 70.8
click at [538, 314] on div "QZ2V81600478" at bounding box center [515, 314] width 99 height 15
copy div "QZ2V81600478"
click at [622, 466] on img at bounding box center [620, 468] width 15 height 15
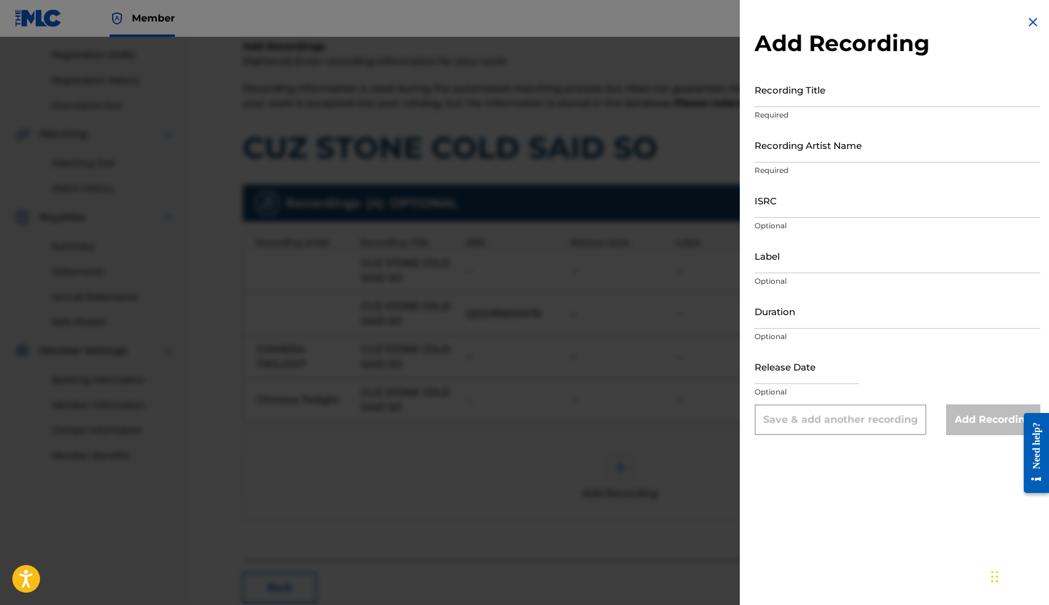
click at [810, 106] on input "Recording Title" at bounding box center [897, 89] width 286 height 35
type input "Cuz Stone Cold Said So"
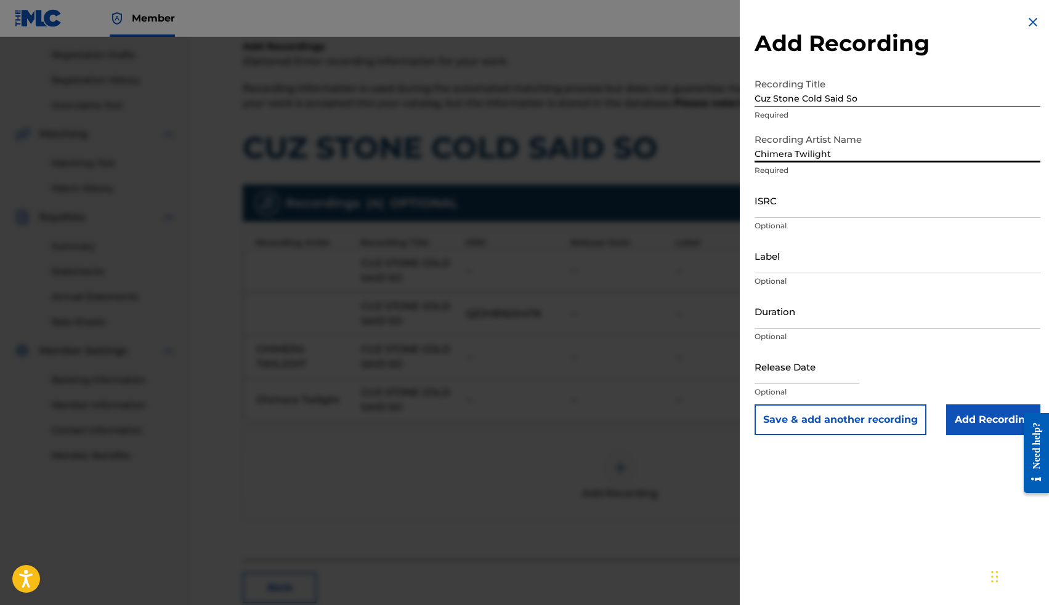
type input "Chimera Twilight"
click at [812, 208] on input "ISRC" at bounding box center [897, 200] width 286 height 35
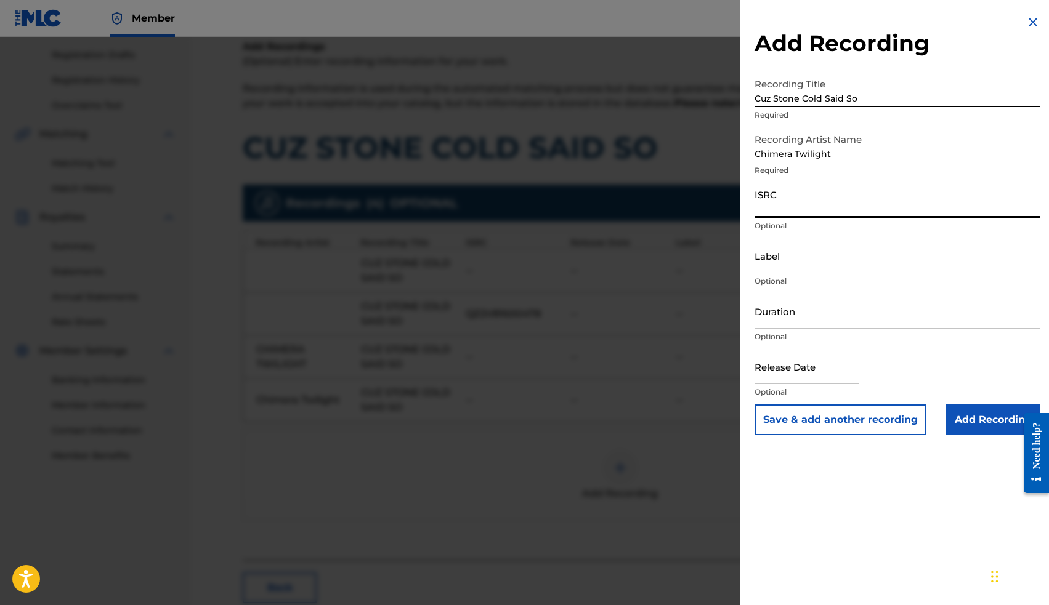
paste input "QZ2V81600478"
type input "QZ2V81600478"
click at [968, 414] on input "Add Recording" at bounding box center [993, 420] width 94 height 31
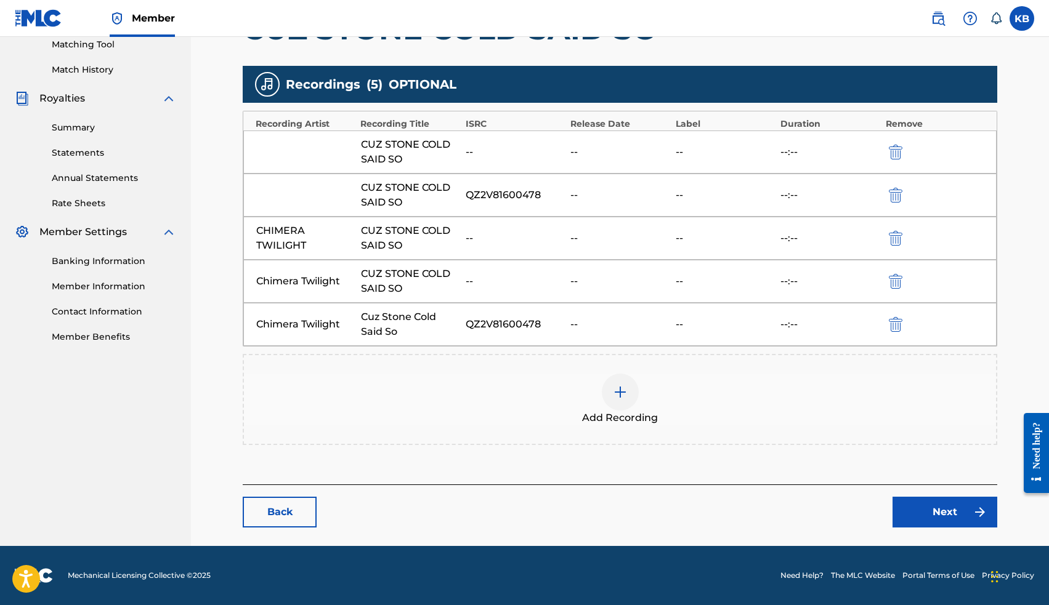
scroll to position [321, 0]
click at [933, 507] on link "Next" at bounding box center [944, 512] width 105 height 31
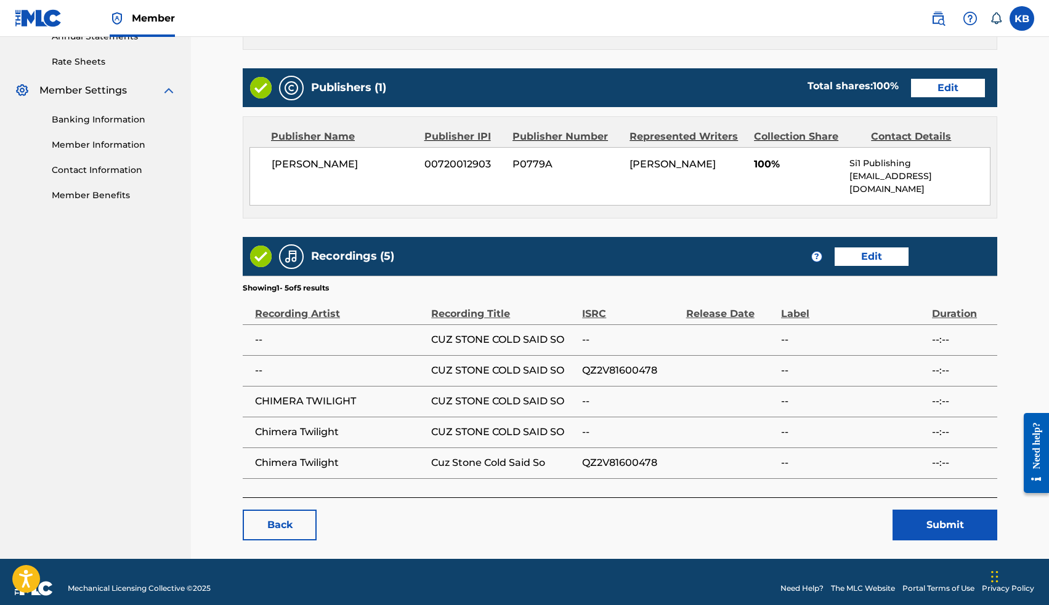
scroll to position [462, 0]
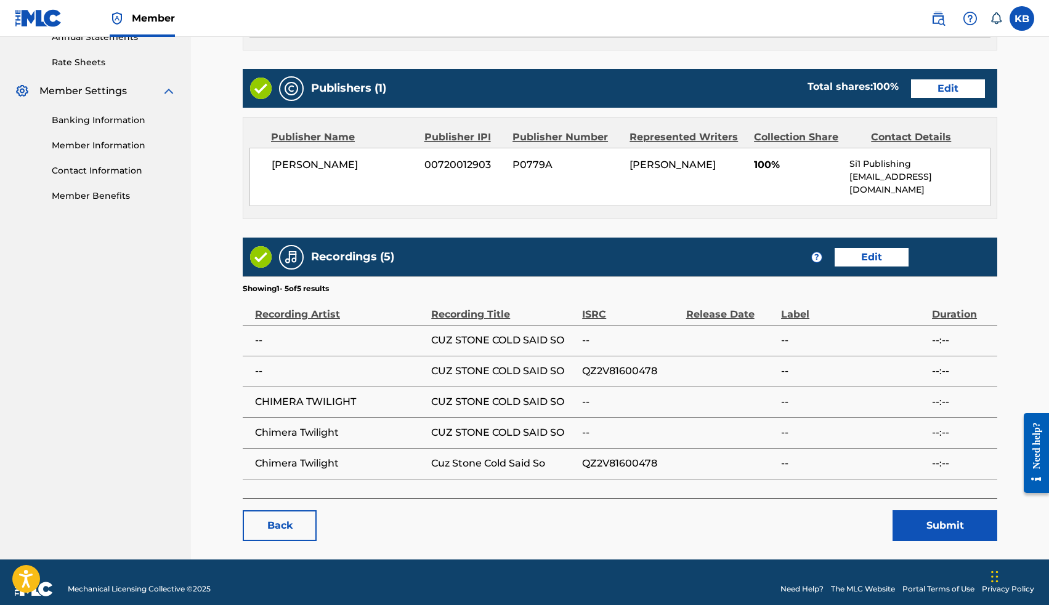
click at [938, 510] on button "Submit" at bounding box center [944, 525] width 105 height 31
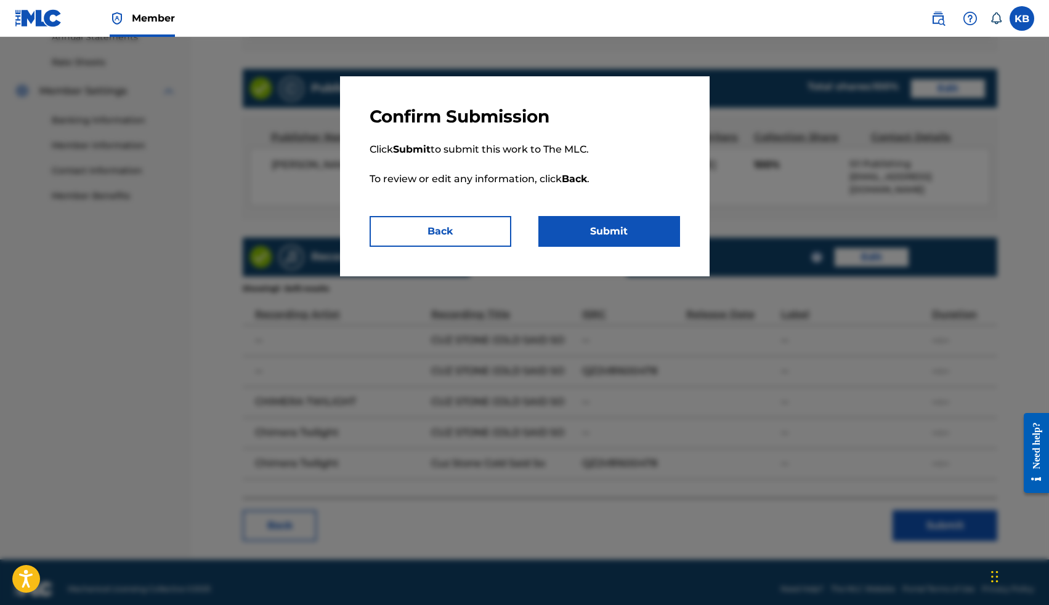
click at [635, 242] on button "Submit" at bounding box center [609, 231] width 142 height 31
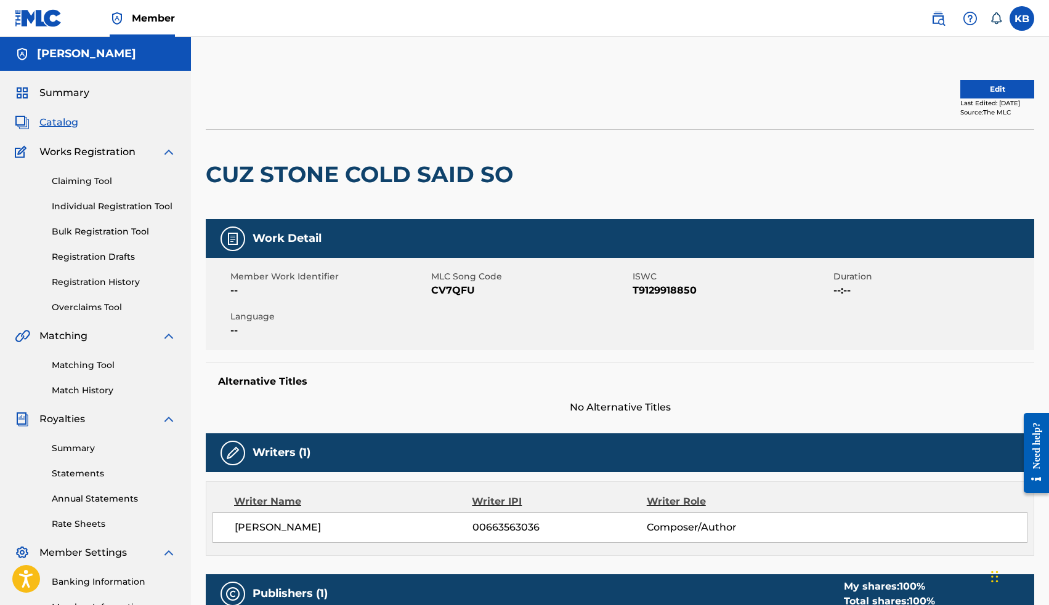
click at [982, 97] on button "Edit" at bounding box center [997, 89] width 74 height 18
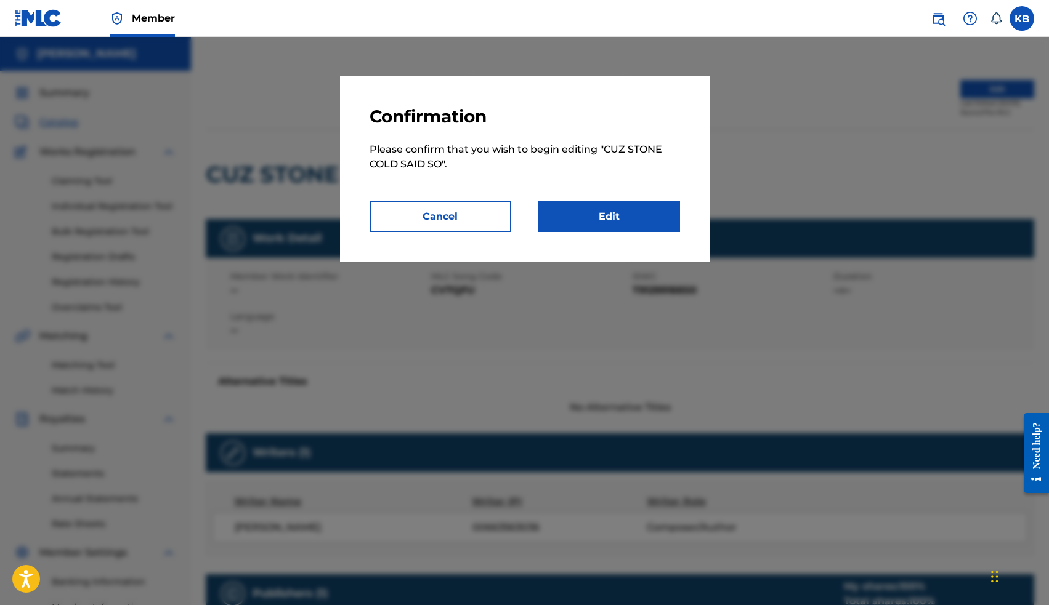
click at [636, 221] on link "Edit" at bounding box center [609, 216] width 142 height 31
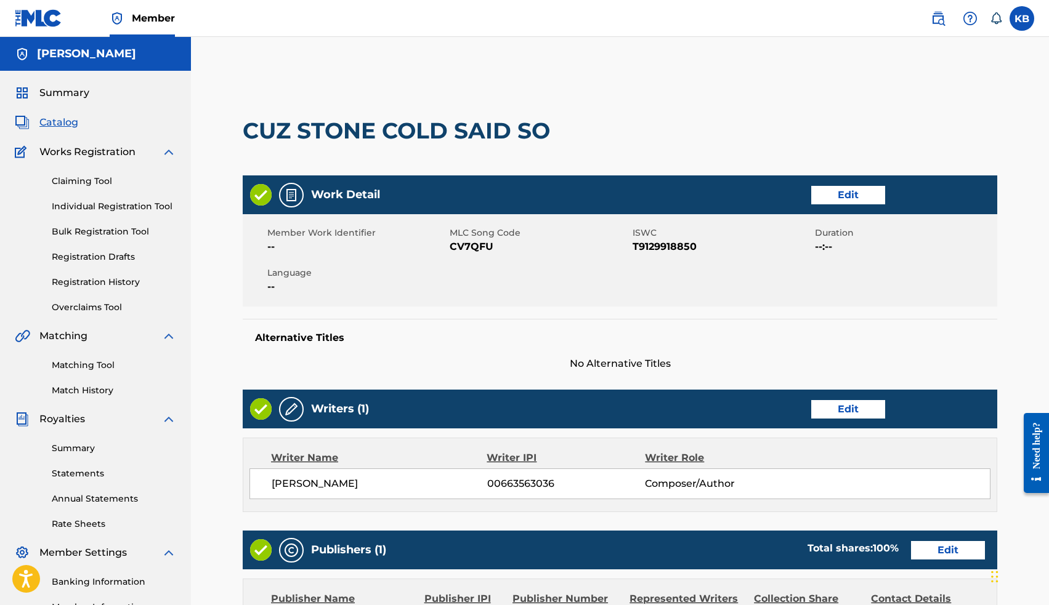
click at [829, 193] on link "Edit" at bounding box center [848, 195] width 74 height 18
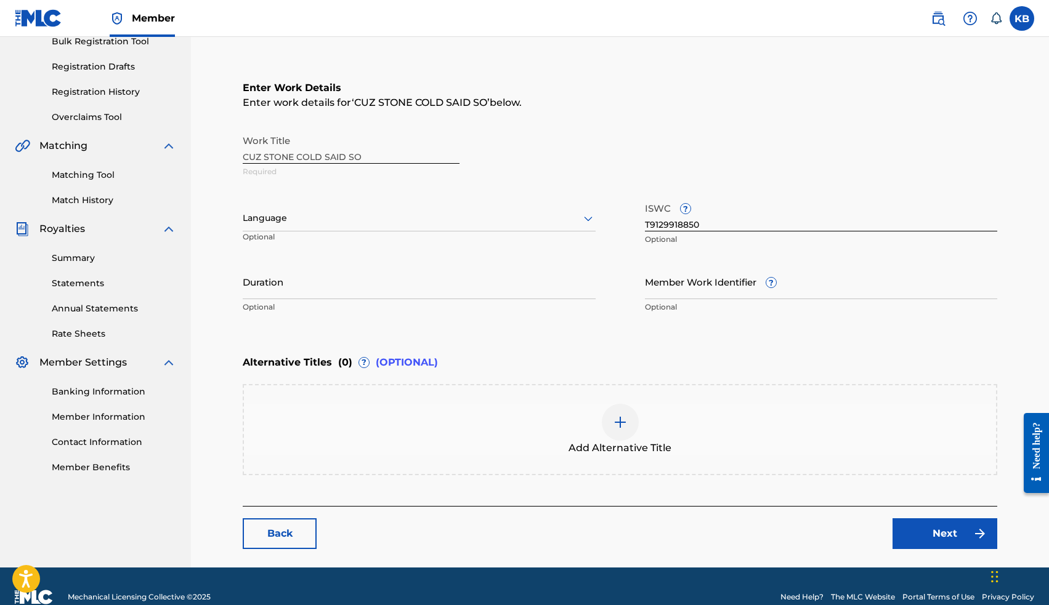
scroll to position [201, 0]
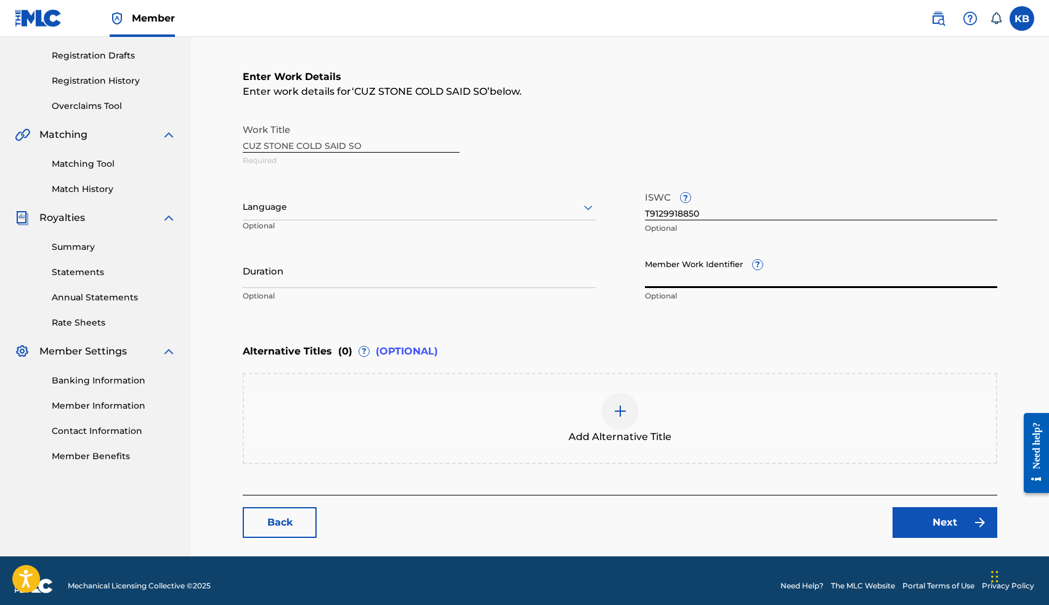
click at [667, 273] on input "Member Work Identifier ?" at bounding box center [821, 270] width 353 height 35
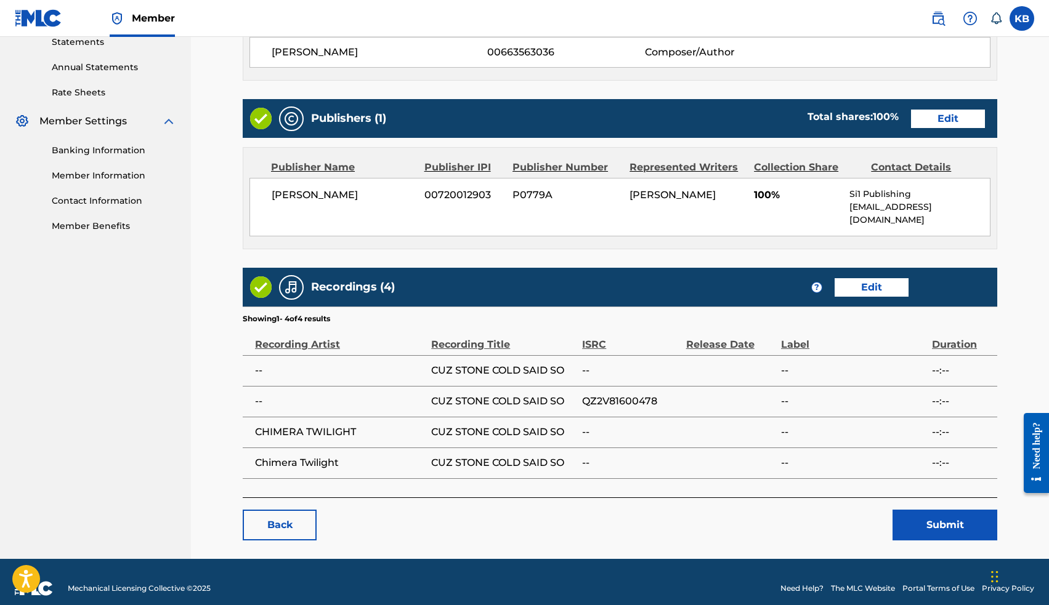
scroll to position [431, 0]
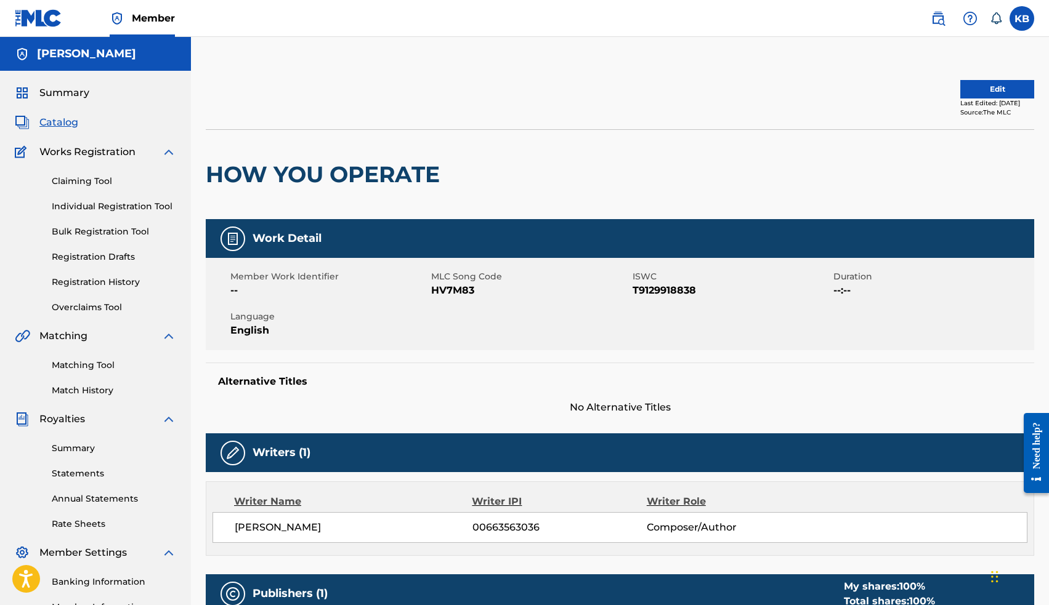
click at [977, 86] on button "Edit" at bounding box center [997, 89] width 74 height 18
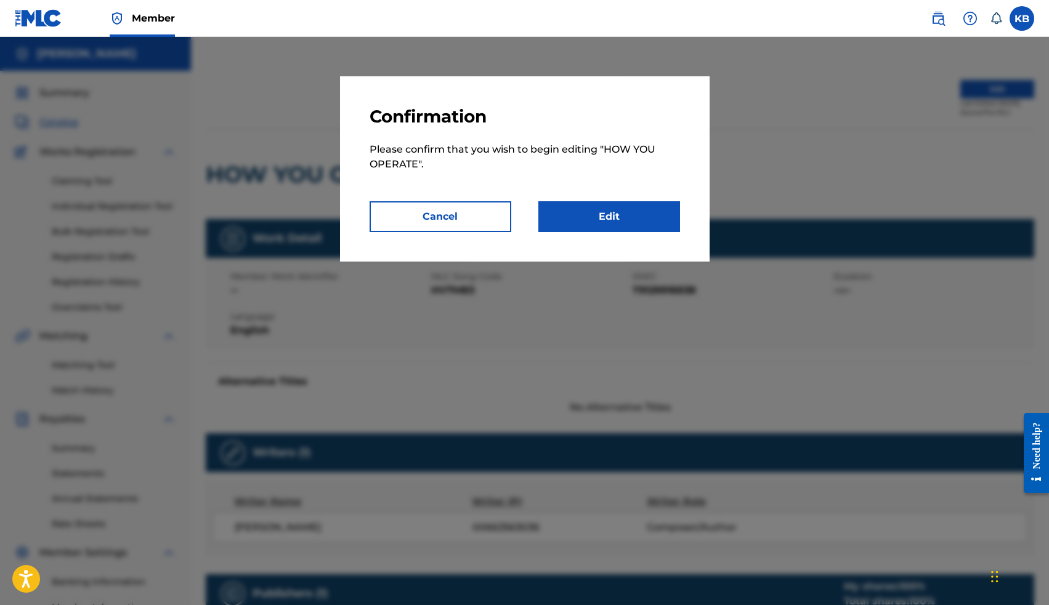
click at [642, 227] on link "Edit" at bounding box center [609, 216] width 142 height 31
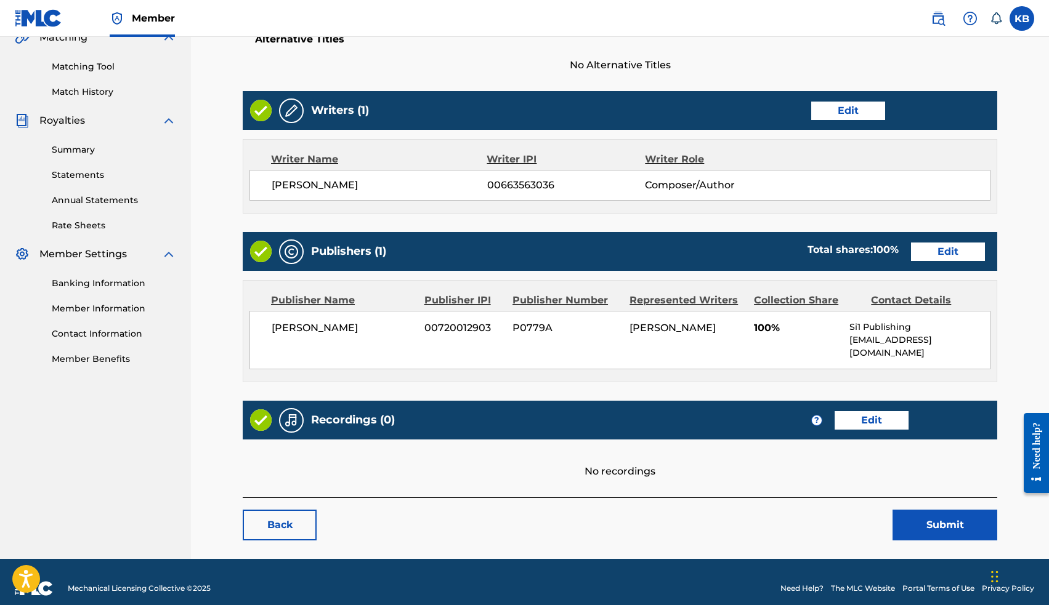
scroll to position [298, 0]
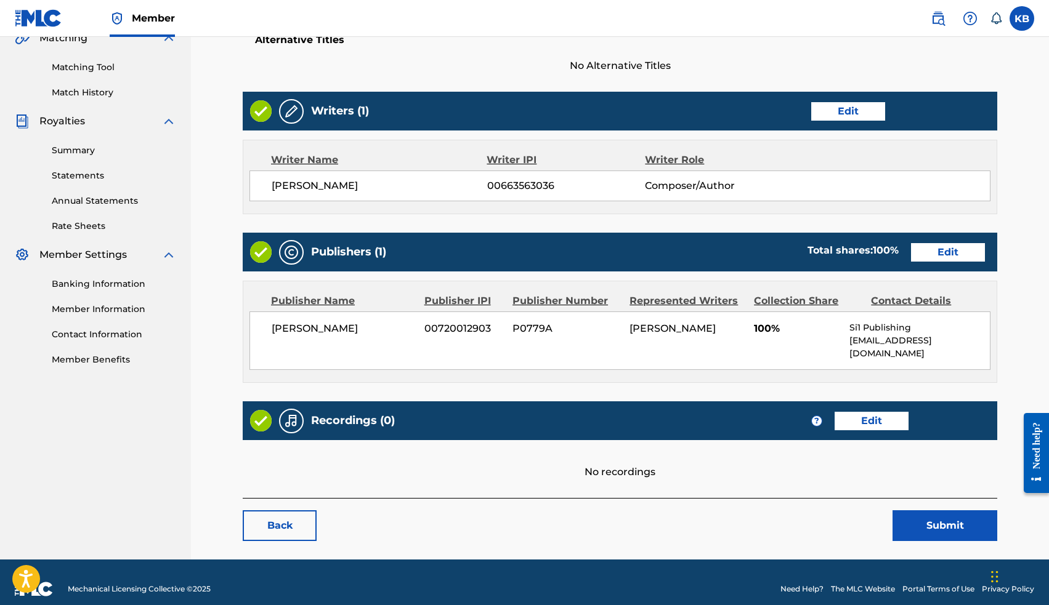
click at [886, 412] on link "Edit" at bounding box center [871, 421] width 74 height 18
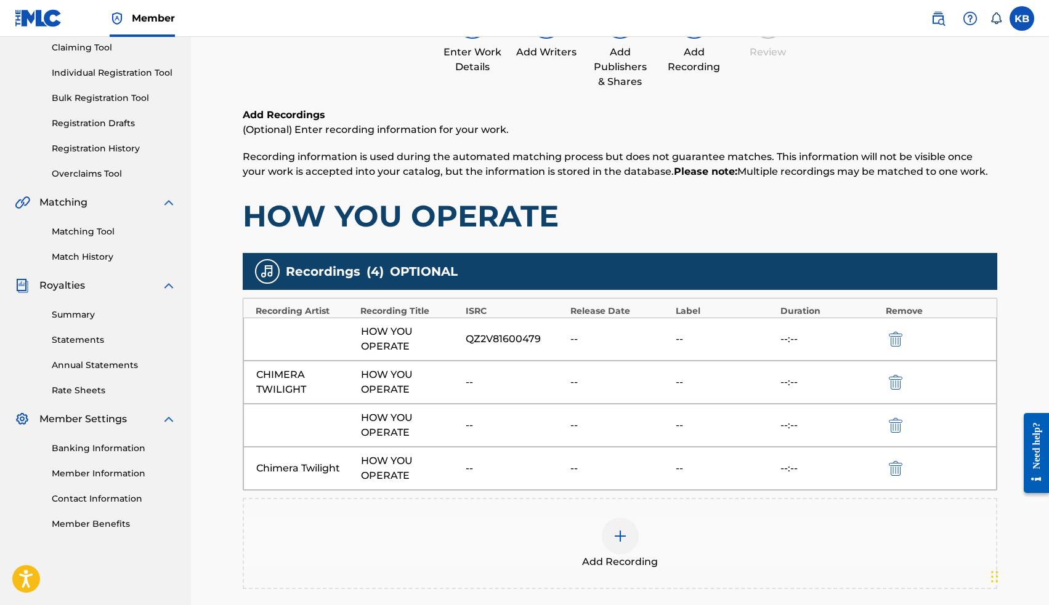
scroll to position [178, 0]
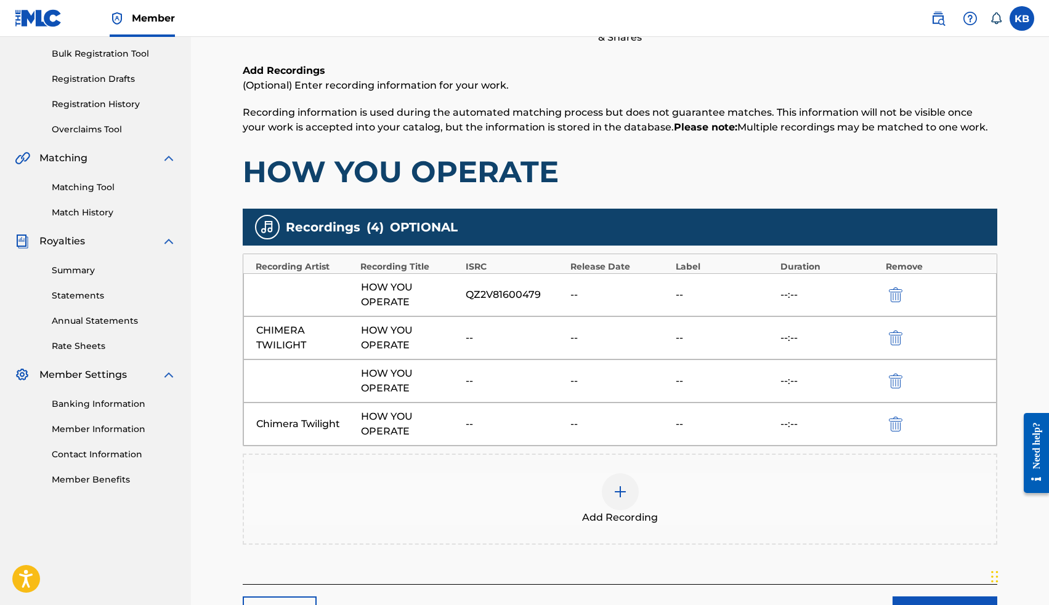
click at [620, 503] on div at bounding box center [620, 492] width 37 height 37
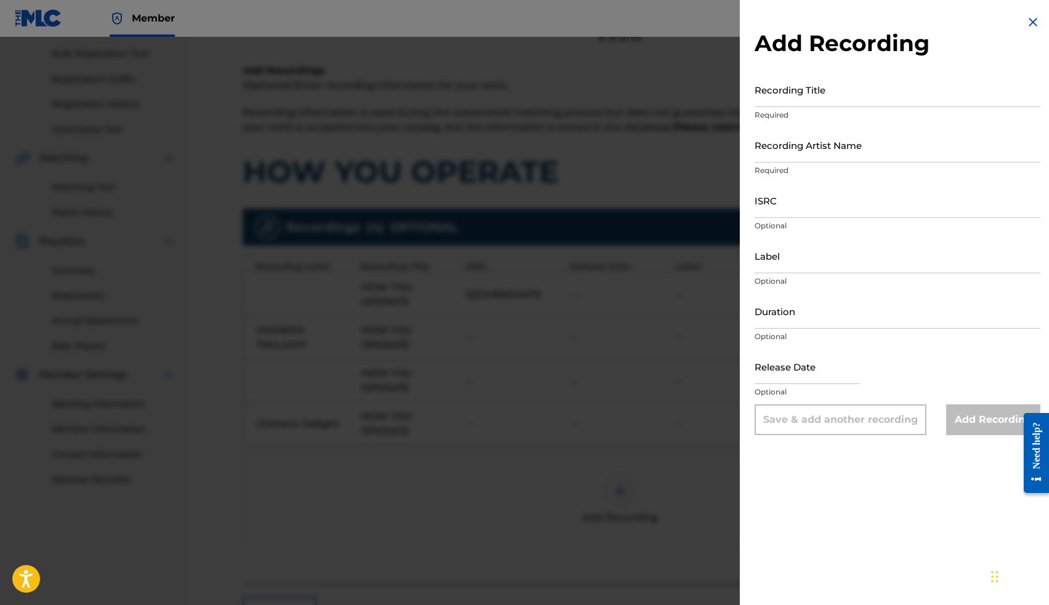
click at [799, 208] on input "ISRC" at bounding box center [897, 200] width 286 height 35
paste input "QZ2V81600479"
type input "QZ2V81600479"
click at [780, 91] on input "Recording Title" at bounding box center [897, 89] width 286 height 35
type input "How You Operate"
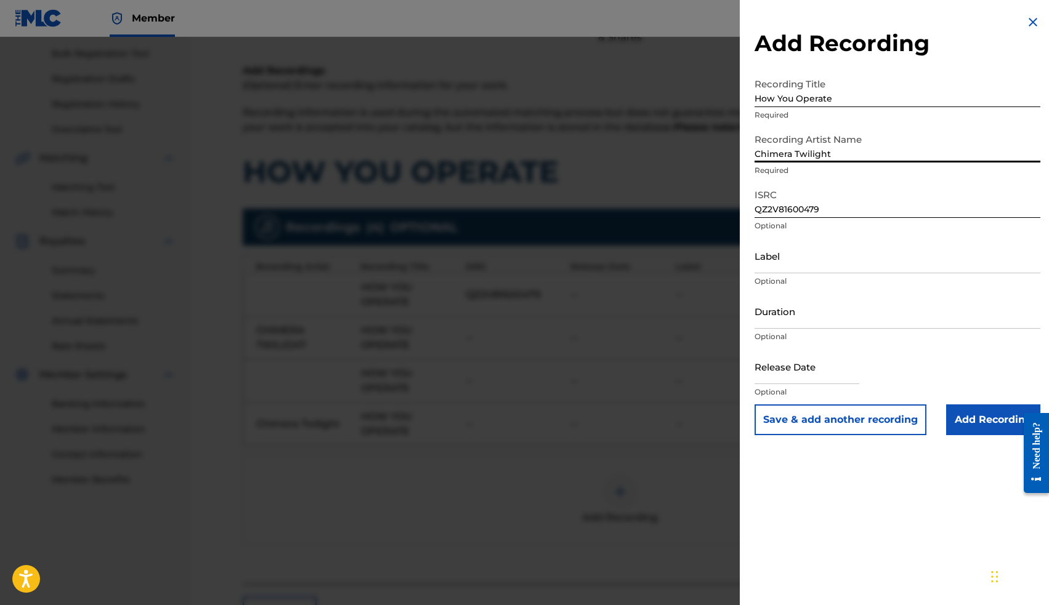
type input "Chimera Twilight"
click at [970, 417] on input "Add Recording" at bounding box center [993, 420] width 94 height 31
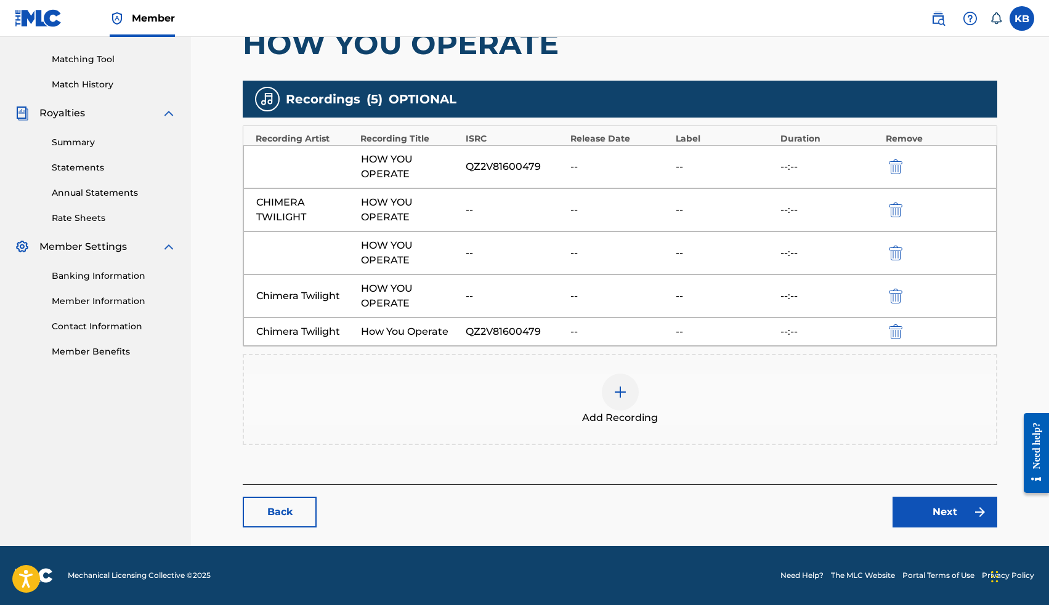
scroll to position [306, 0]
click at [956, 513] on link "Next" at bounding box center [944, 512] width 105 height 31
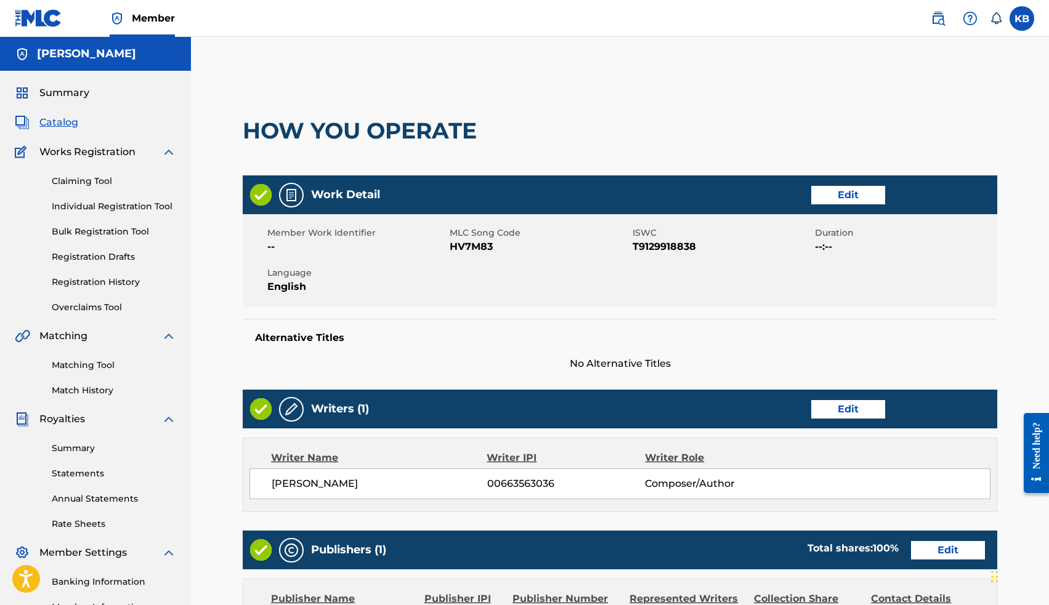
click at [835, 201] on link "Edit" at bounding box center [848, 195] width 74 height 18
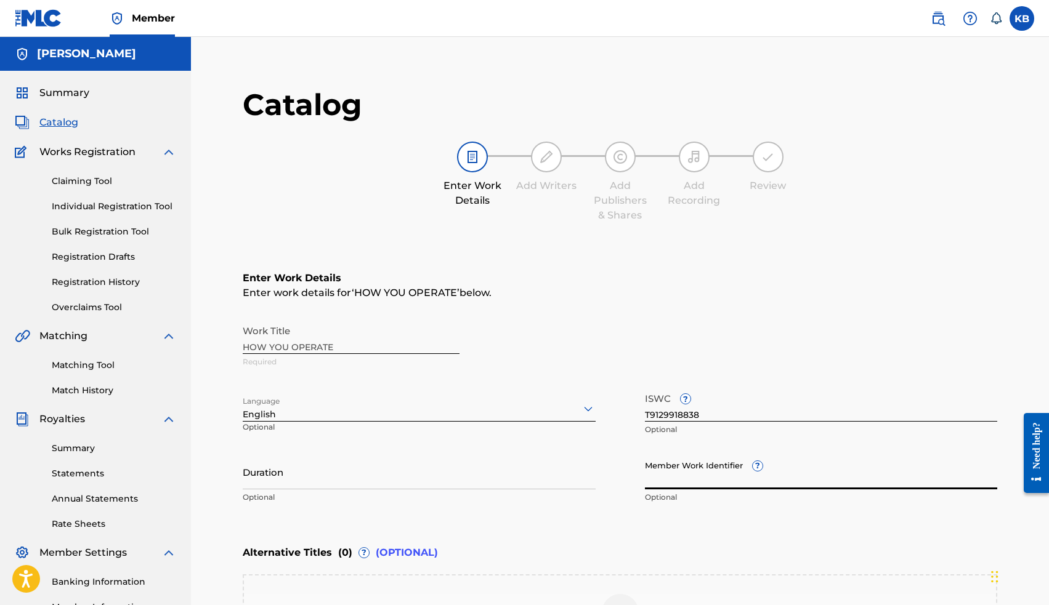
click at [727, 477] on input "Member Work Identifier ?" at bounding box center [821, 471] width 353 height 35
paste input "16289678"
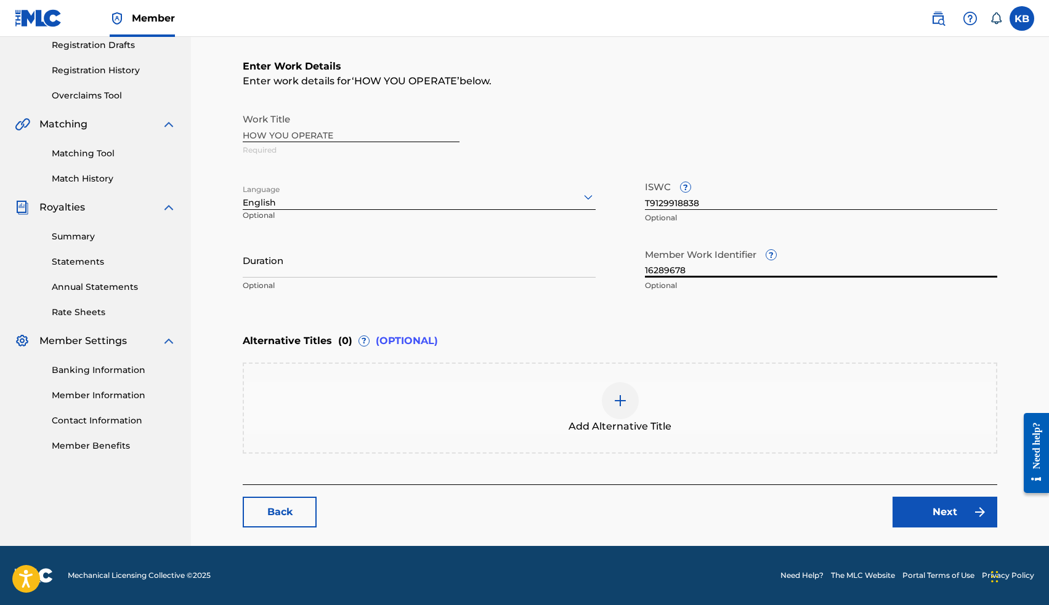
scroll to position [212, 0]
type input "16289678"
click at [934, 508] on link "Next" at bounding box center [944, 512] width 105 height 31
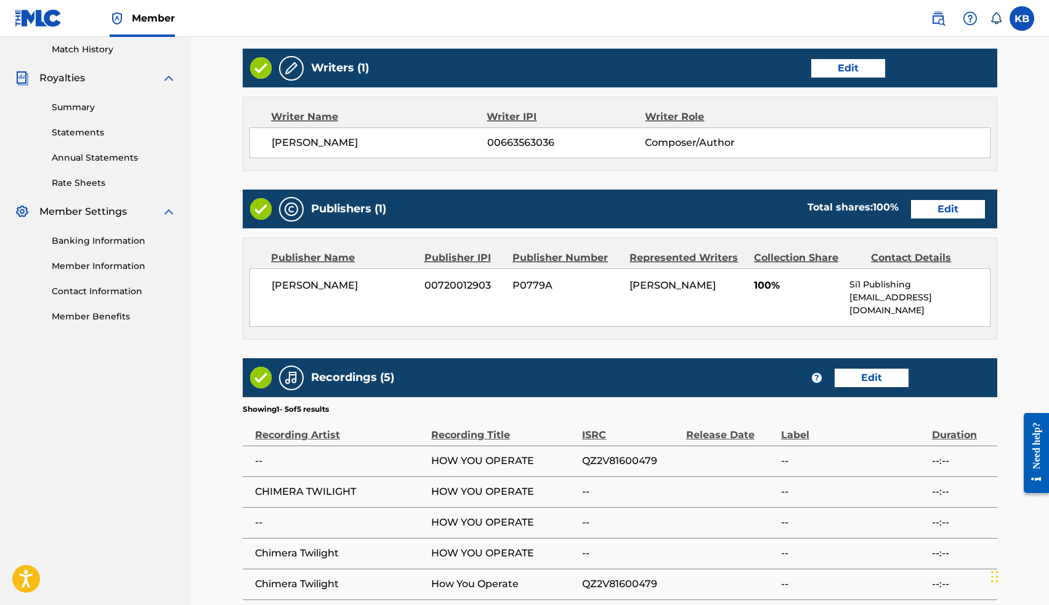
scroll to position [376, 0]
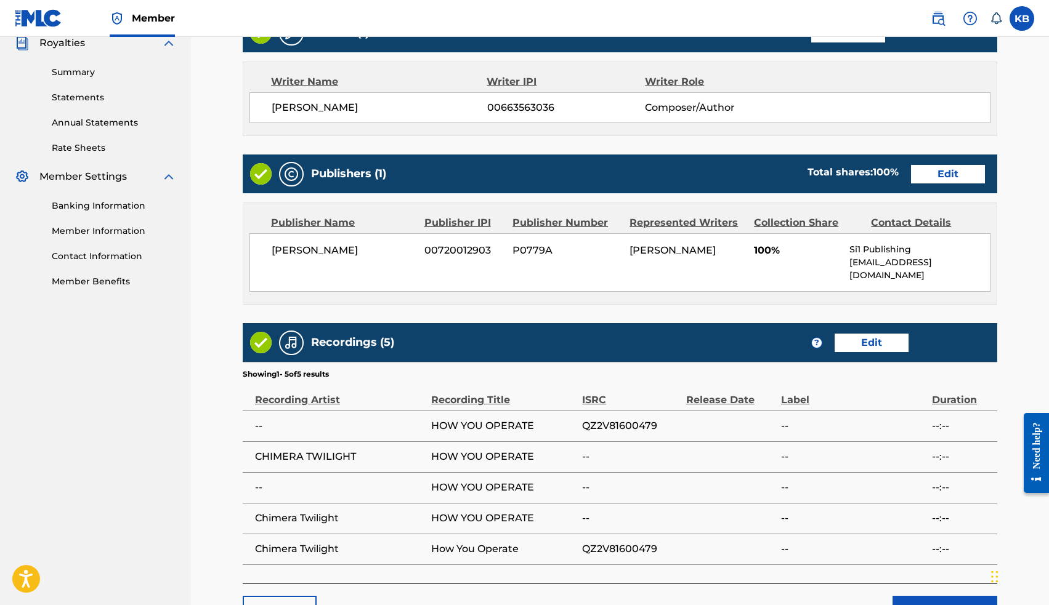
click at [946, 596] on button "Submit" at bounding box center [944, 611] width 105 height 31
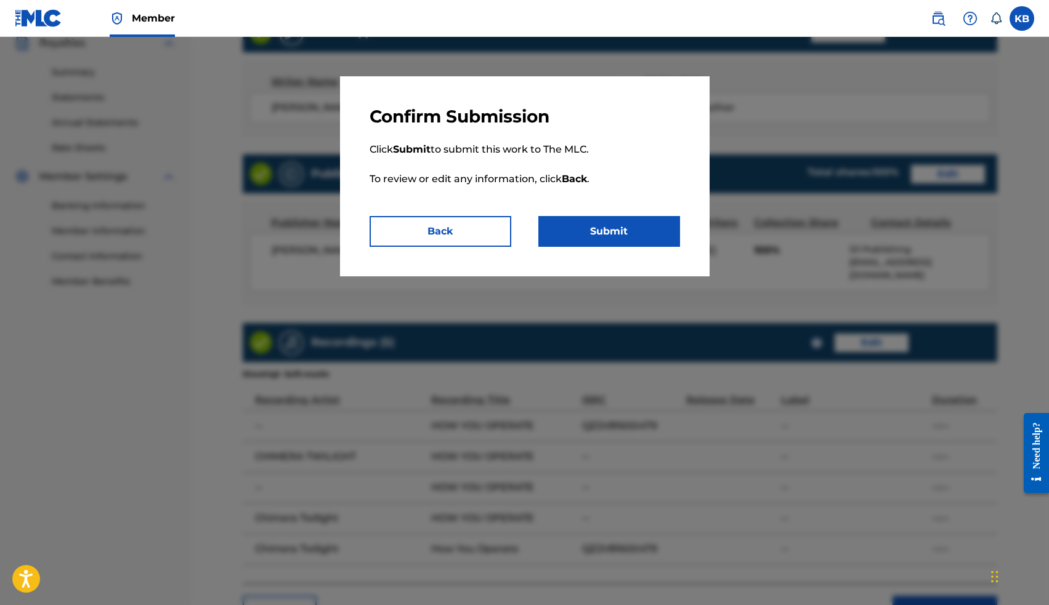
click at [630, 232] on button "Submit" at bounding box center [609, 231] width 142 height 31
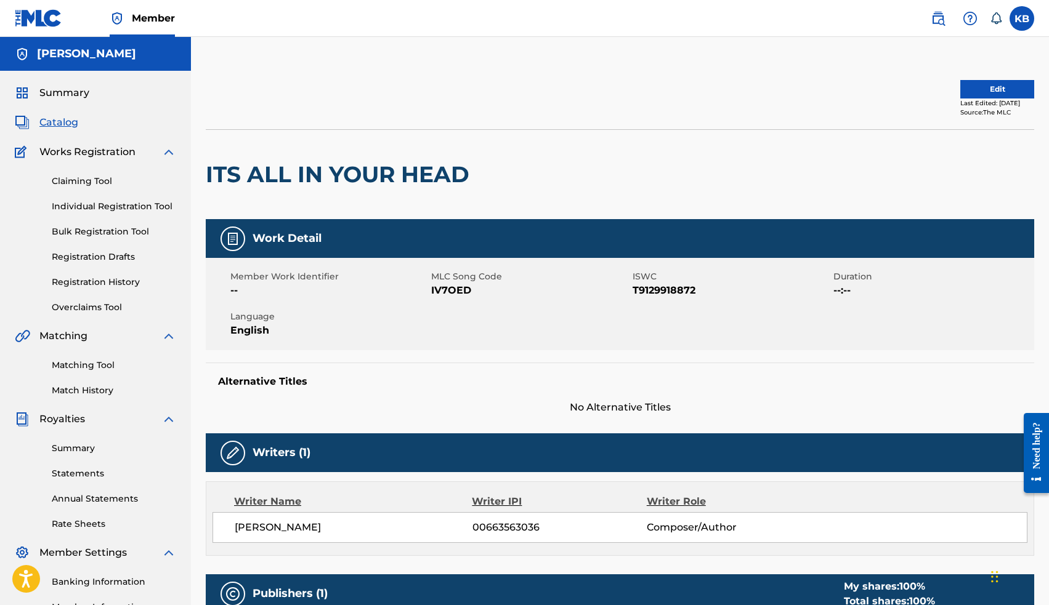
click at [993, 85] on button "Edit" at bounding box center [997, 89] width 74 height 18
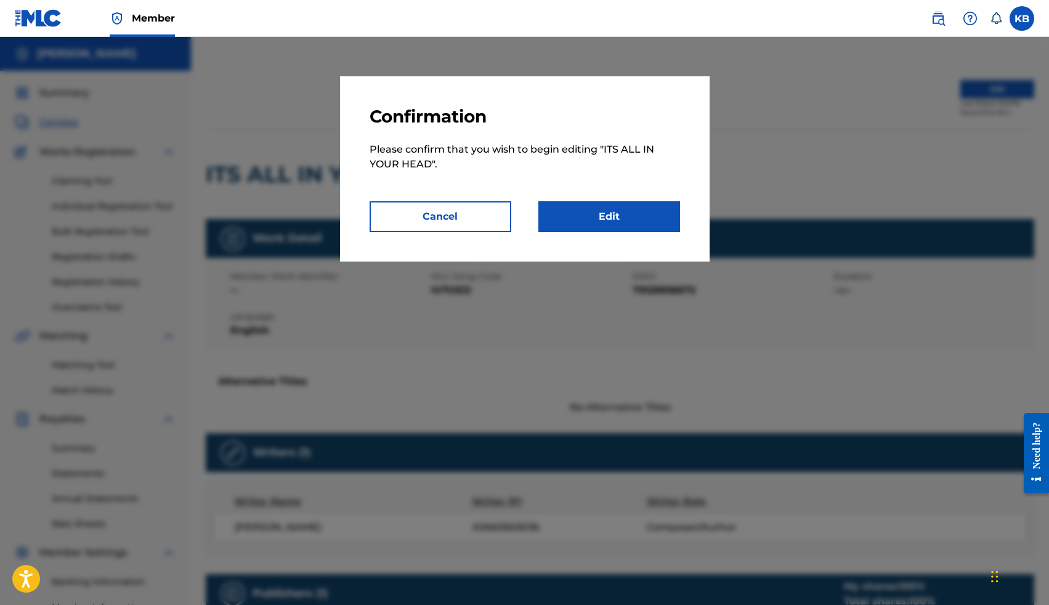
click at [654, 224] on link "Edit" at bounding box center [609, 216] width 142 height 31
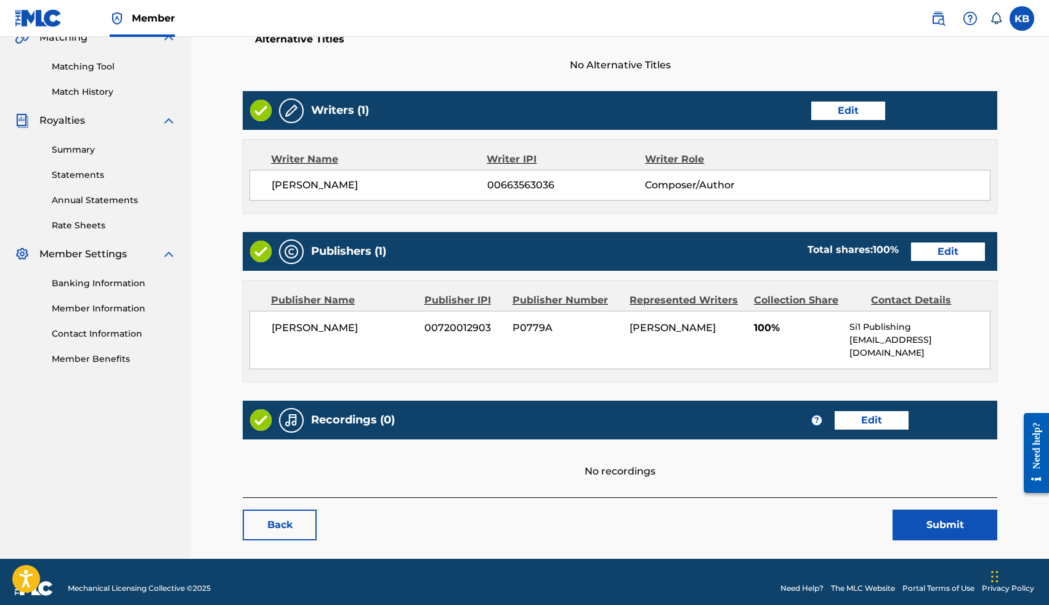
scroll to position [298, 0]
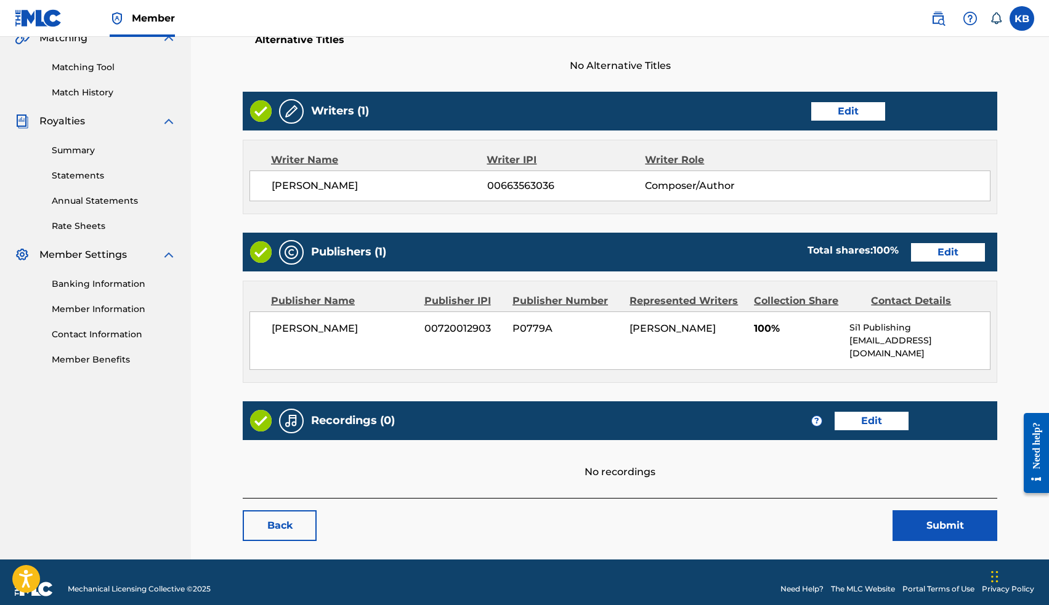
click at [872, 412] on link "Edit" at bounding box center [871, 421] width 74 height 18
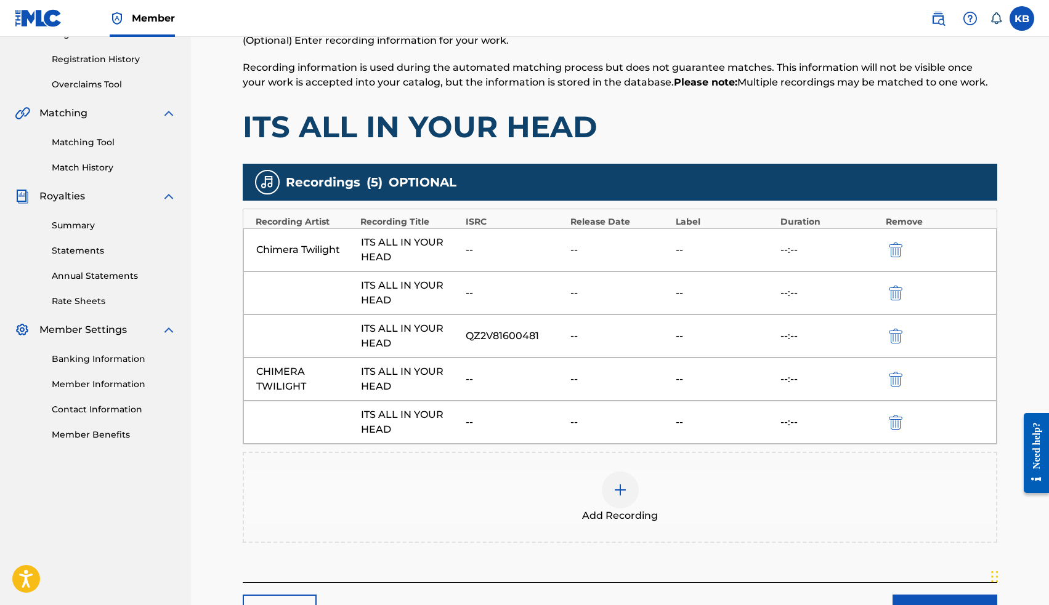
scroll to position [224, 0]
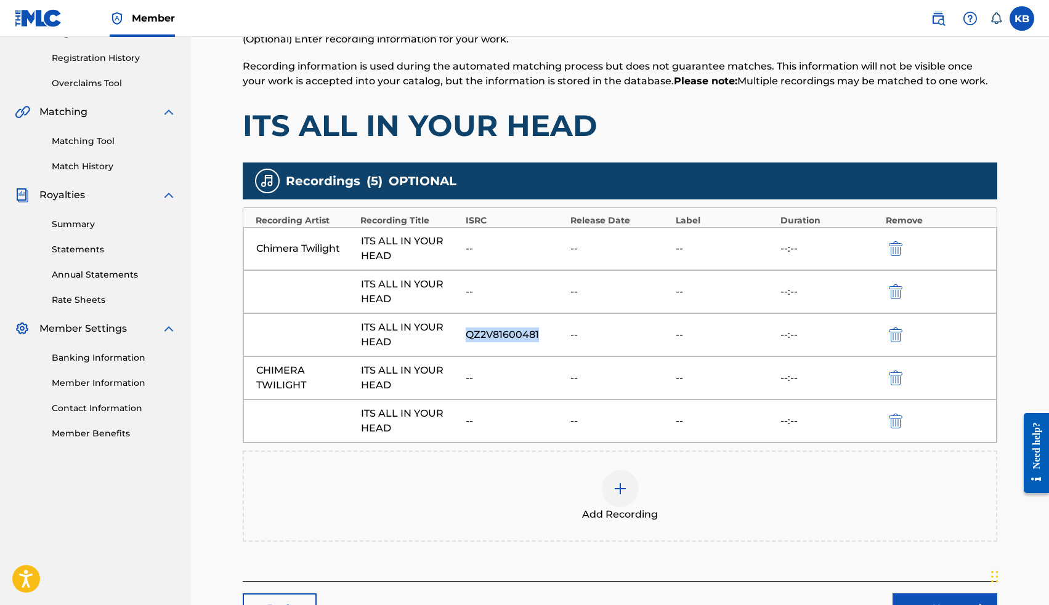
drag, startPoint x: 541, startPoint y: 333, endPoint x: 467, endPoint y: 330, distance: 74.0
click at [467, 330] on div "QZ2V81600481" at bounding box center [515, 335] width 99 height 15
copy div "QZ2V81600481"
click at [623, 485] on img at bounding box center [620, 489] width 15 height 15
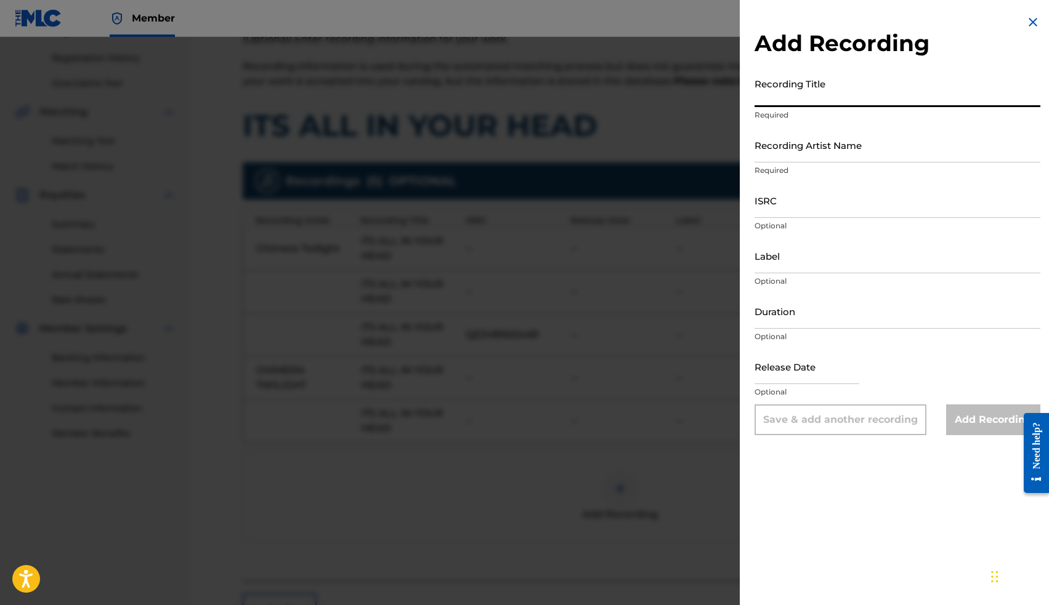
click at [813, 92] on input "Recording Title" at bounding box center [897, 89] width 286 height 35
type input "Its all in your head"
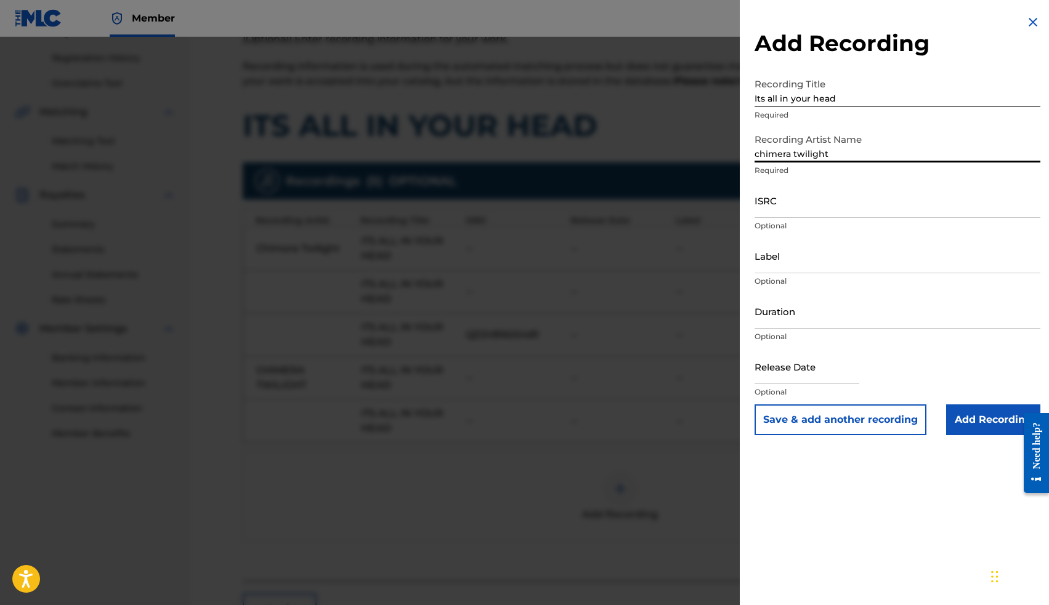
type input "chimera twilight"
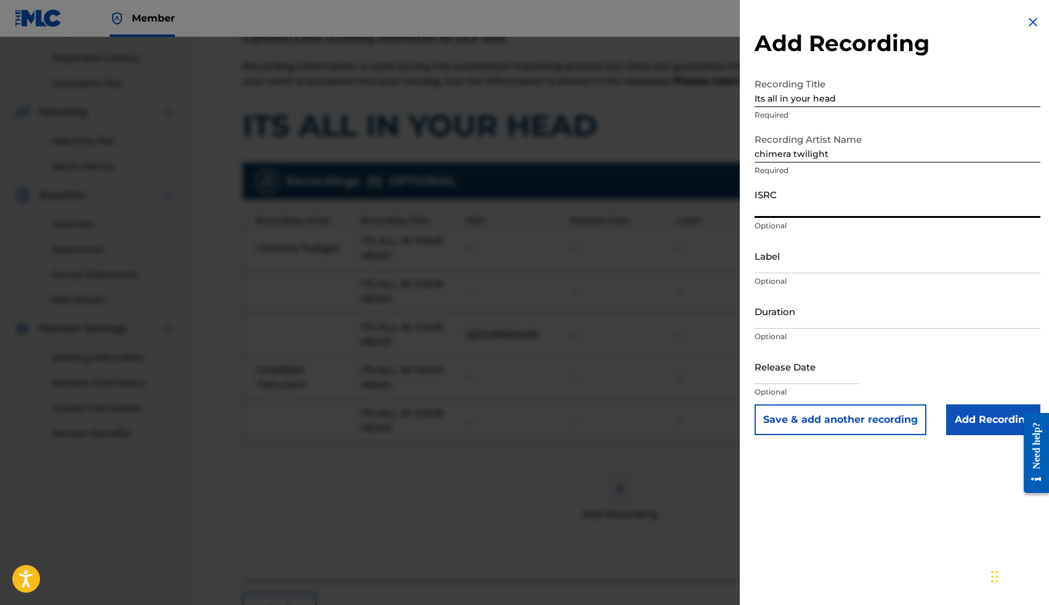
paste input "QZ2V81600481"
type input "QZ2V81600481"
click at [983, 422] on input "Add Recording" at bounding box center [993, 420] width 94 height 31
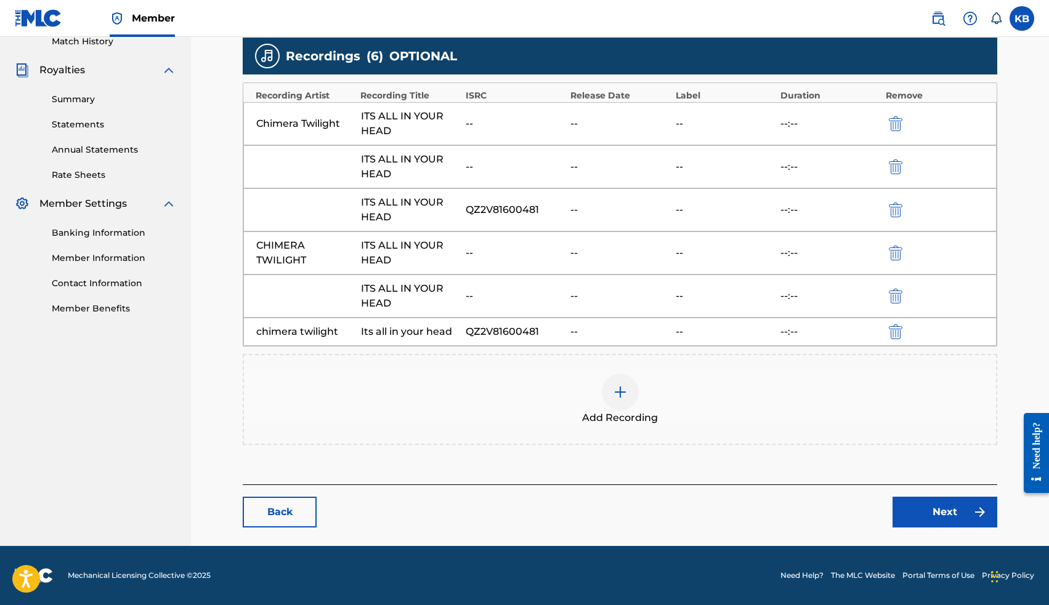
scroll to position [349, 0]
click at [938, 507] on link "Next" at bounding box center [944, 512] width 105 height 31
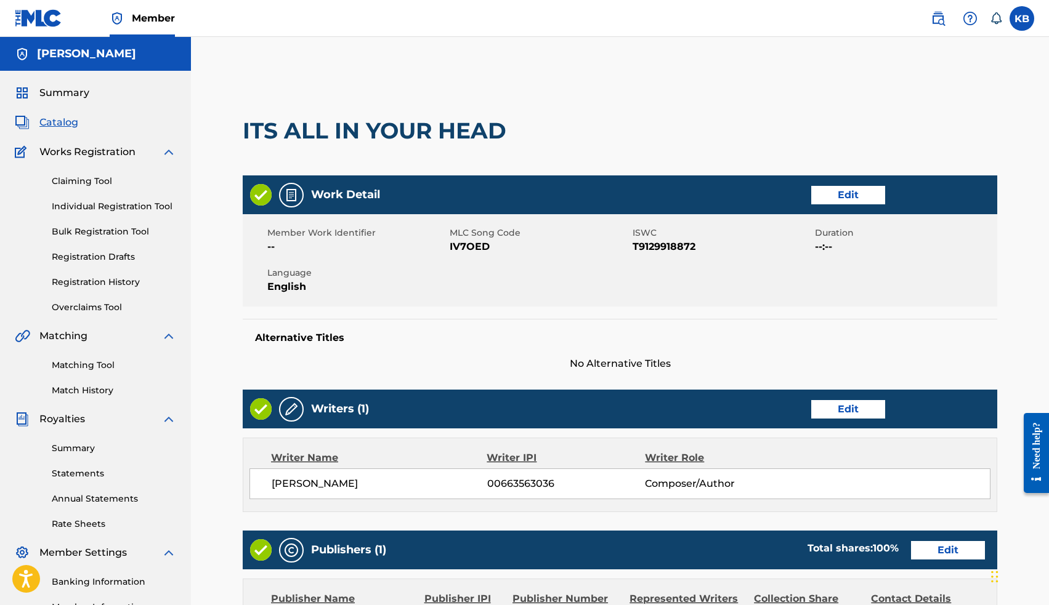
click at [842, 198] on link "Edit" at bounding box center [848, 195] width 74 height 18
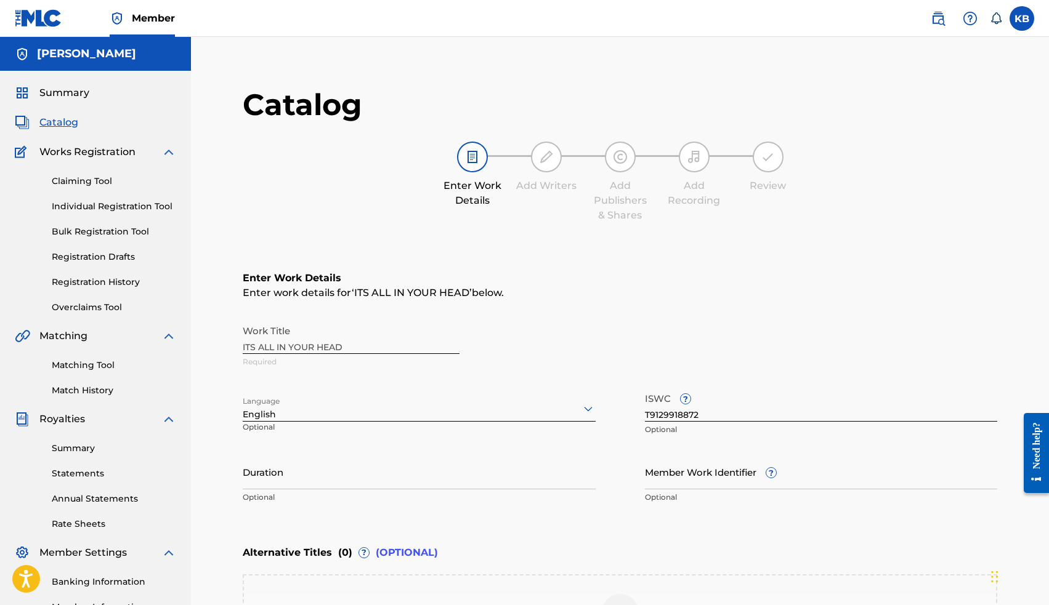
scroll to position [2, 0]
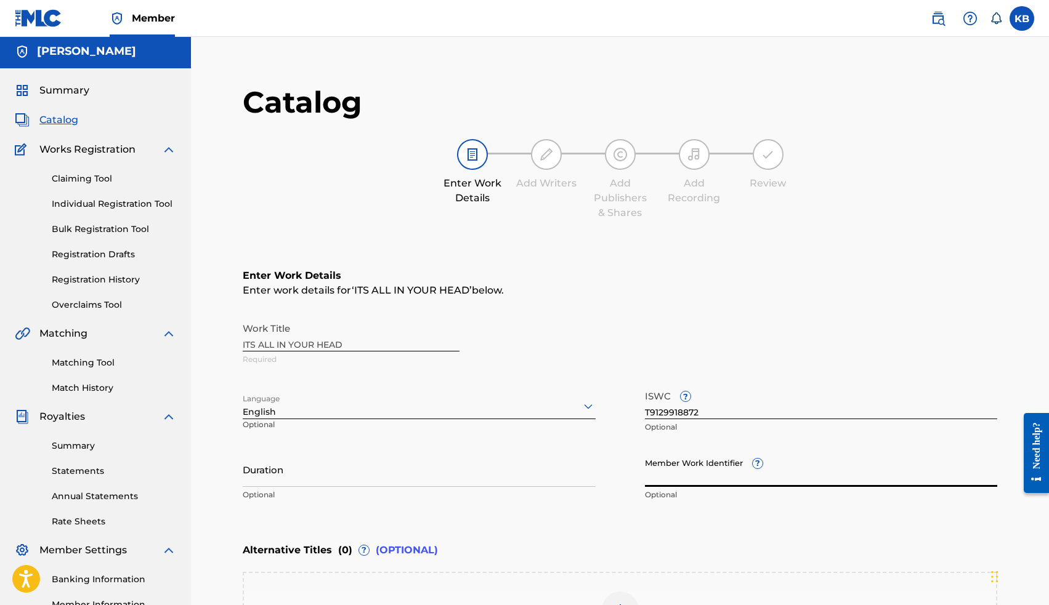
click at [719, 483] on input "Member Work Identifier ?" at bounding box center [821, 469] width 353 height 35
paste input "16289680"
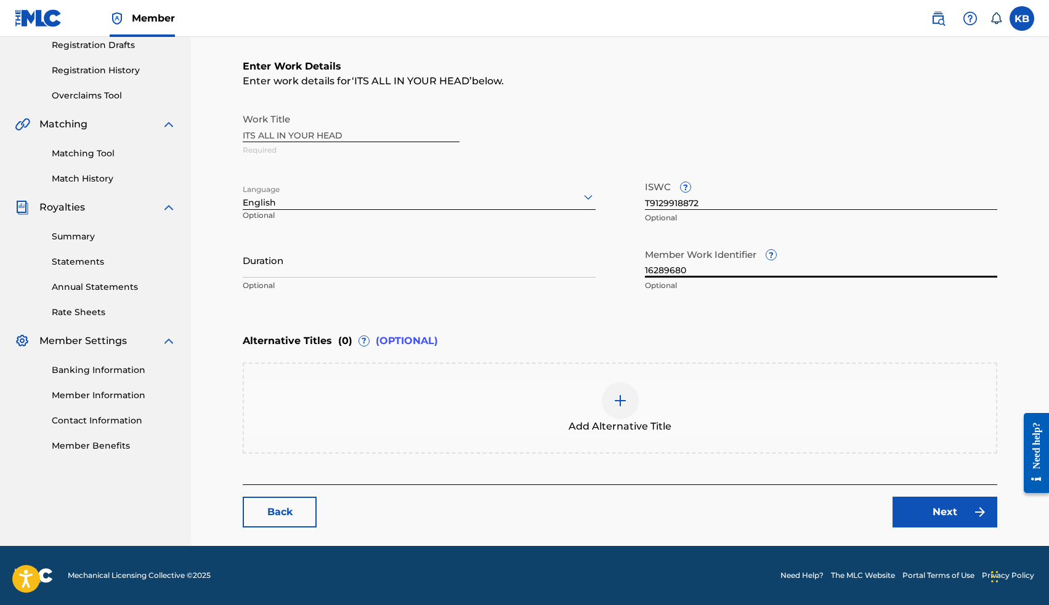
scroll to position [212, 0]
type input "16289680"
click at [914, 513] on link "Next" at bounding box center [944, 512] width 105 height 31
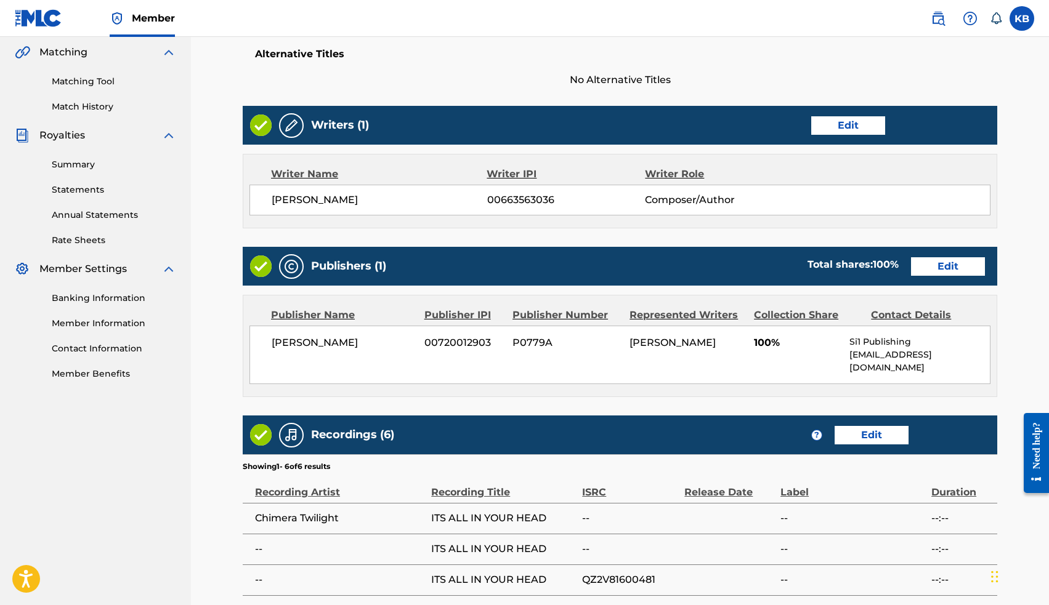
scroll to position [277, 0]
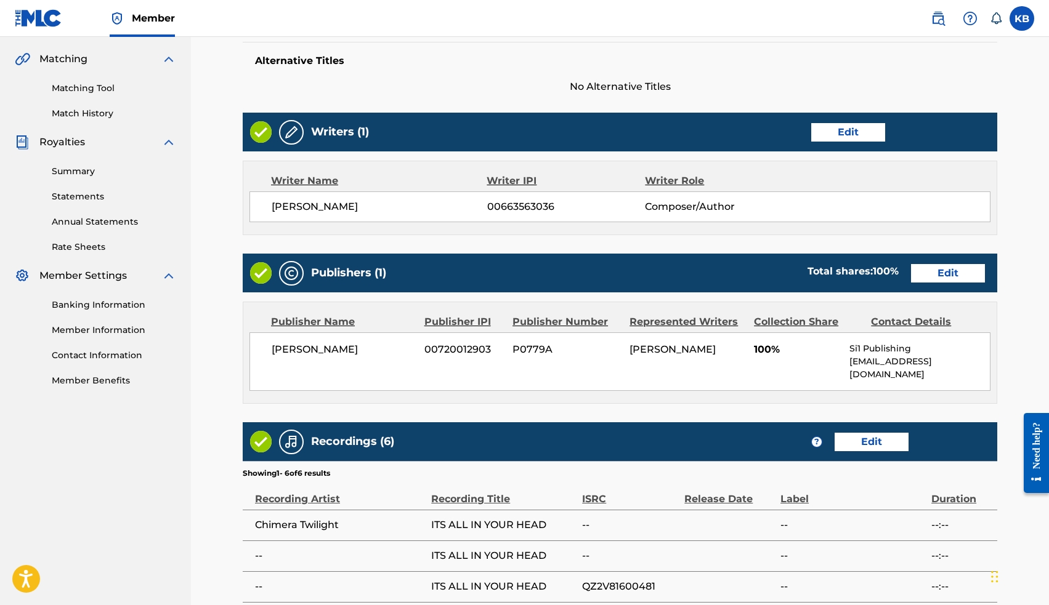
click at [827, 132] on link "Edit" at bounding box center [848, 132] width 74 height 18
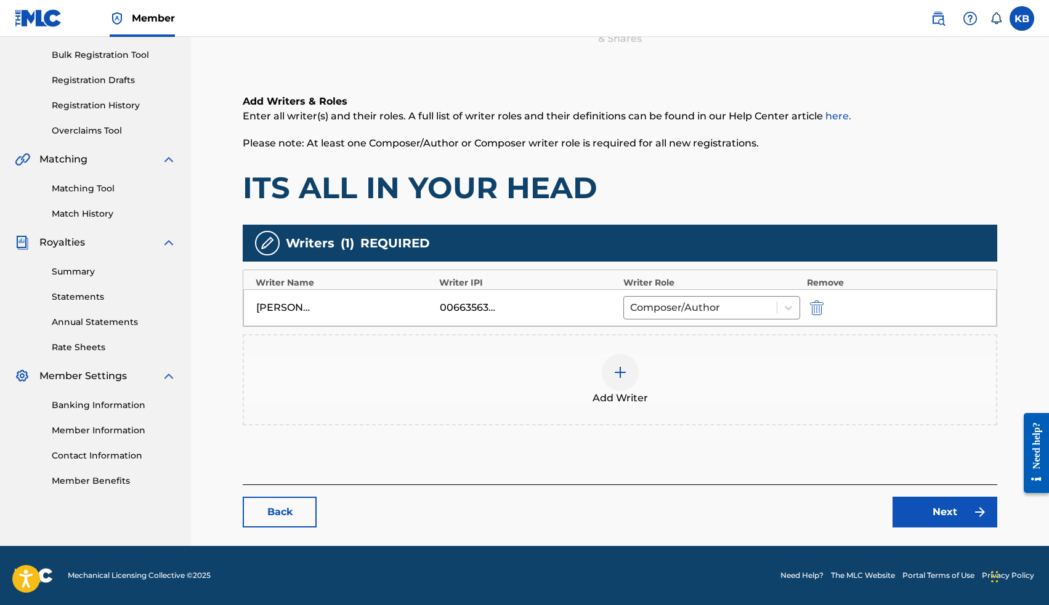
scroll to position [177, 0]
click at [933, 527] on link "Next" at bounding box center [944, 512] width 105 height 31
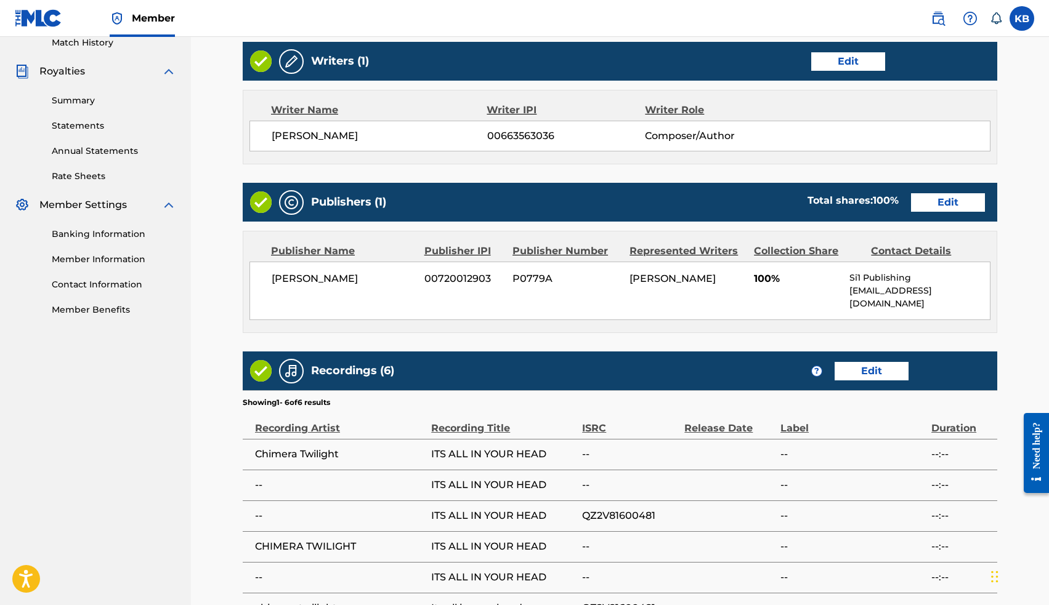
scroll to position [400, 0]
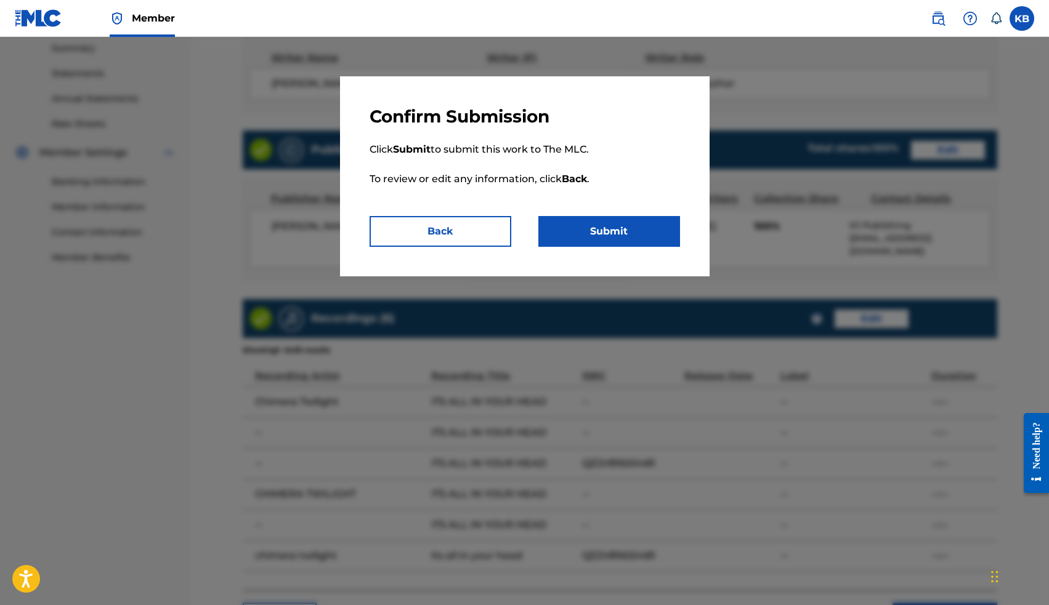
click at [620, 233] on button "Submit" at bounding box center [609, 231] width 142 height 31
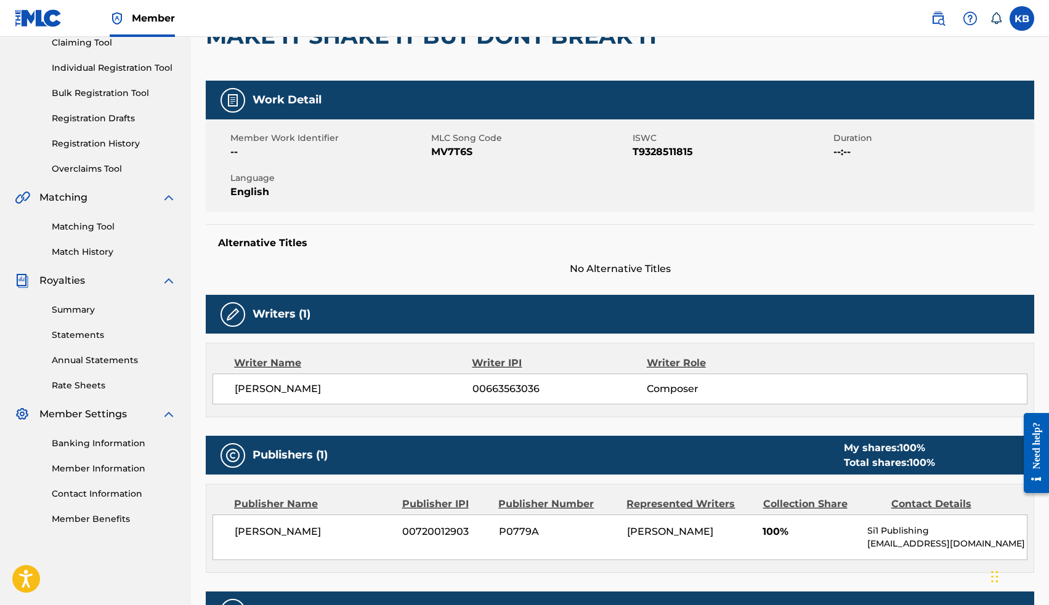
scroll to position [137, 0]
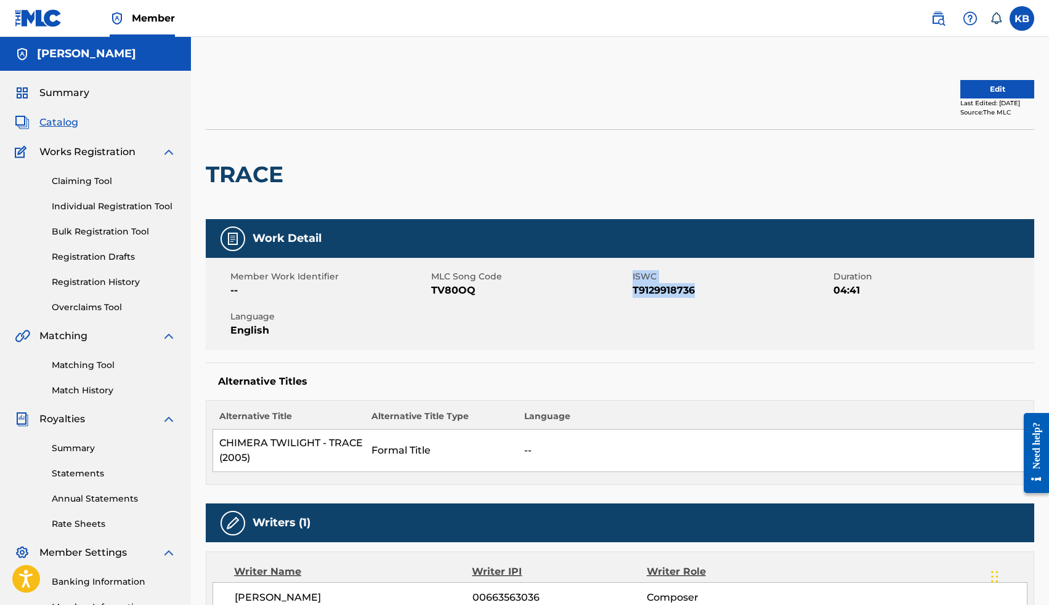
drag, startPoint x: 703, startPoint y: 292, endPoint x: 631, endPoint y: 291, distance: 71.4
click at [631, 291] on div "Member Work Identifier -- MLC Song Code TV80OQ ISWC T9129918736 Duration 04:41 …" at bounding box center [620, 304] width 828 height 92
click at [710, 291] on span "T9129918736" at bounding box center [731, 290] width 198 height 15
drag, startPoint x: 710, startPoint y: 291, endPoint x: 634, endPoint y: 292, distance: 76.4
click at [634, 292] on span "T9129918736" at bounding box center [731, 290] width 198 height 15
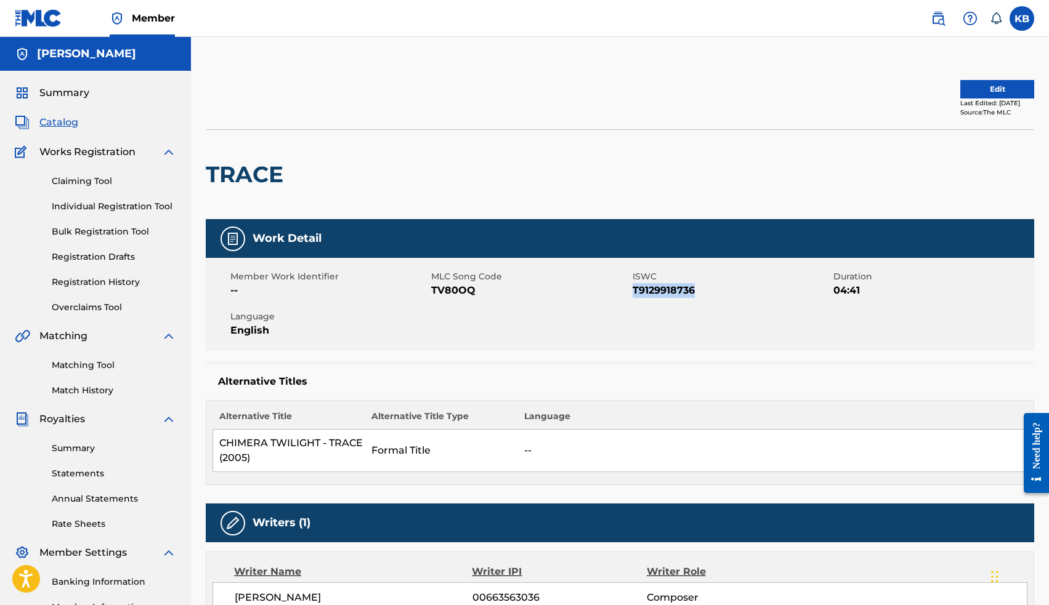
copy span "T9129918736"
